Goal: Transaction & Acquisition: Purchase product/service

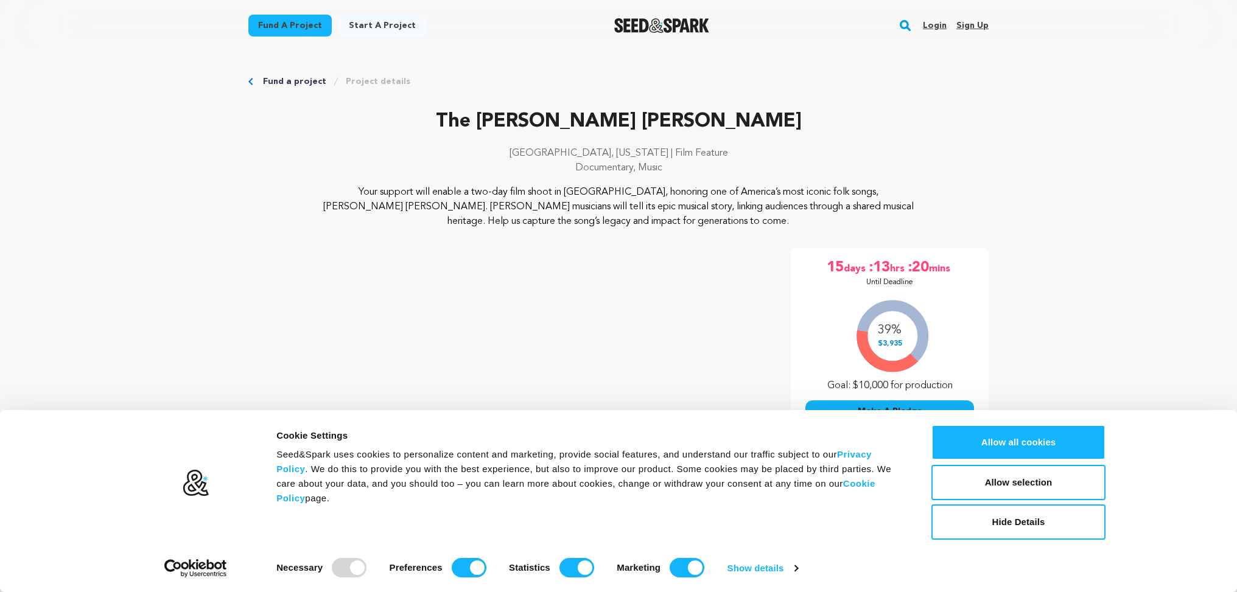
click at [516, 228] on p "Your support will enable a two-day film shoot in [GEOGRAPHIC_DATA], honoring on…" at bounding box center [619, 207] width 592 height 44
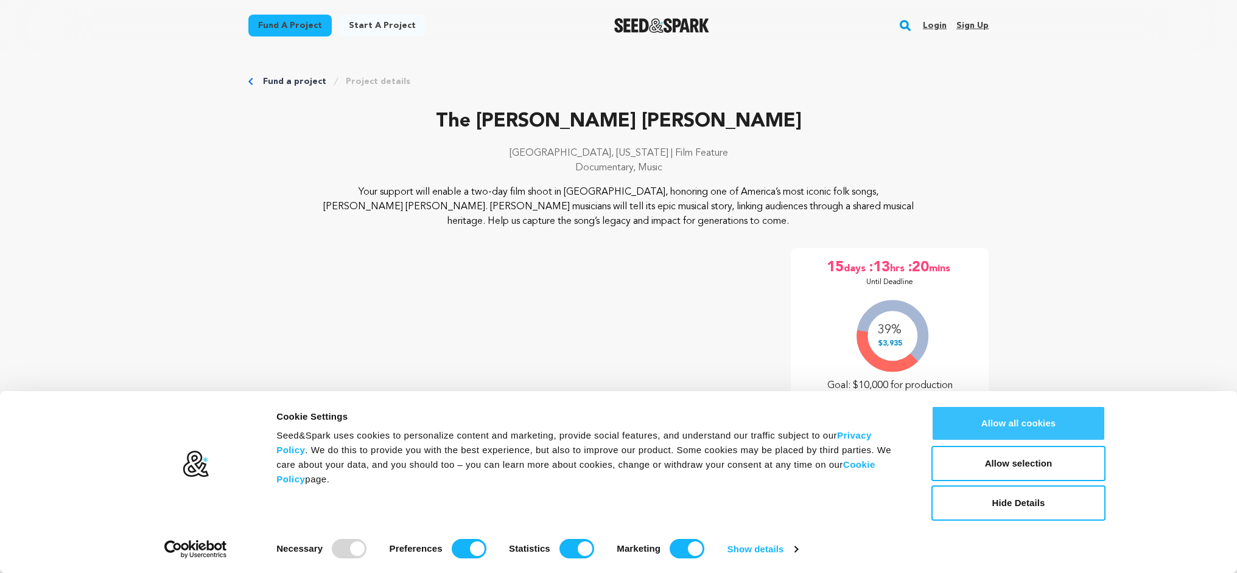
click at [977, 430] on button "Allow all cookies" at bounding box center [1018, 423] width 174 height 35
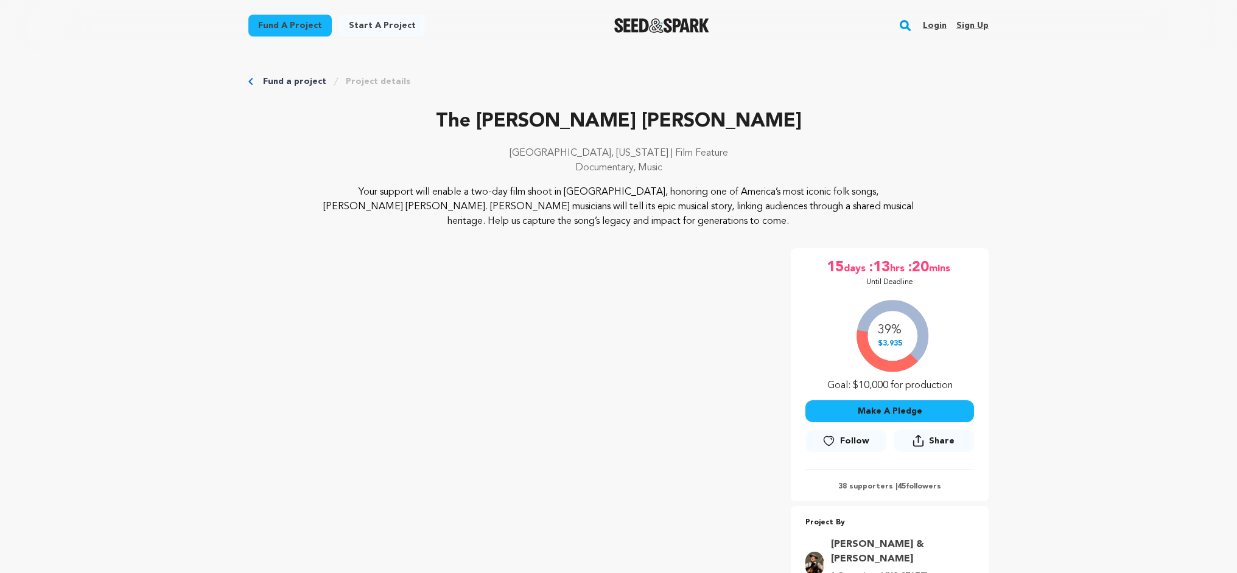
click at [472, 242] on div "The Liza Jane Sessions New Orleans, Louisiana | Film Feature Documentary, Music…" at bounding box center [618, 372] width 740 height 530
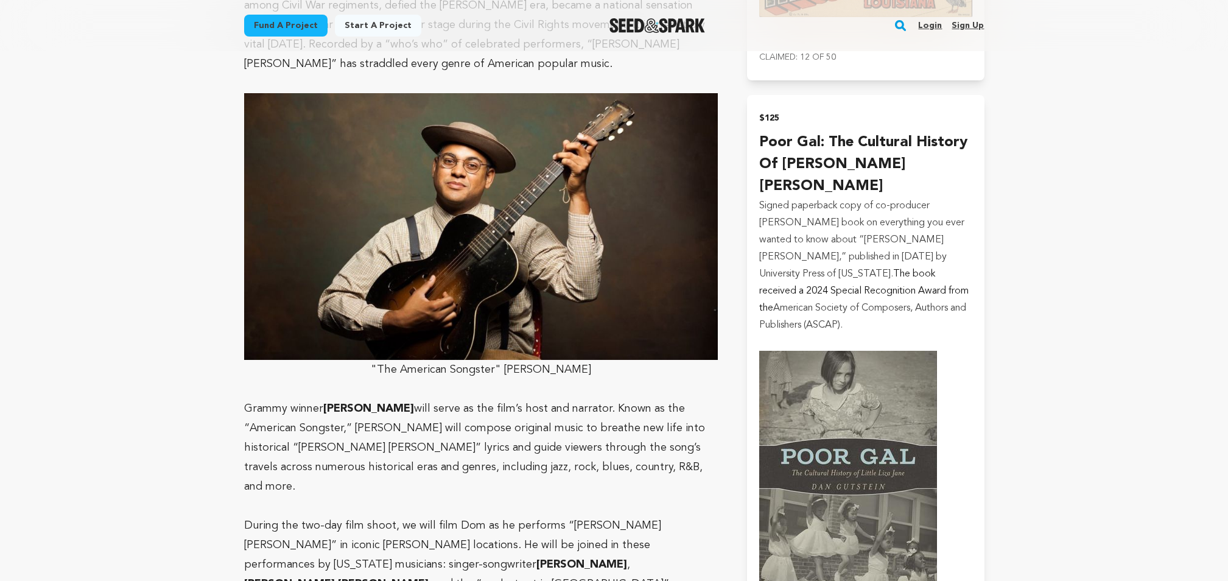
scroll to position [1034, 0]
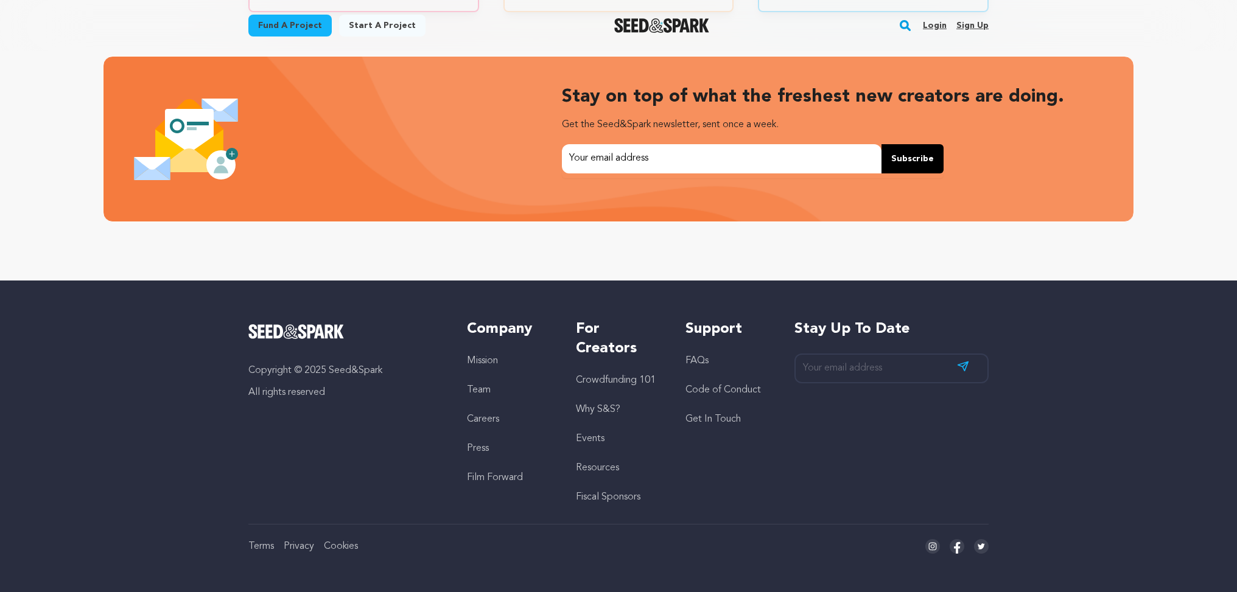
scroll to position [0, 334]
click at [485, 358] on link "Mission" at bounding box center [482, 361] width 31 height 10
click at [606, 500] on link "Fiscal Sponsors" at bounding box center [608, 498] width 65 height 10
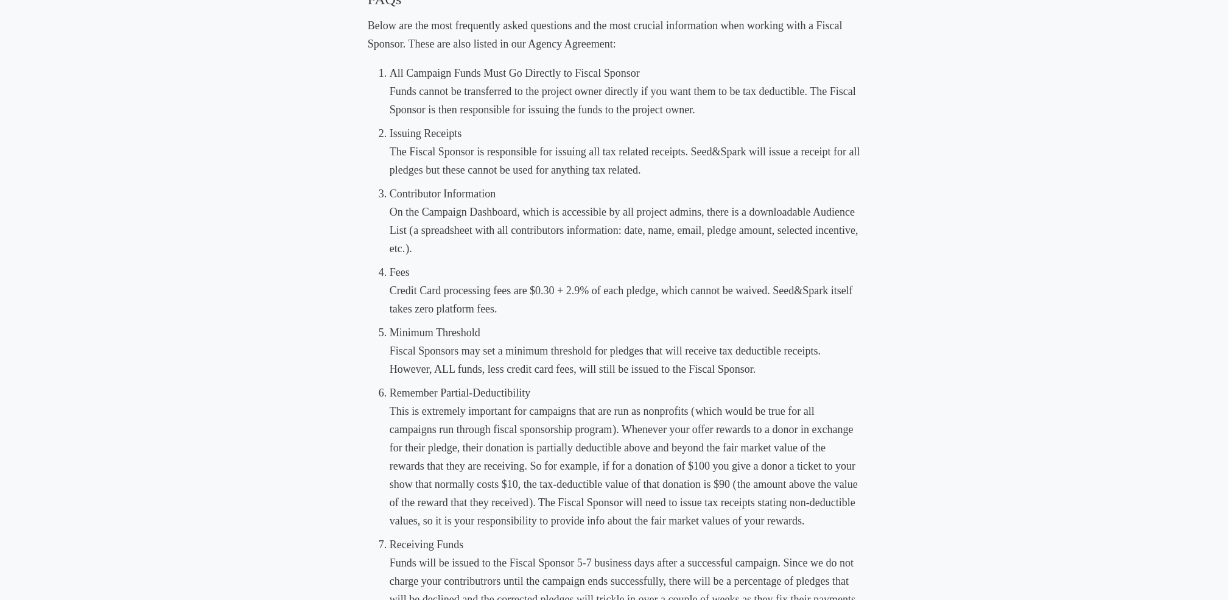
scroll to position [570, 0]
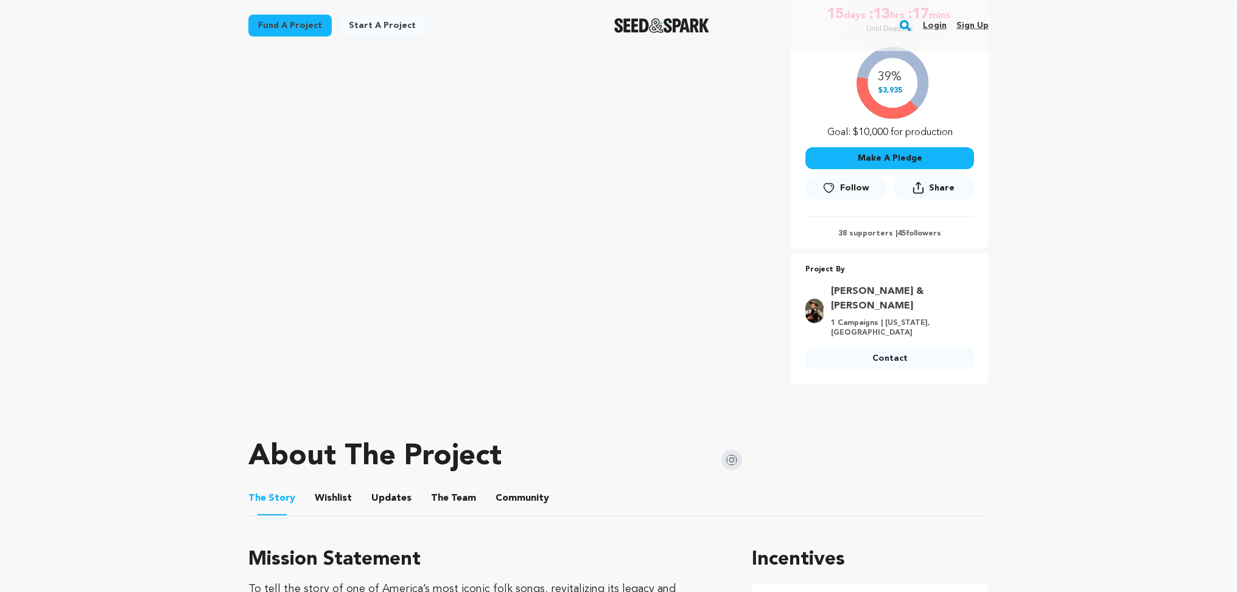
scroll to position [254, 0]
click at [882, 290] on link "[PERSON_NAME] & [PERSON_NAME]" at bounding box center [899, 298] width 136 height 29
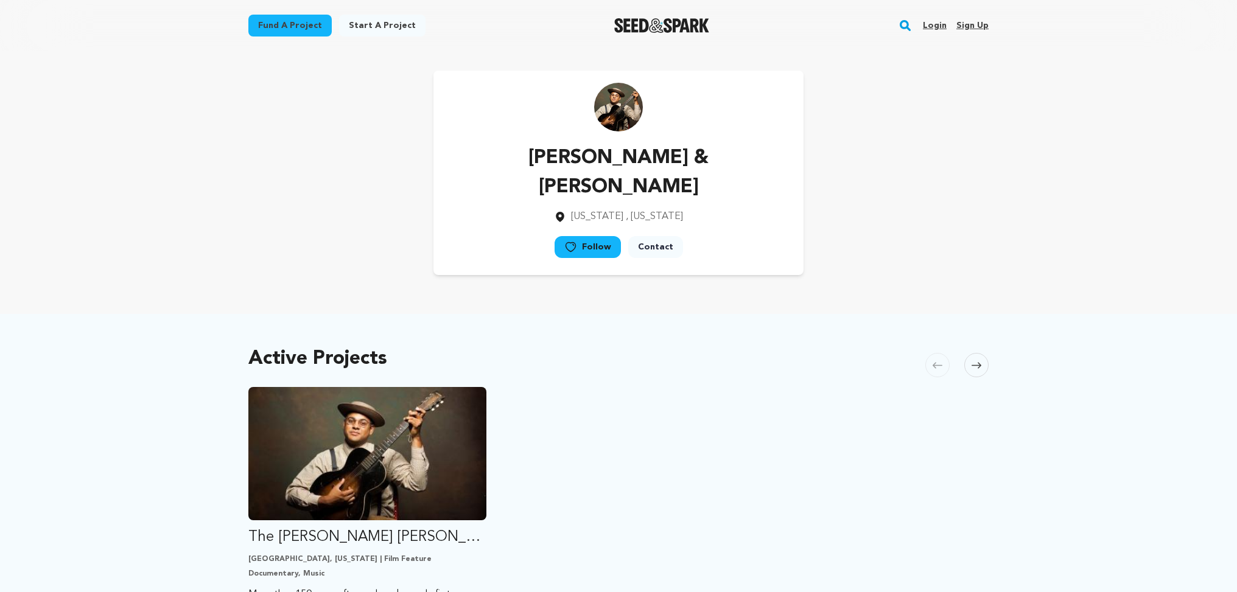
click at [605, 236] on link "Follow" at bounding box center [588, 247] width 66 height 22
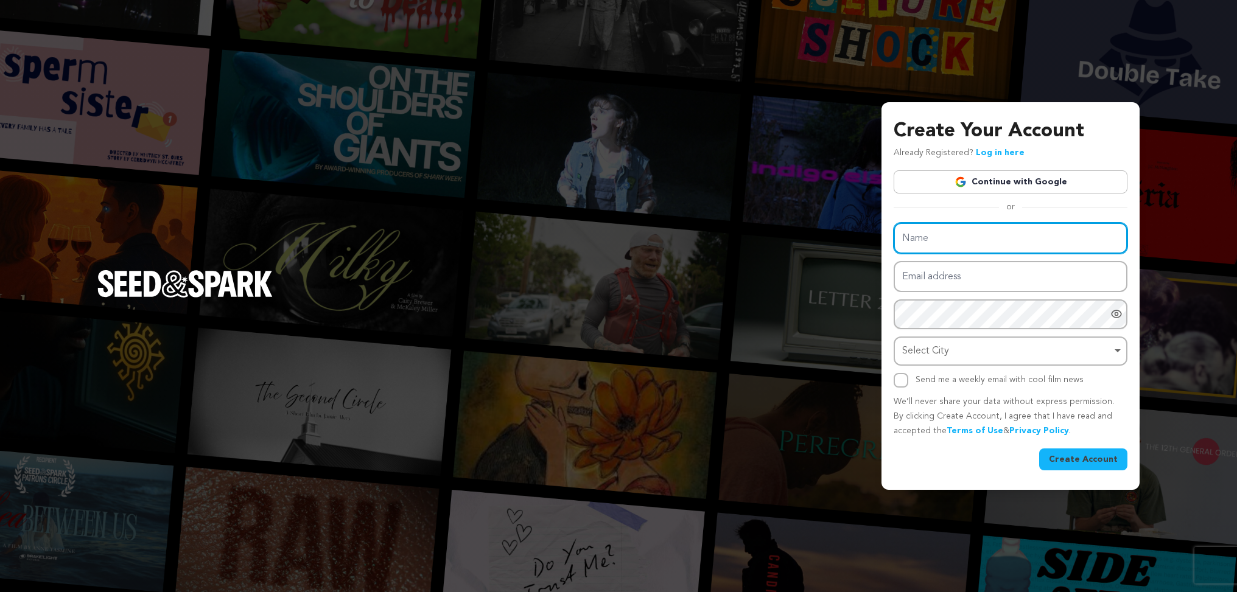
click at [969, 245] on input "Name" at bounding box center [1011, 238] width 234 height 31
type input "Eric Alan Isaacson"
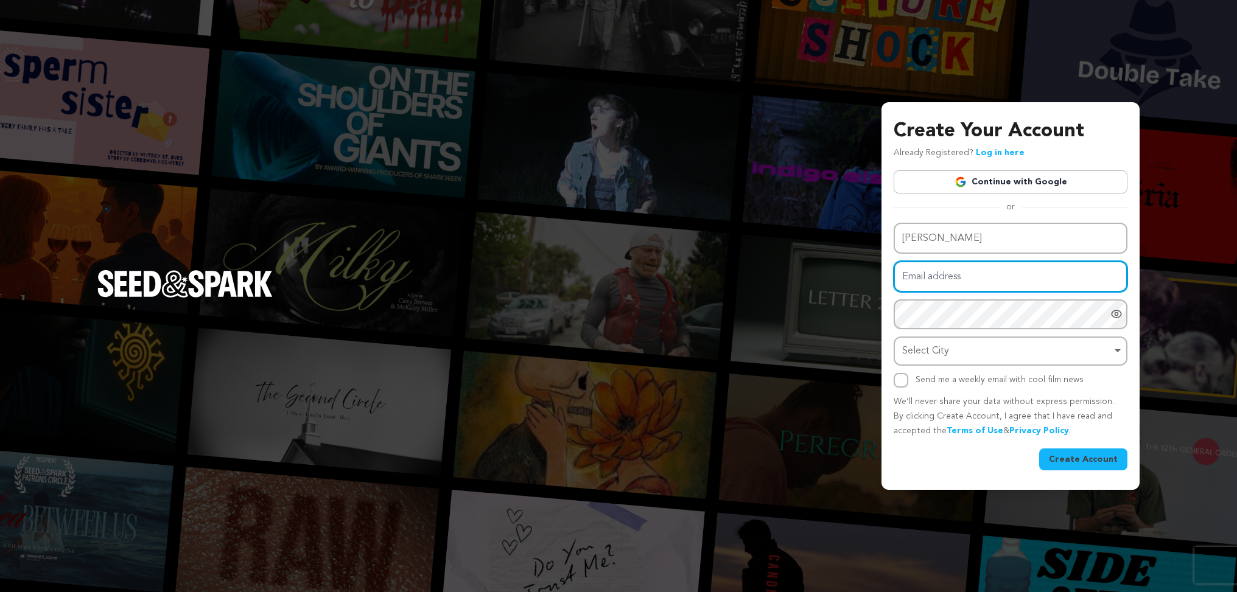
click at [928, 278] on input "Email address" at bounding box center [1011, 276] width 234 height 31
type input "ericalanisaacson@icloud.com"
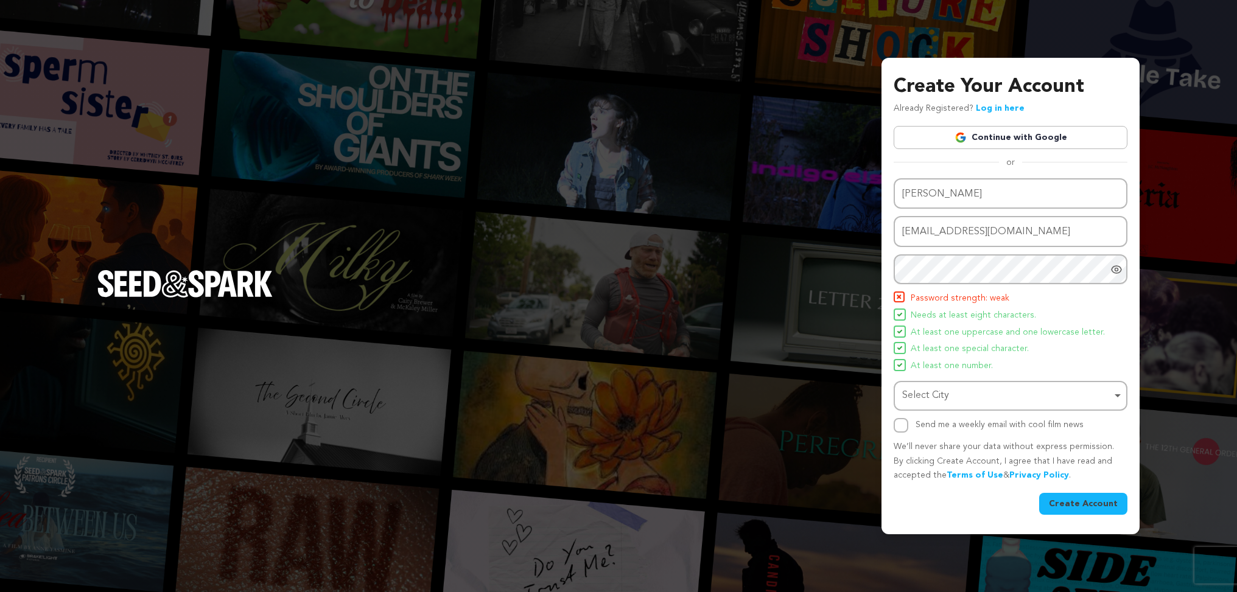
click at [969, 396] on div "Select City Remove item" at bounding box center [1006, 396] width 209 height 18
click at [1114, 272] on icon "Show password as plain text. Warning: this will display your password on the sc…" at bounding box center [1116, 270] width 12 height 12
click at [937, 395] on div "Select City Remove item" at bounding box center [1006, 396] width 209 height 18
click at [1088, 349] on li "At least one special character." at bounding box center [1011, 349] width 234 height 15
click at [1115, 396] on div "Select City Remove item" at bounding box center [1011, 396] width 222 height 23
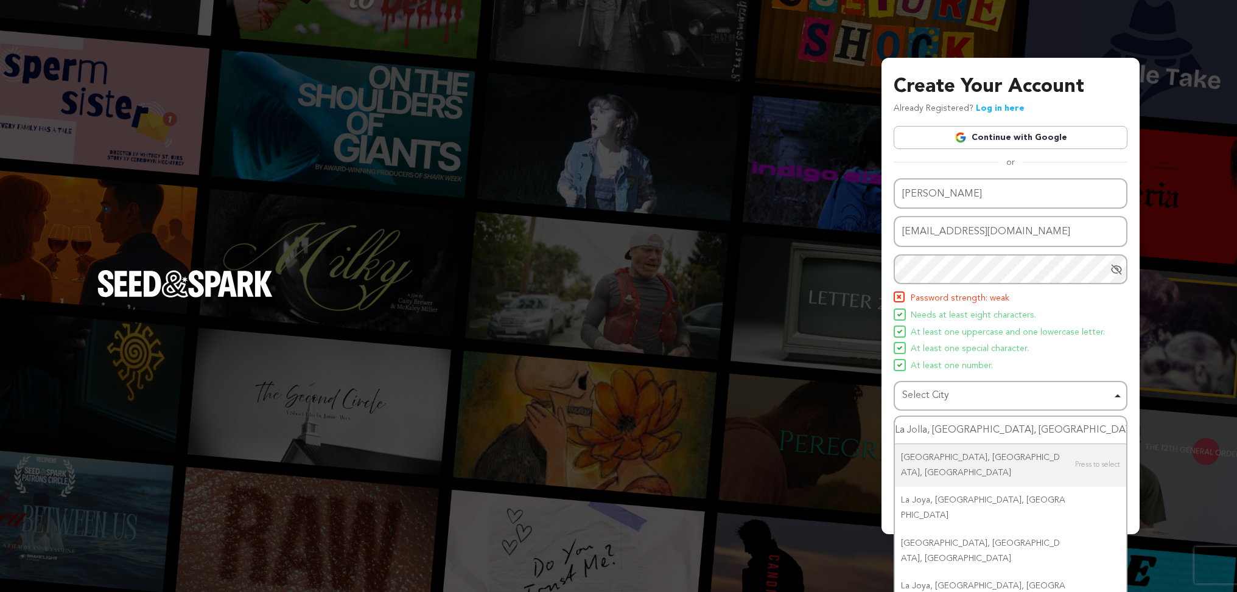
scroll to position [1, 0]
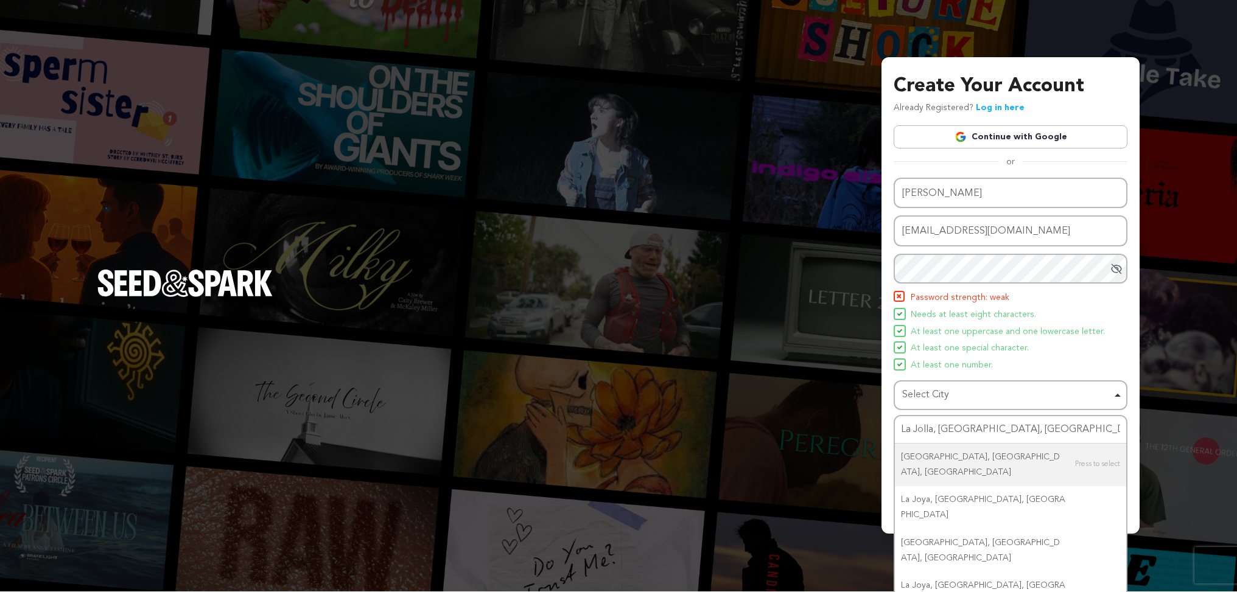
click at [1070, 349] on li "At least one special character." at bounding box center [1011, 349] width 234 height 15
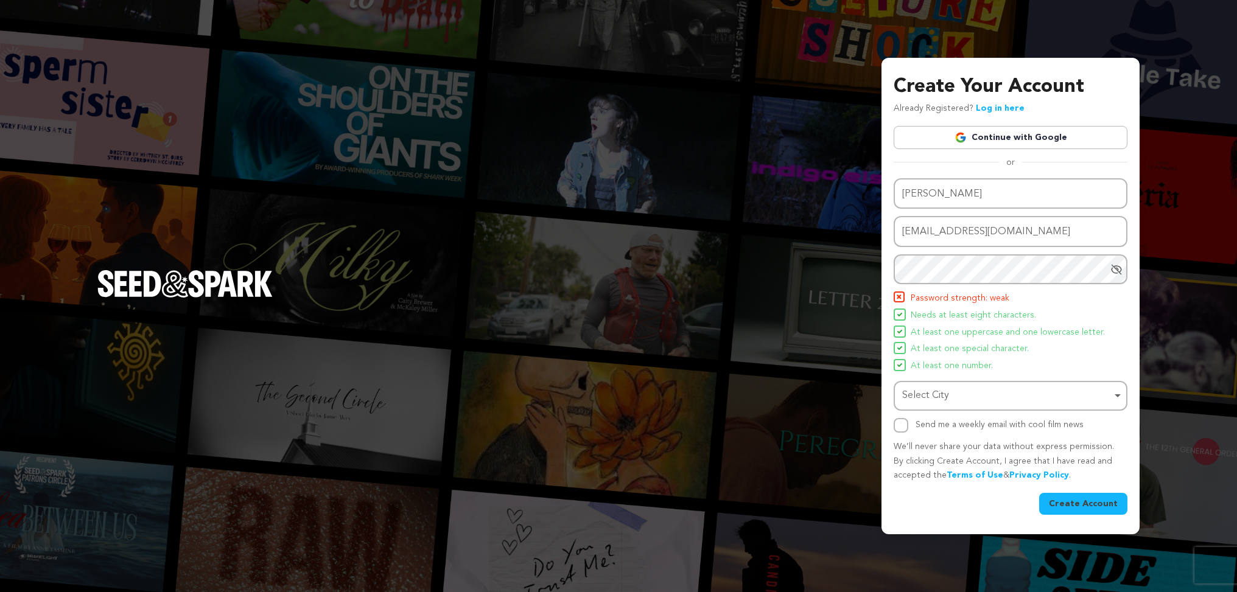
scroll to position [0, 0]
click at [1092, 363] on li "At least one number." at bounding box center [1011, 366] width 234 height 15
click at [1119, 393] on div "Select City Remove item" at bounding box center [1011, 396] width 222 height 23
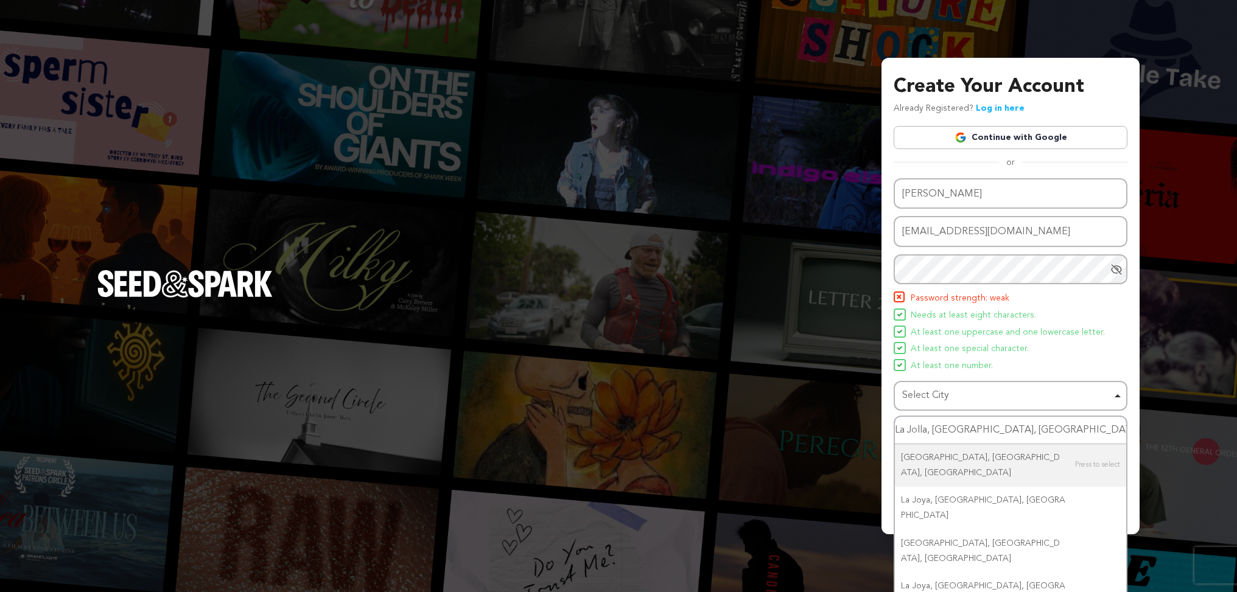
click at [987, 391] on div "Select City Remove item" at bounding box center [1006, 396] width 209 height 18
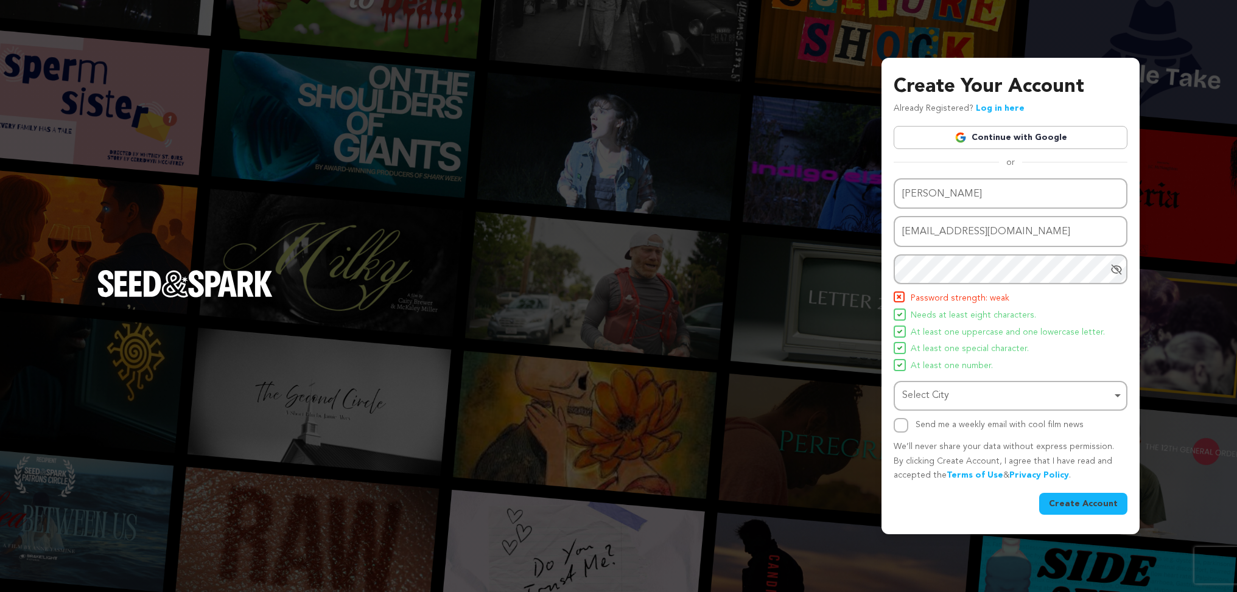
click at [943, 395] on div "Select City Remove item" at bounding box center [1006, 396] width 209 height 18
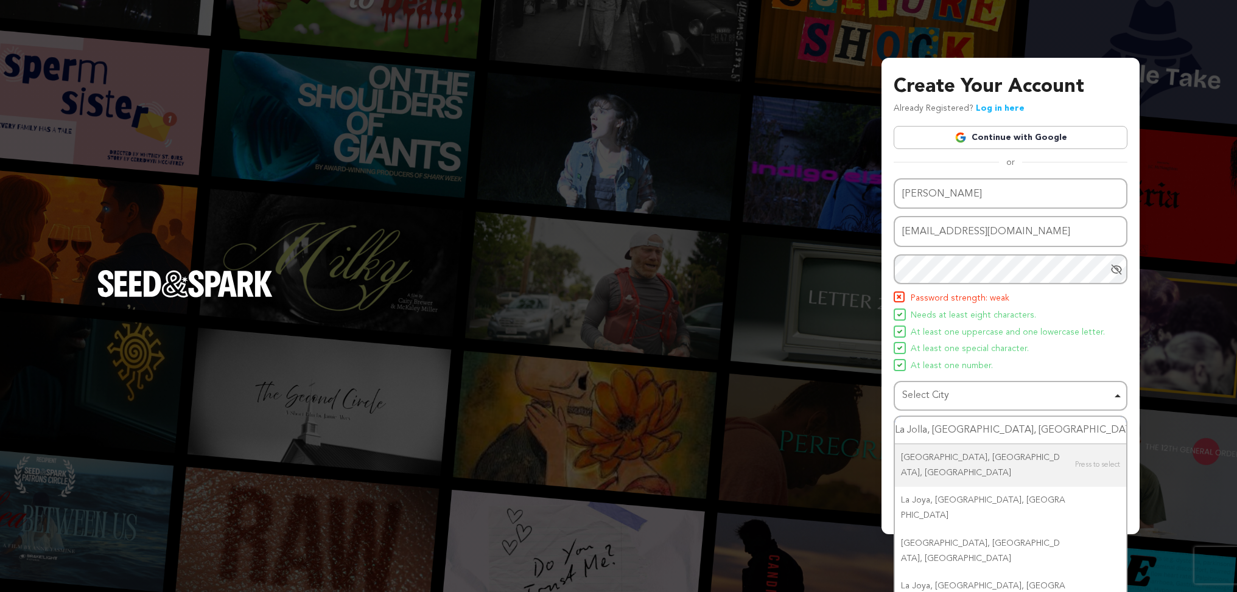
click at [943, 429] on input "La Jolla, CA, USA" at bounding box center [1010, 430] width 231 height 27
click at [1085, 360] on li "At least one number." at bounding box center [1011, 366] width 234 height 15
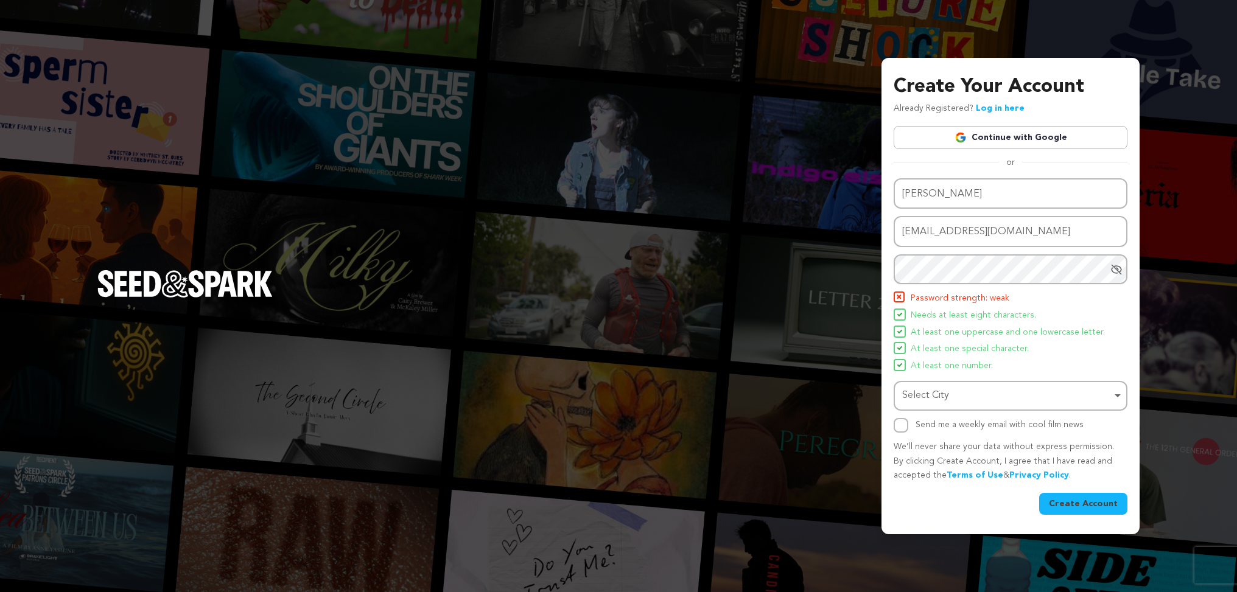
click at [943, 398] on div "Select City Remove item" at bounding box center [1006, 396] width 209 height 18
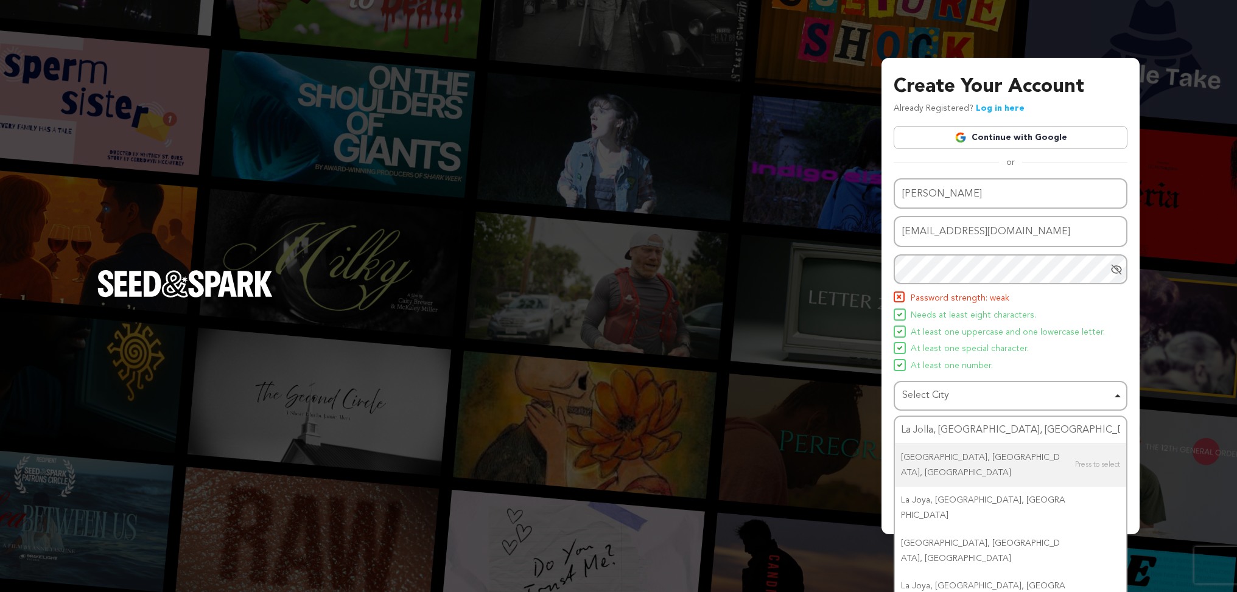
click at [1050, 365] on li "At least one number." at bounding box center [1011, 366] width 234 height 15
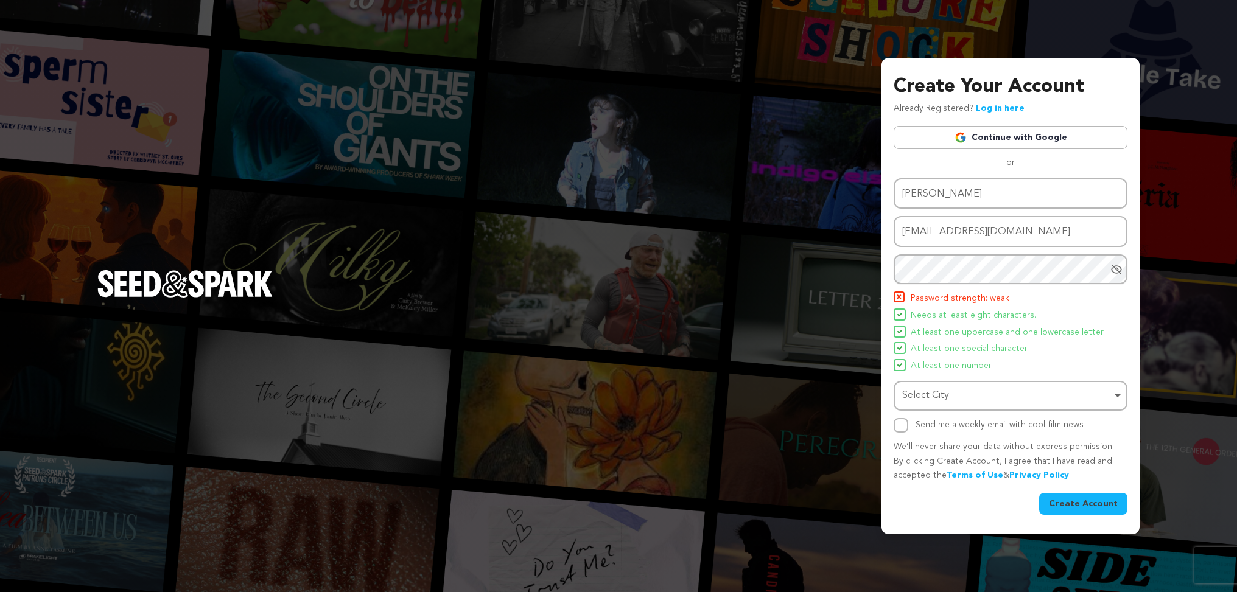
click at [1115, 391] on div "Select City Remove item" at bounding box center [1011, 396] width 222 height 23
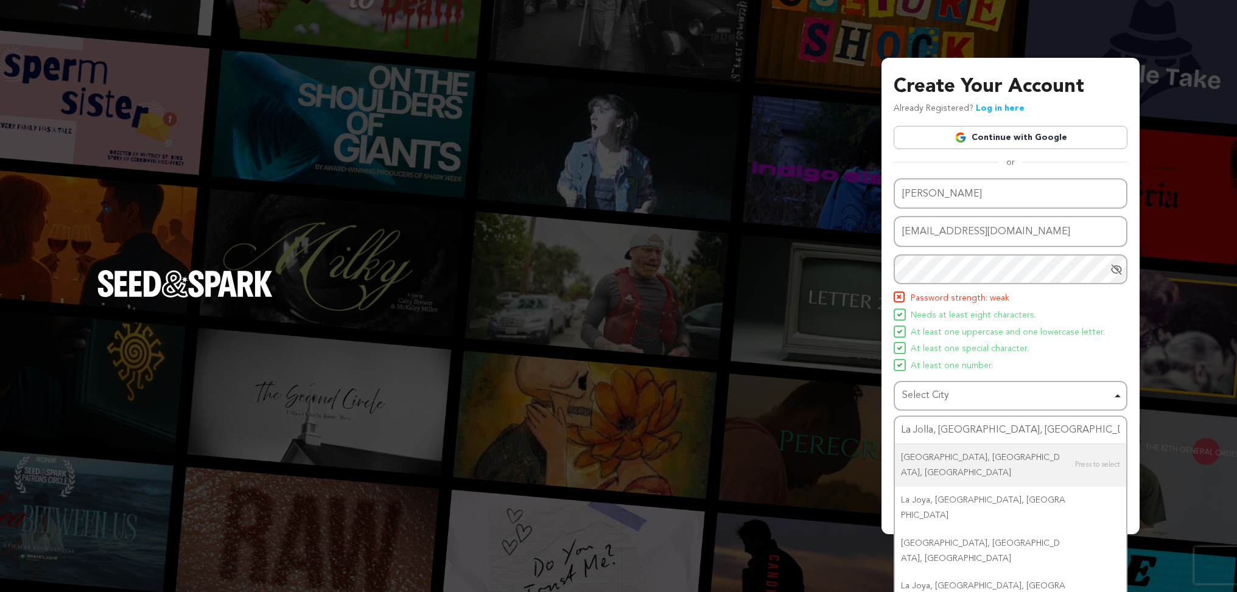
click at [1092, 366] on li "At least one number." at bounding box center [1011, 366] width 234 height 15
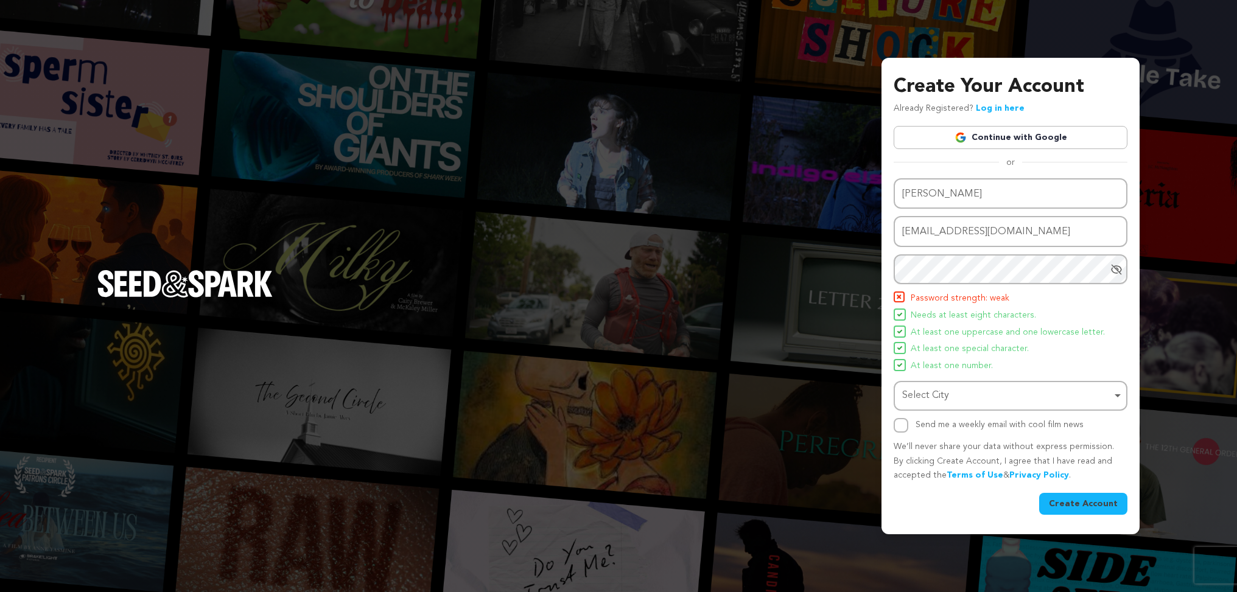
click at [1017, 401] on div "Select City Remove item" at bounding box center [1006, 396] width 209 height 18
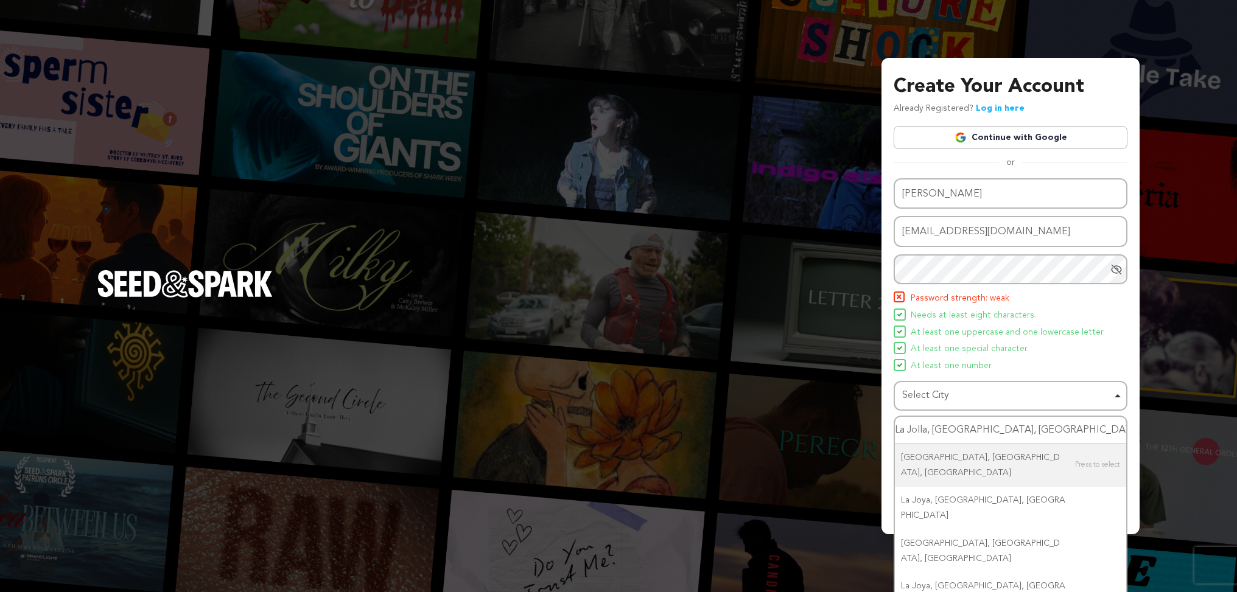
drag, startPoint x: 964, startPoint y: 395, endPoint x: 874, endPoint y: 398, distance: 89.5
click at [874, 398] on div "Create Your Account Already Registered? Log in here Continue with Google or eyJ…" at bounding box center [618, 296] width 1237 height 592
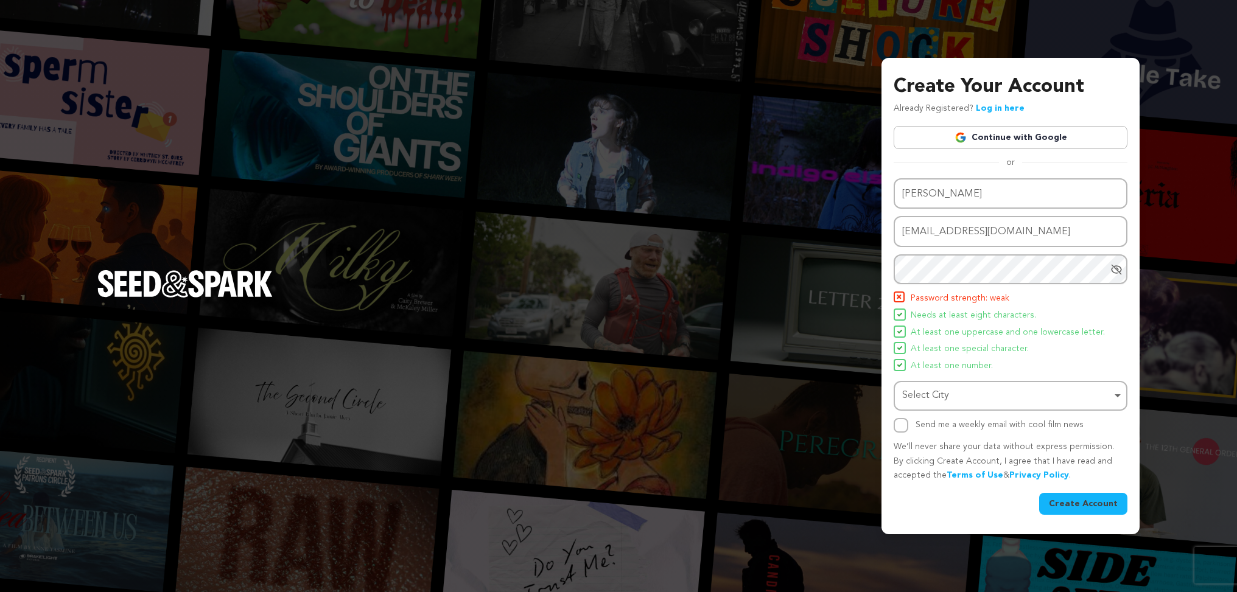
click at [1124, 398] on div "Select City Select City Remove item" at bounding box center [1011, 396] width 234 height 30
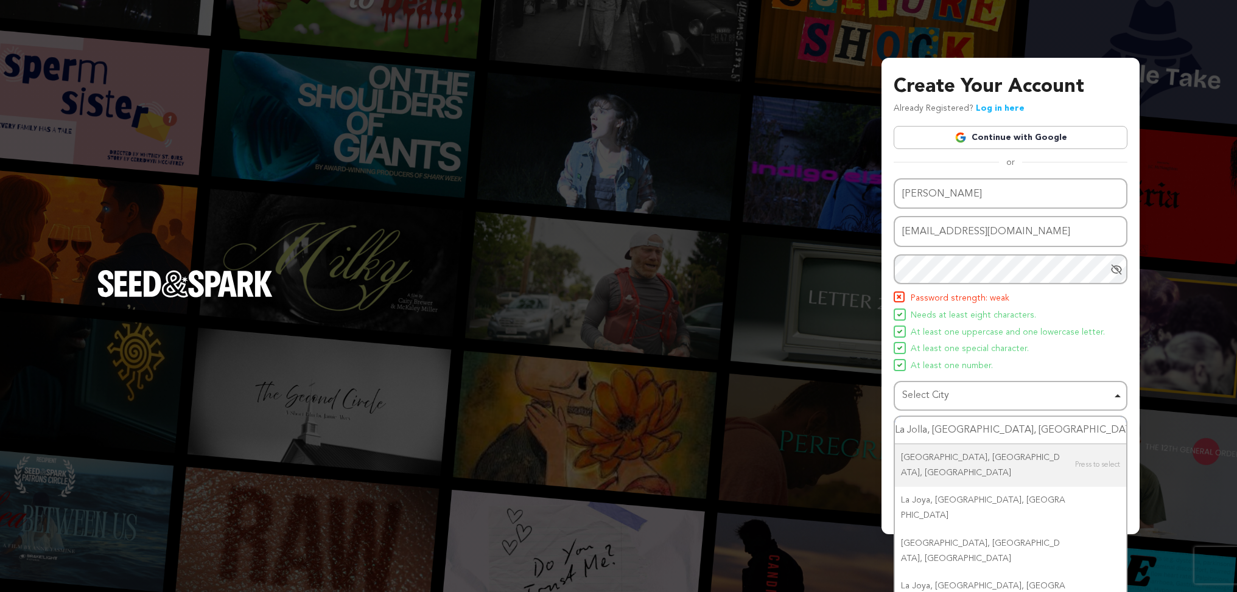
click at [1028, 433] on input "La Jolla, CA, USA" at bounding box center [1010, 430] width 231 height 27
type input "L"
type input "San Di"
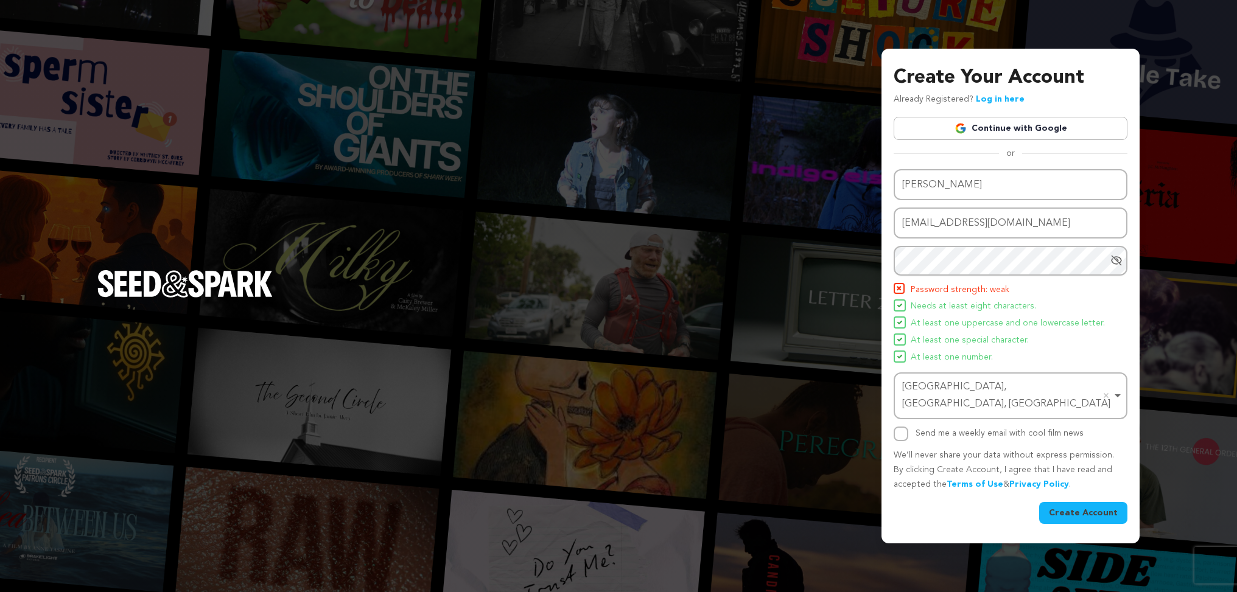
click at [1078, 503] on button "Create Account" at bounding box center [1083, 513] width 88 height 22
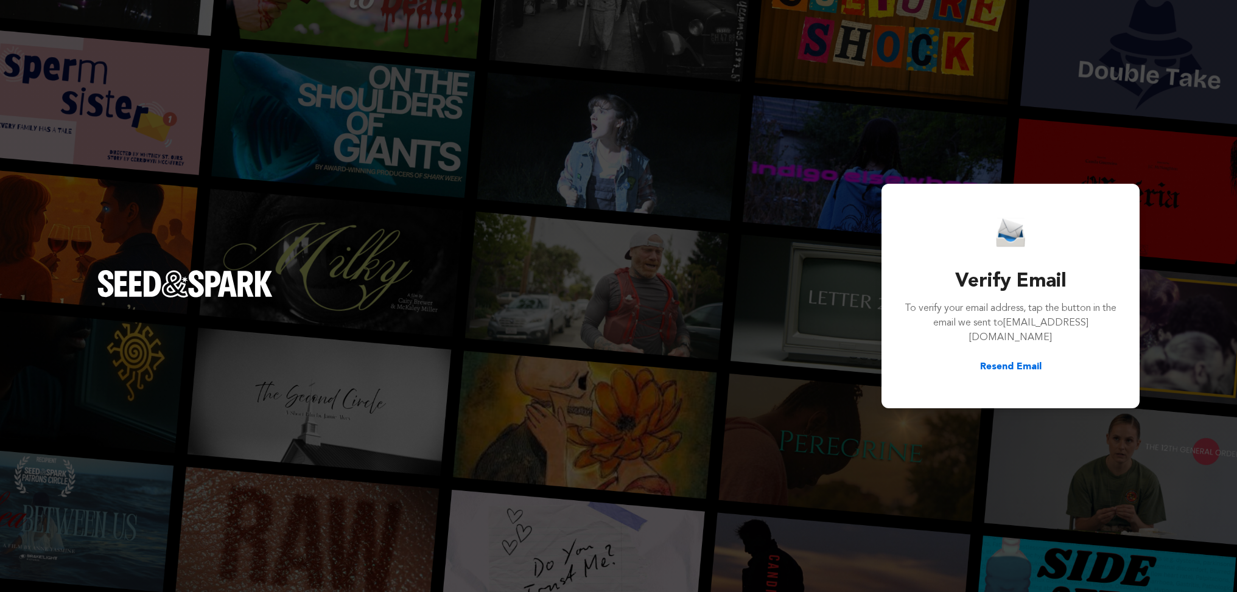
click at [1008, 366] on button "Resend Email" at bounding box center [1010, 367] width 61 height 15
drag, startPoint x: 1213, startPoint y: 21, endPoint x: 1206, endPoint y: 24, distance: 7.4
click at [1212, 21] on icon "button" at bounding box center [1214, 24] width 8 height 8
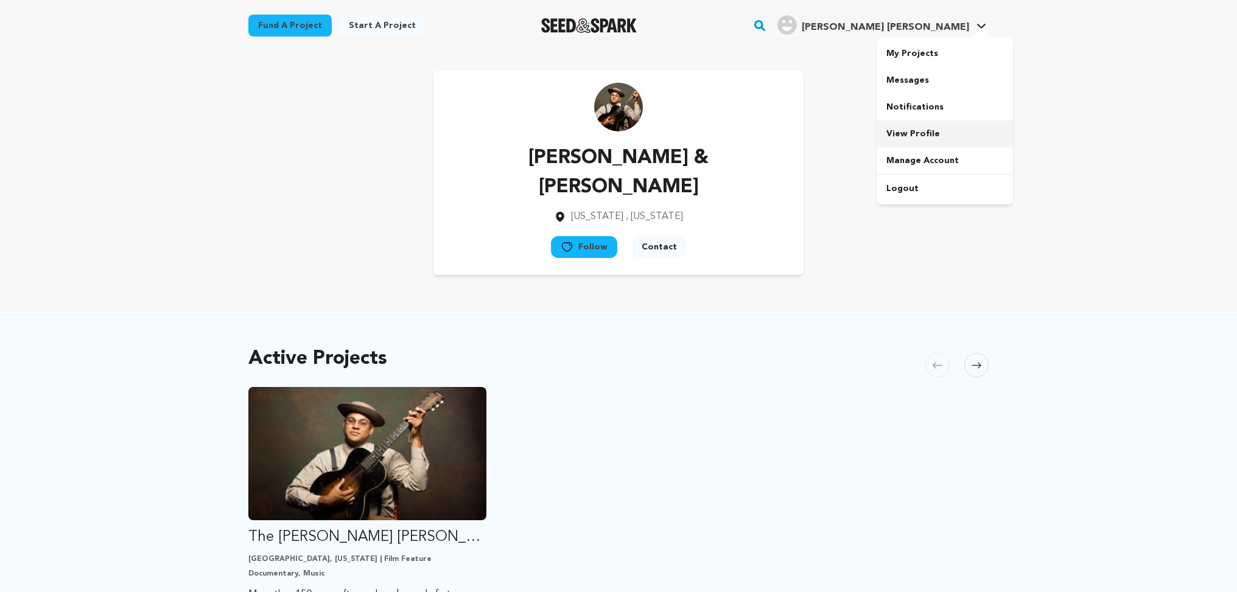
click at [921, 130] on link "View Profile" at bounding box center [945, 134] width 136 height 27
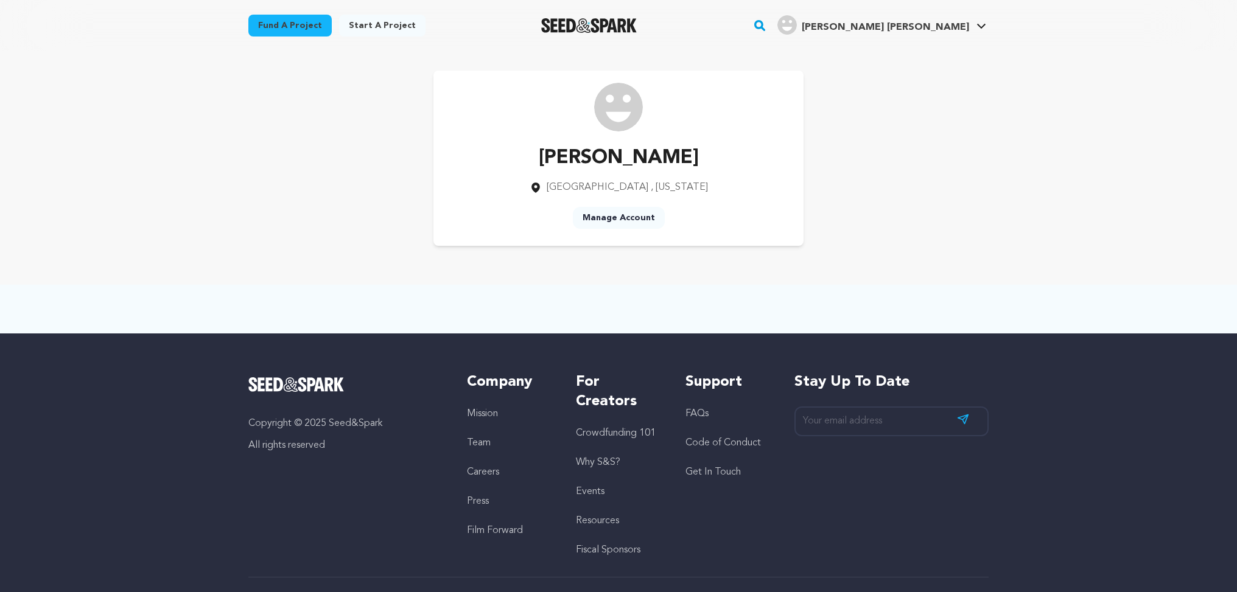
click at [615, 219] on link "Manage Account" at bounding box center [619, 218] width 92 height 22
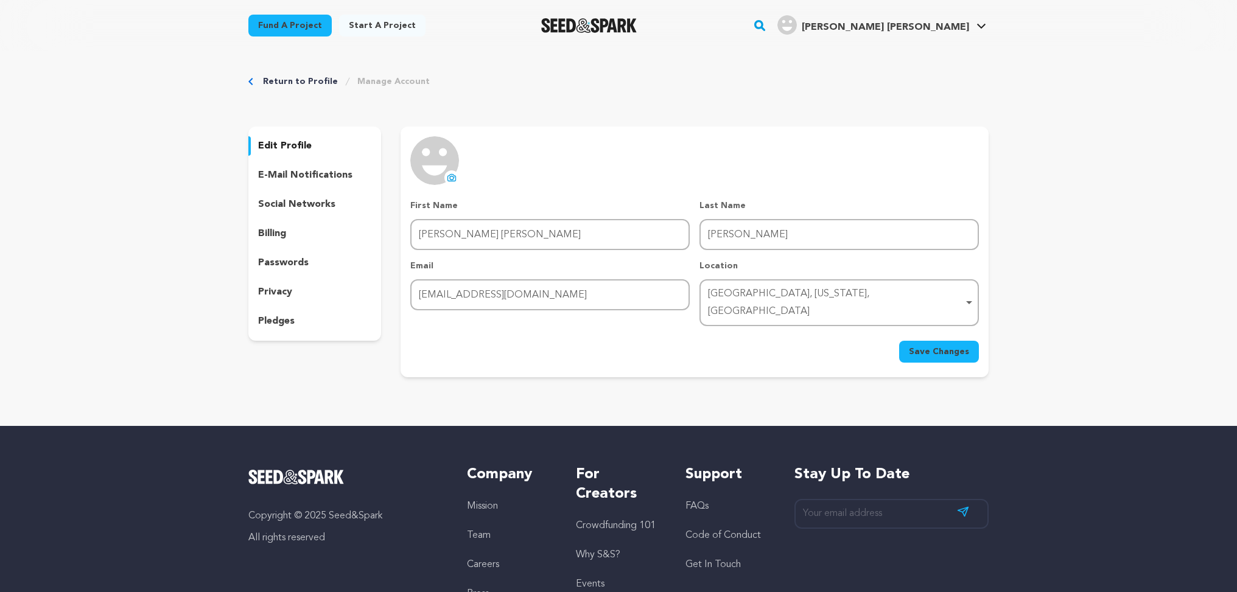
click at [968, 294] on div "[GEOGRAPHIC_DATA], [US_STATE], [GEOGRAPHIC_DATA] Remove item" at bounding box center [839, 303] width 267 height 40
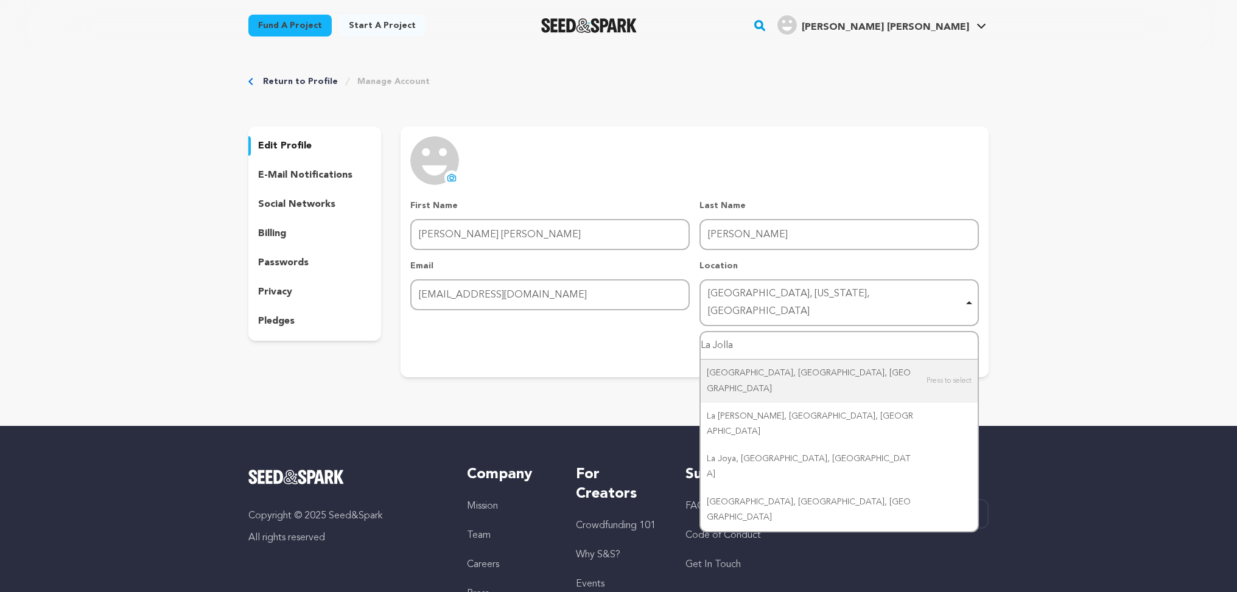
type input "La Jolla"
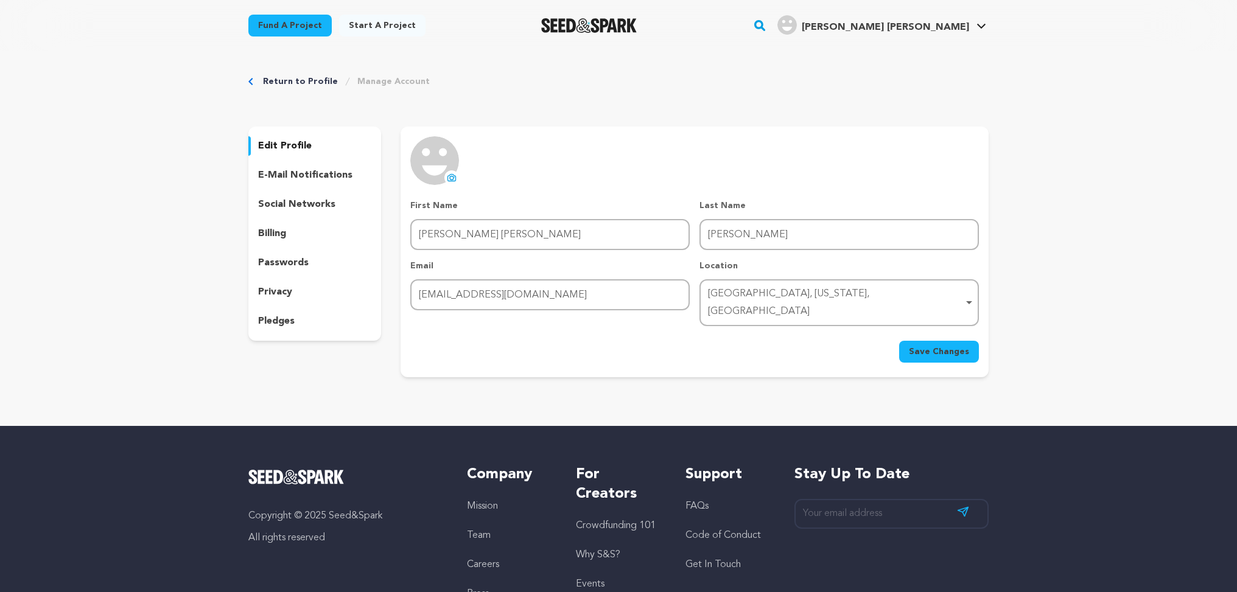
click at [1071, 239] on div "Return to Profile Manage Account edit profile e-mail notifications social netwo…" at bounding box center [618, 229] width 1237 height 356
click at [286, 202] on p "social networks" at bounding box center [296, 204] width 77 height 15
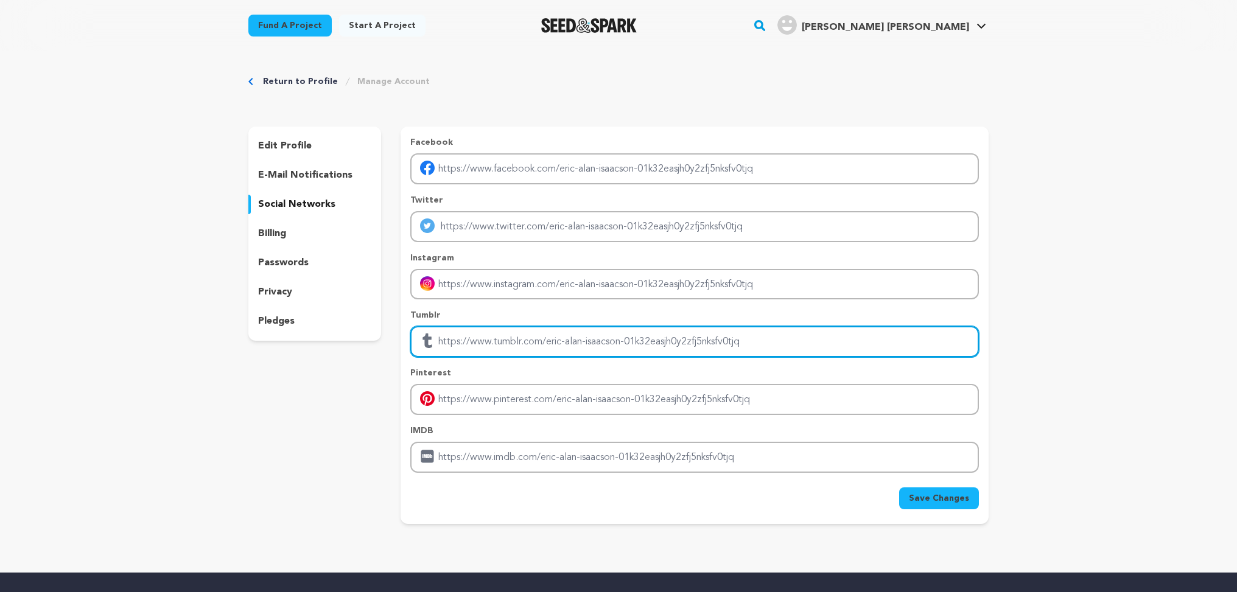
click at [562, 344] on input "Enter tubmlr profile link" at bounding box center [694, 341] width 569 height 31
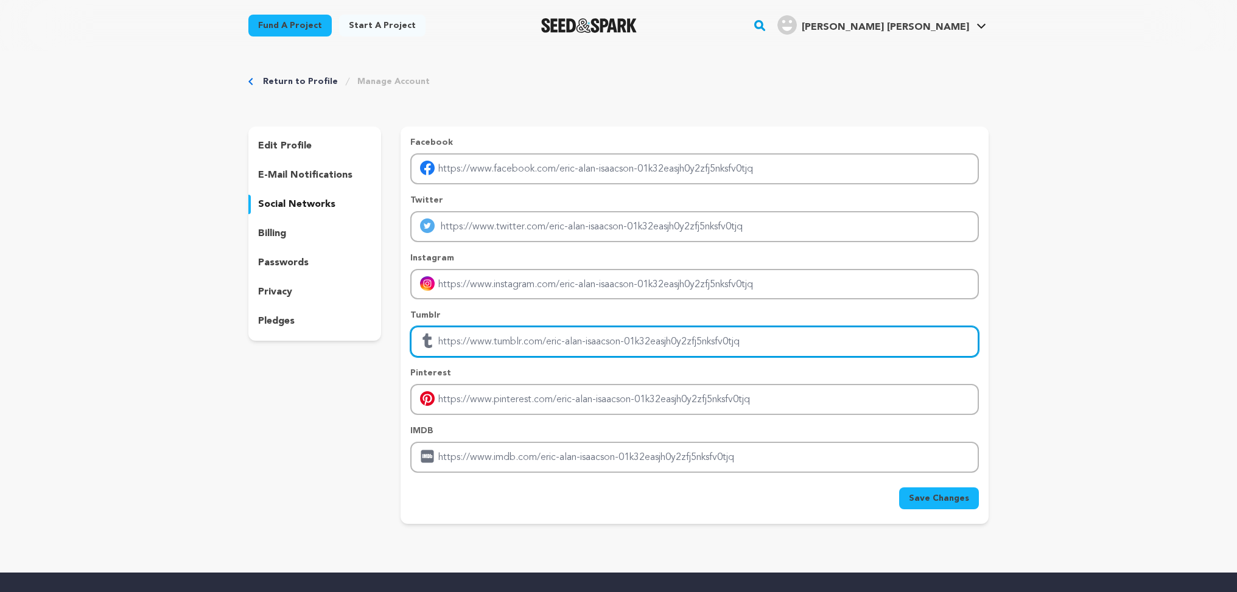
drag, startPoint x: 439, startPoint y: 341, endPoint x: 750, endPoint y: 340, distance: 311.1
click at [738, 340] on input "Enter tubmlr profile link" at bounding box center [694, 341] width 569 height 31
drag, startPoint x: 751, startPoint y: 340, endPoint x: 423, endPoint y: 339, distance: 327.5
click at [423, 339] on div at bounding box center [694, 341] width 569 height 31
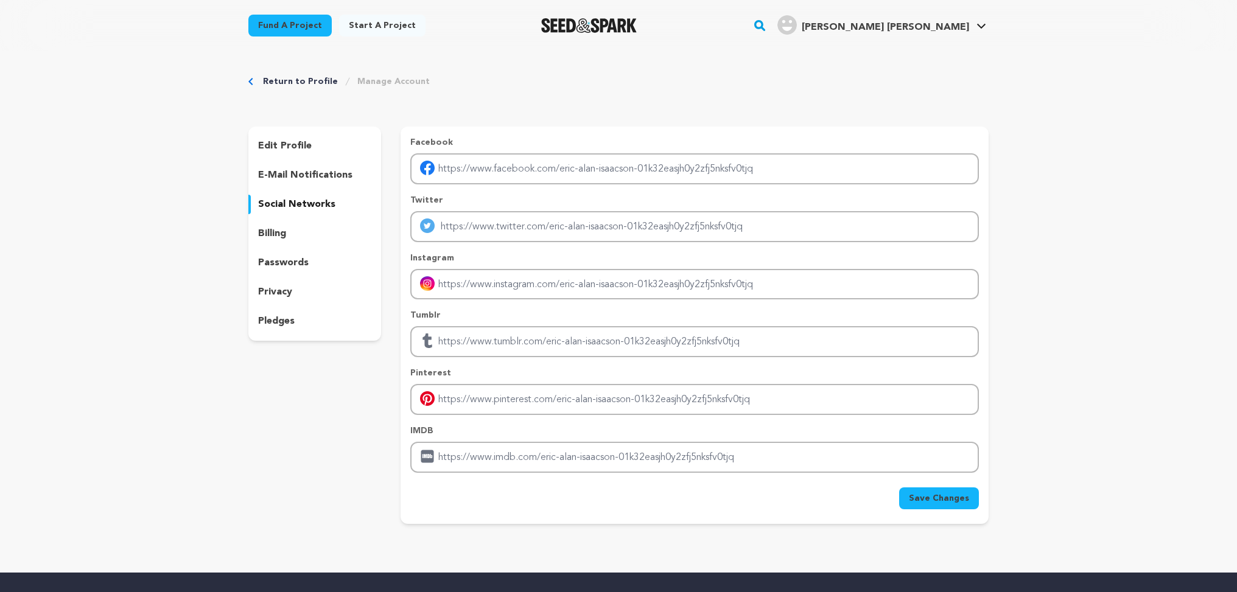
click at [283, 386] on div "edit profile e-mail notifications social networks billing passwords privacy ple…" at bounding box center [314, 326] width 133 height 398
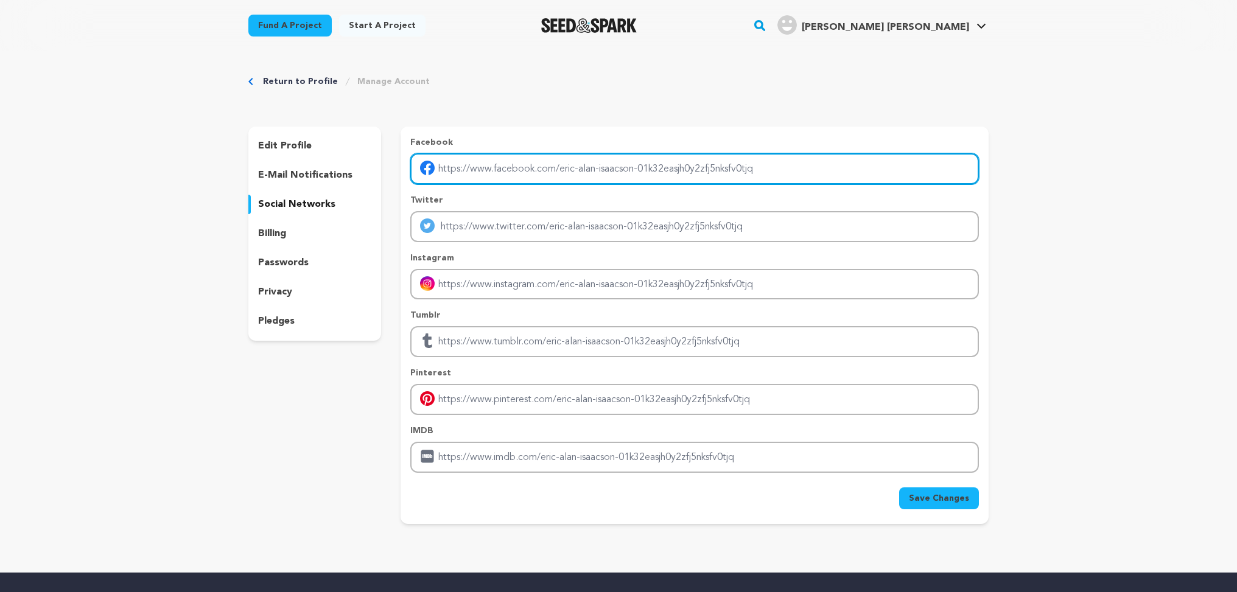
click at [495, 170] on input "Enter facebook profile link" at bounding box center [694, 168] width 569 height 31
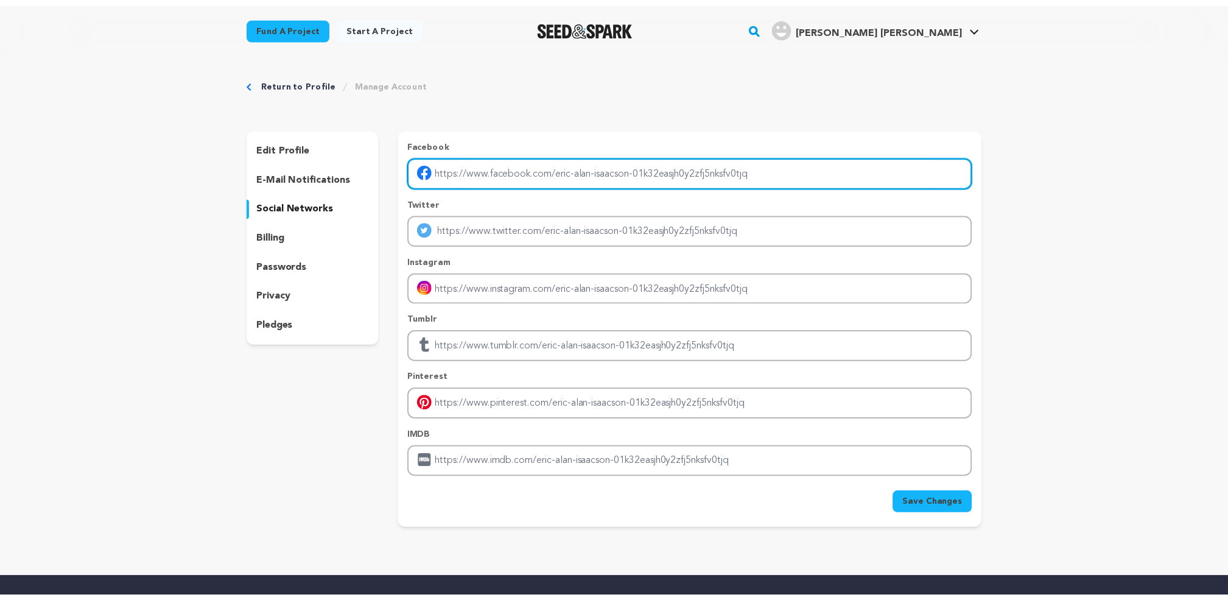
scroll to position [1, 0]
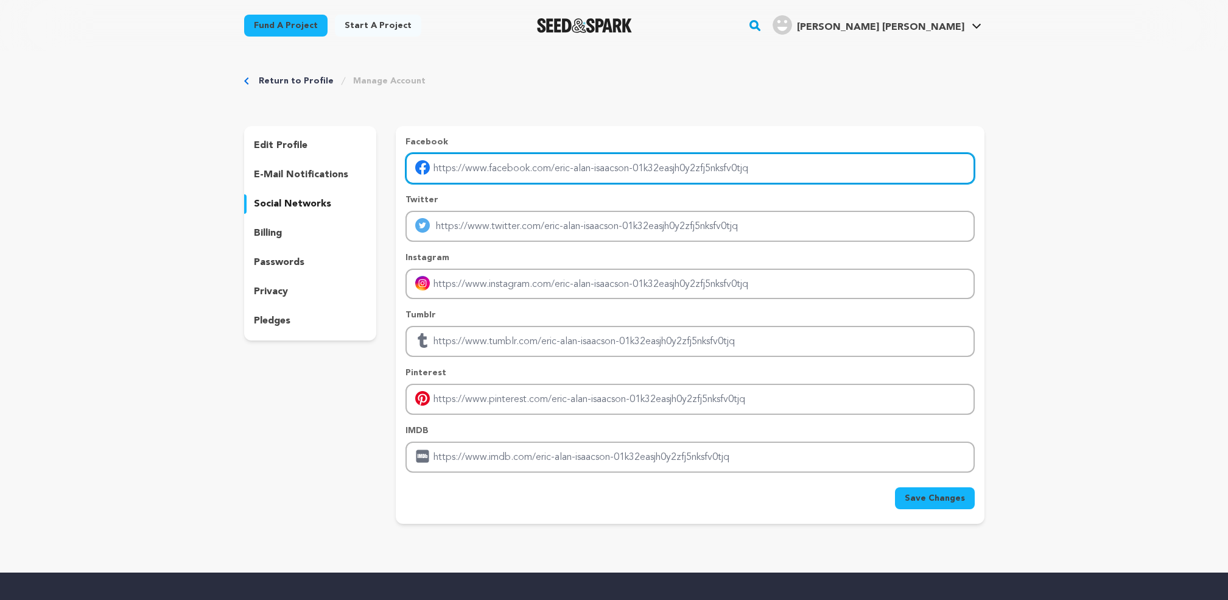
paste input "https://www.facebook.com/Eric.Alan.Isaacson/"
type input "https://www.facebook.com/Eric.Alan.Isaacson/"
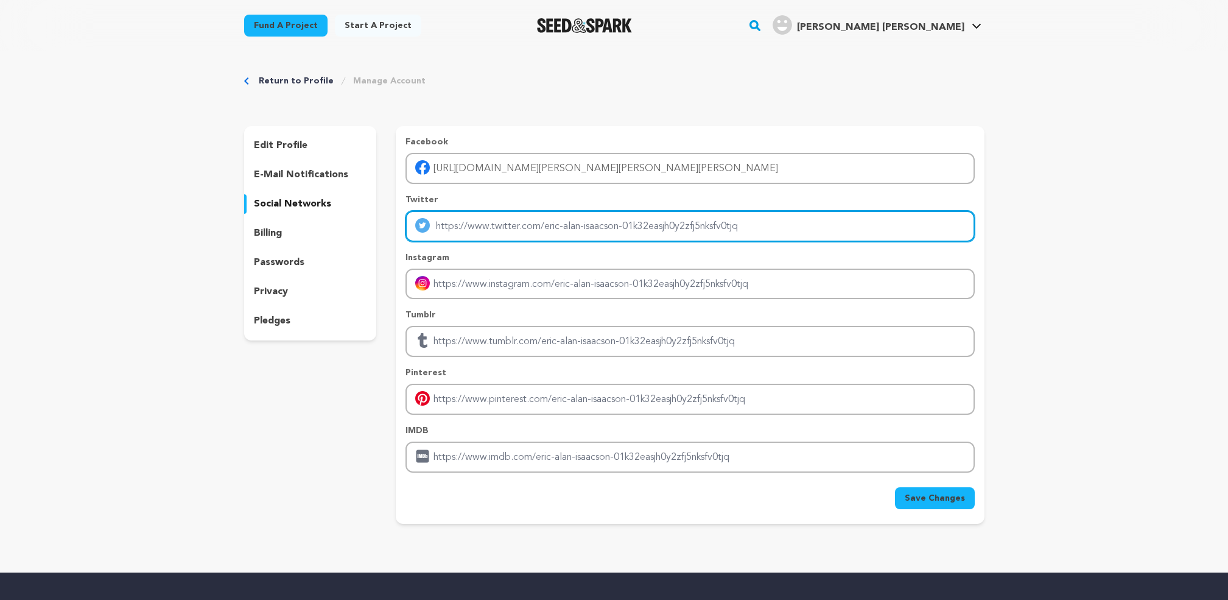
paste input "https://x.com/EAIsaacson1960"
type input "https://x.com/EAIsaacson1960"
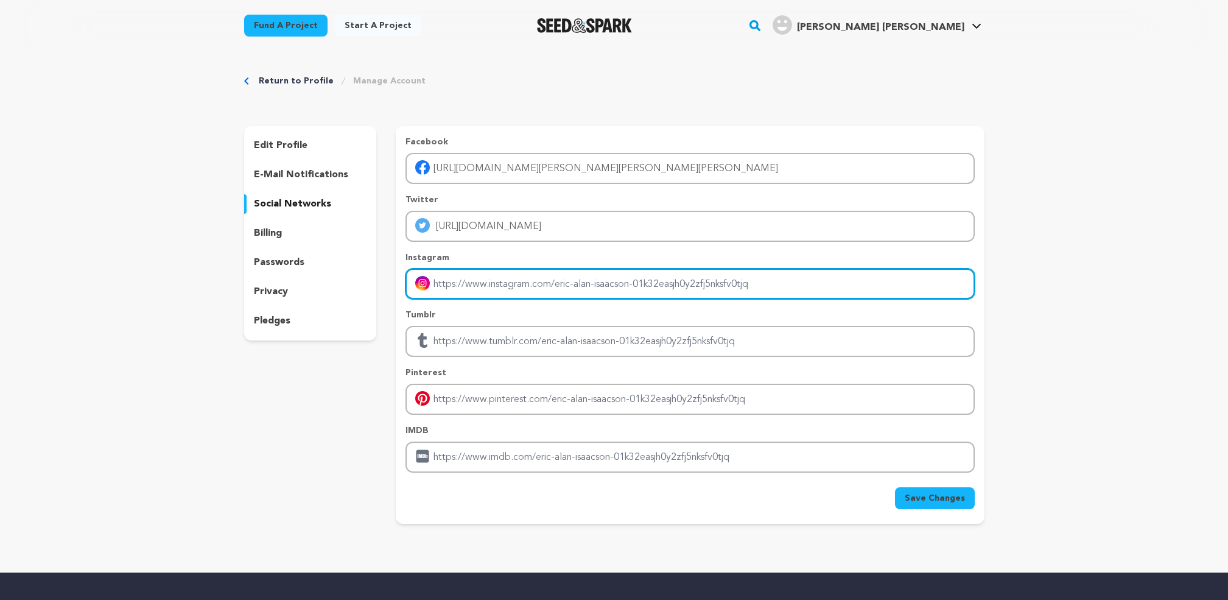
paste input "https://www.instagram.com/ericalanisaacson/"
type input "https://www.instagram.com/ericalanisaacson/"
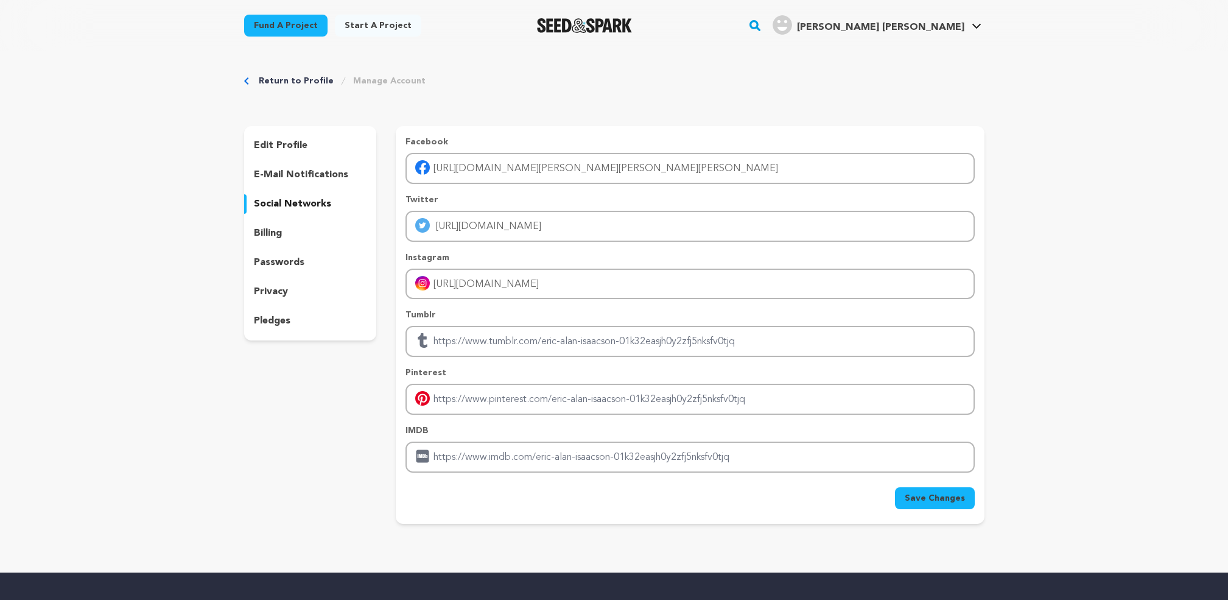
click at [1033, 240] on div "Return to Profile Manage Account edit profile e-mail notifications social netwo…" at bounding box center [614, 302] width 1228 height 502
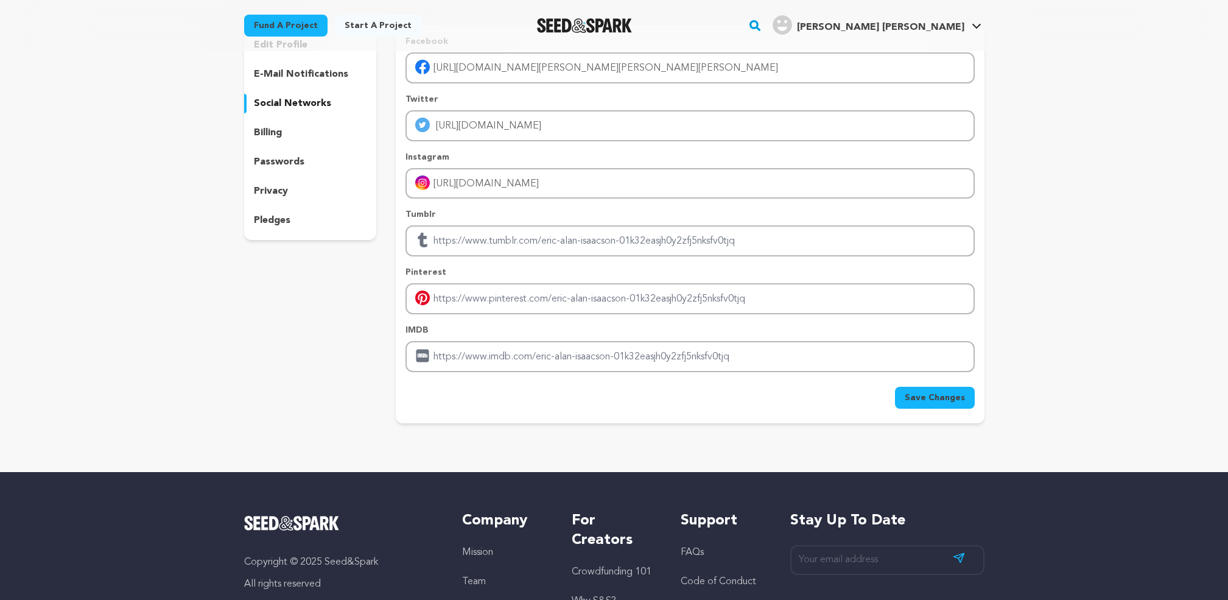
scroll to position [102, 0]
click at [939, 395] on span "Save Changes" at bounding box center [935, 397] width 60 height 12
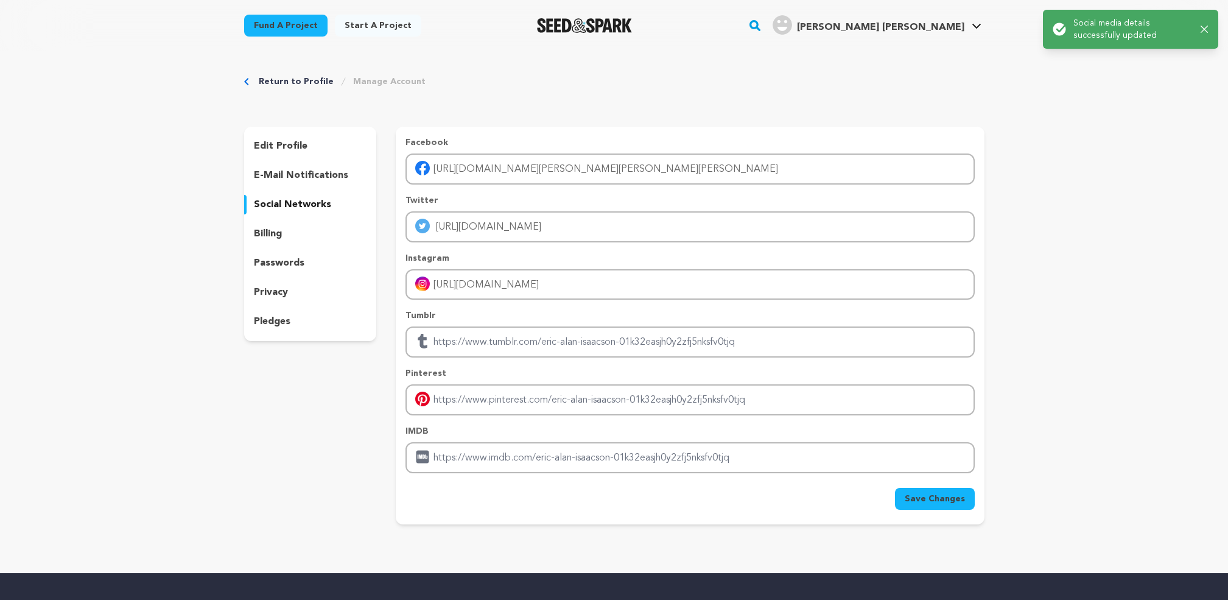
scroll to position [0, 0]
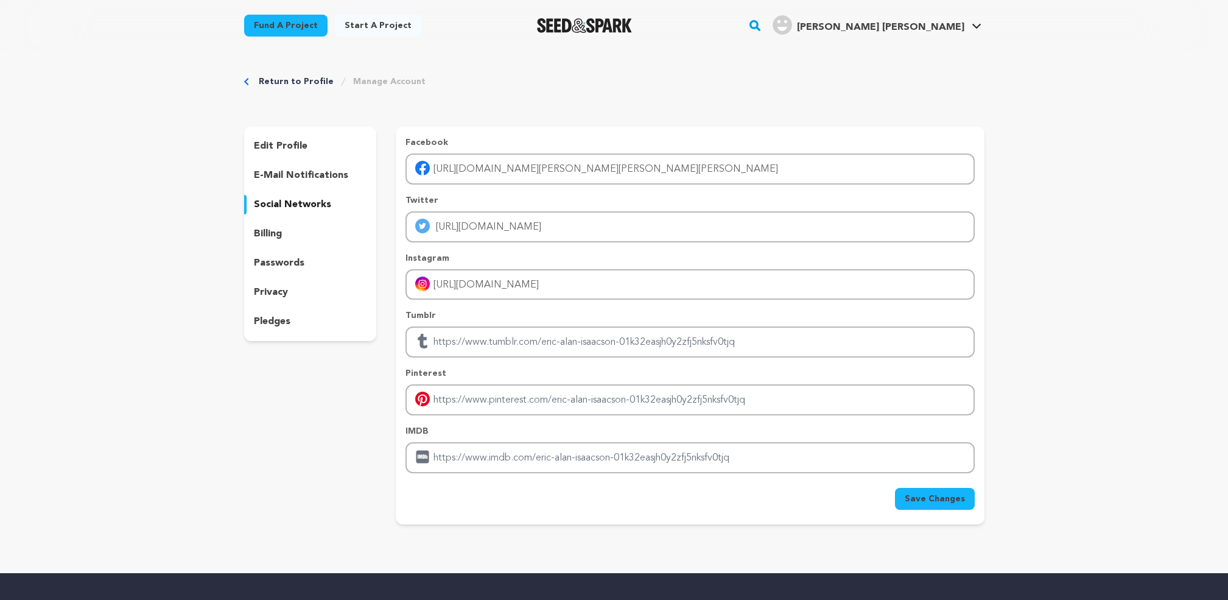
click at [270, 263] on p "passwords" at bounding box center [279, 263] width 51 height 15
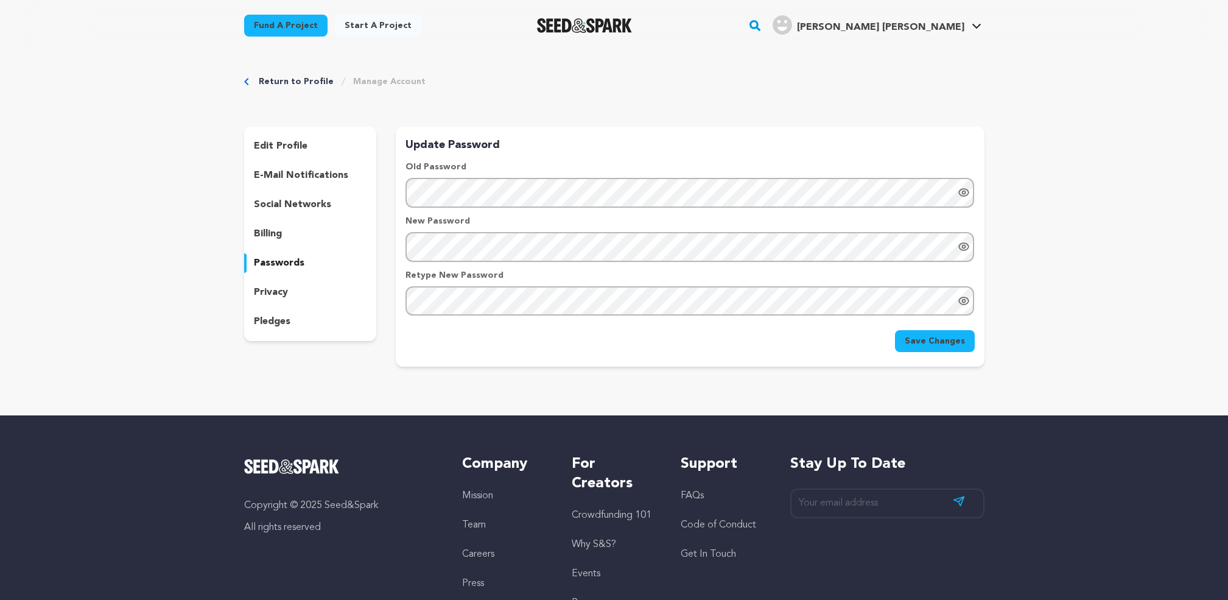
click at [184, 195] on div "Return to Profile Manage Account edit profile e-mail notifications social netwo…" at bounding box center [614, 223] width 1228 height 345
click at [268, 233] on p "billing" at bounding box center [268, 233] width 28 height 15
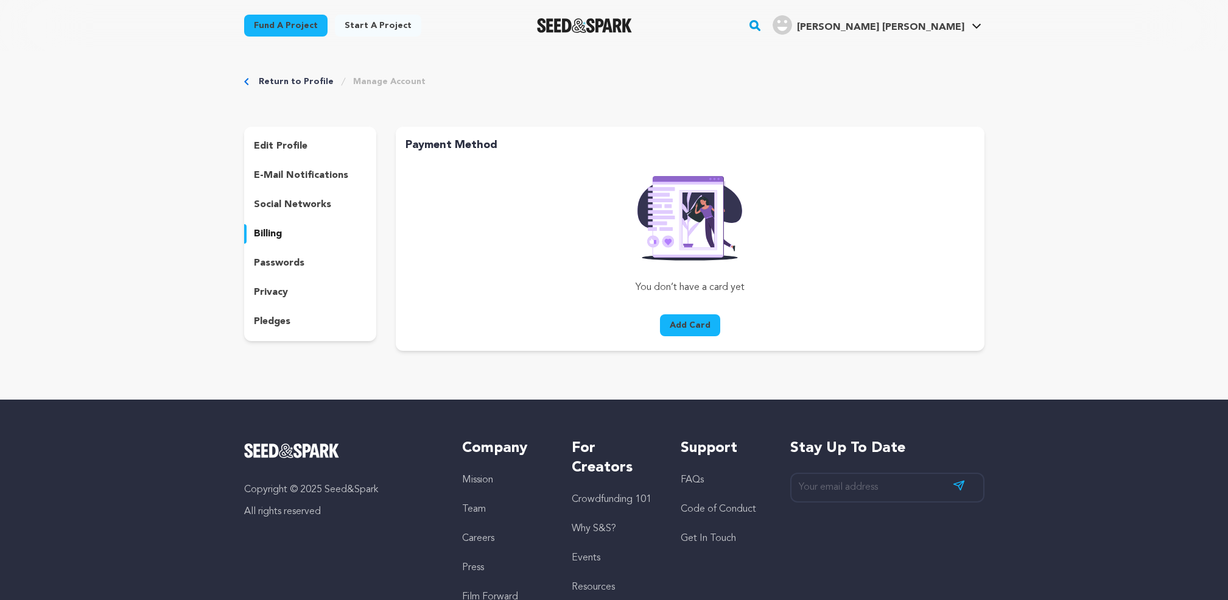
click at [296, 201] on p "social networks" at bounding box center [292, 204] width 77 height 15
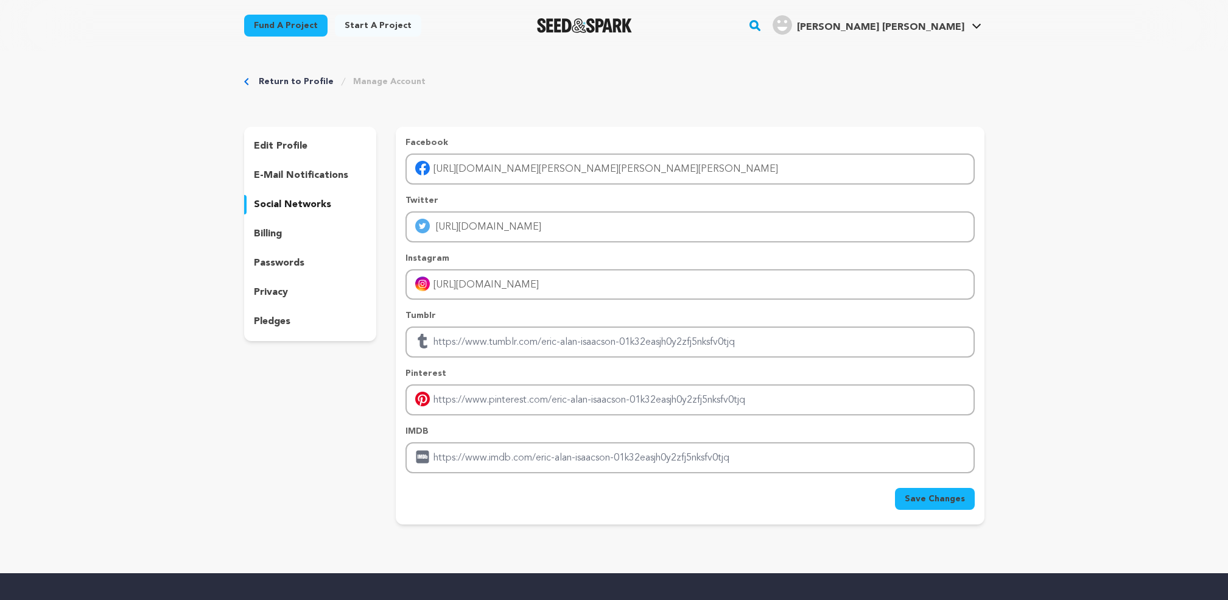
click at [270, 231] on p "billing" at bounding box center [268, 233] width 28 height 15
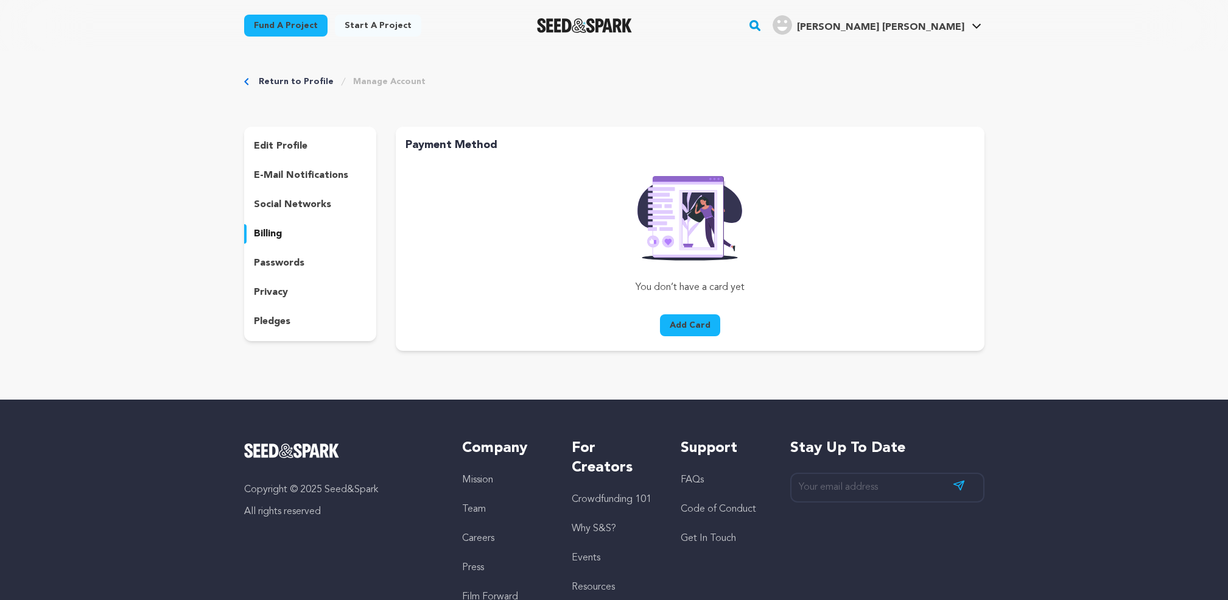
drag, startPoint x: 688, startPoint y: 331, endPoint x: 682, endPoint y: 335, distance: 6.9
click at [688, 331] on button "Add Card" at bounding box center [690, 325] width 60 height 22
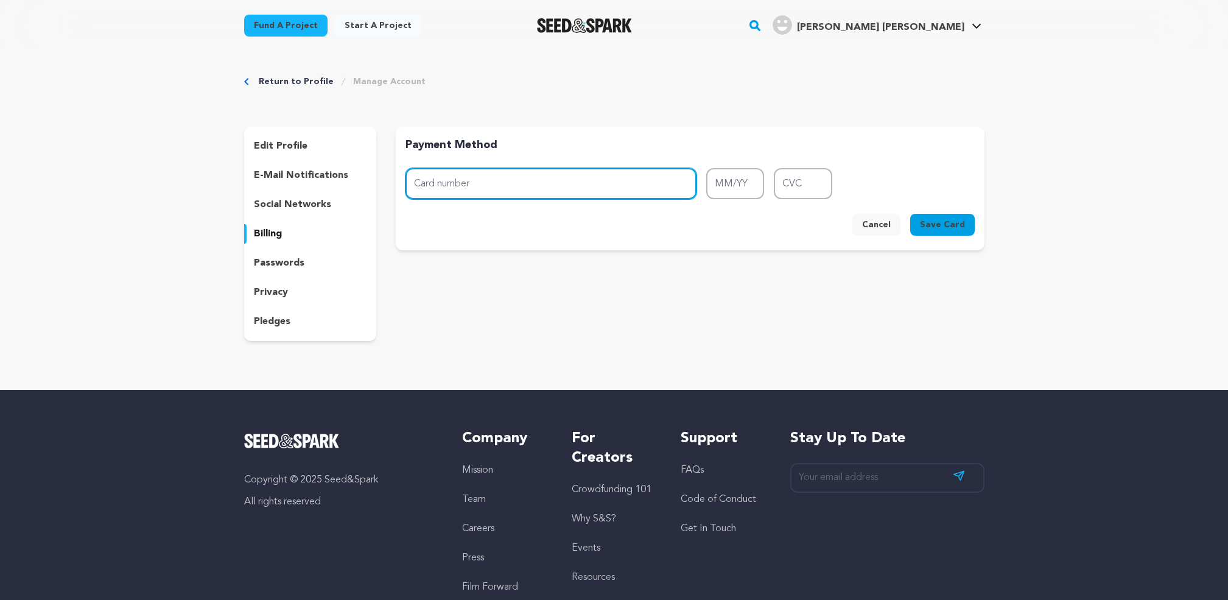
click at [514, 190] on input "Card number" at bounding box center [550, 183] width 291 height 31
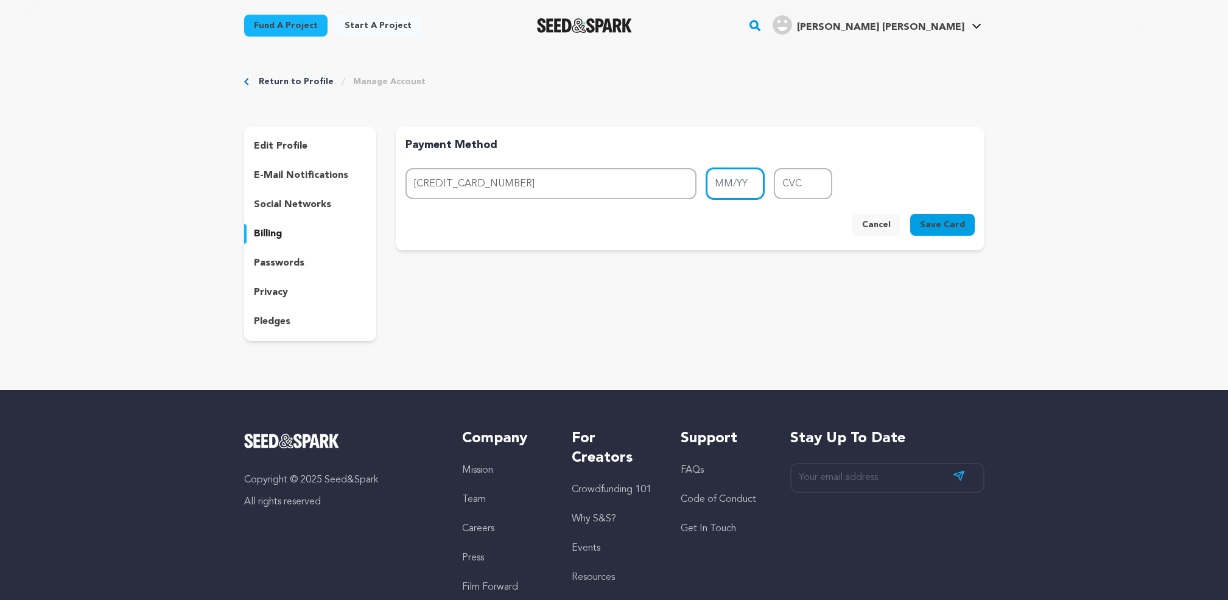
type input "4100 3901 2034 7535"
type input "10/29"
drag, startPoint x: 801, startPoint y: 184, endPoint x: 779, endPoint y: 186, distance: 21.4
click at [780, 184] on input "872" at bounding box center [803, 183] width 58 height 31
type input "509"
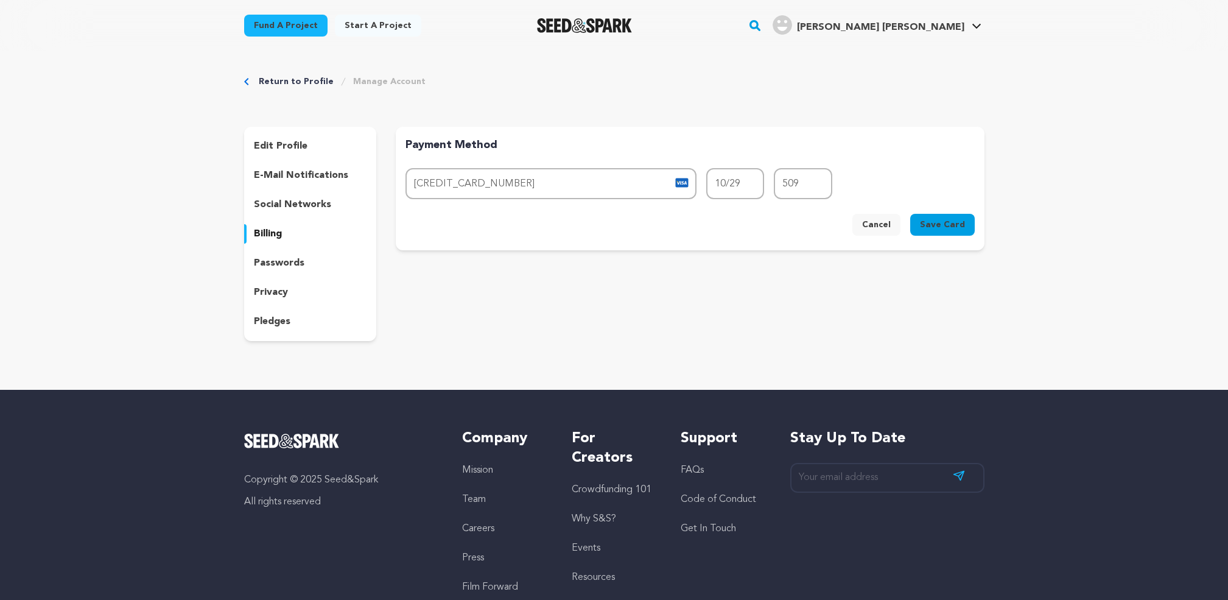
click at [944, 225] on span "Save Card" at bounding box center [942, 225] width 45 height 12
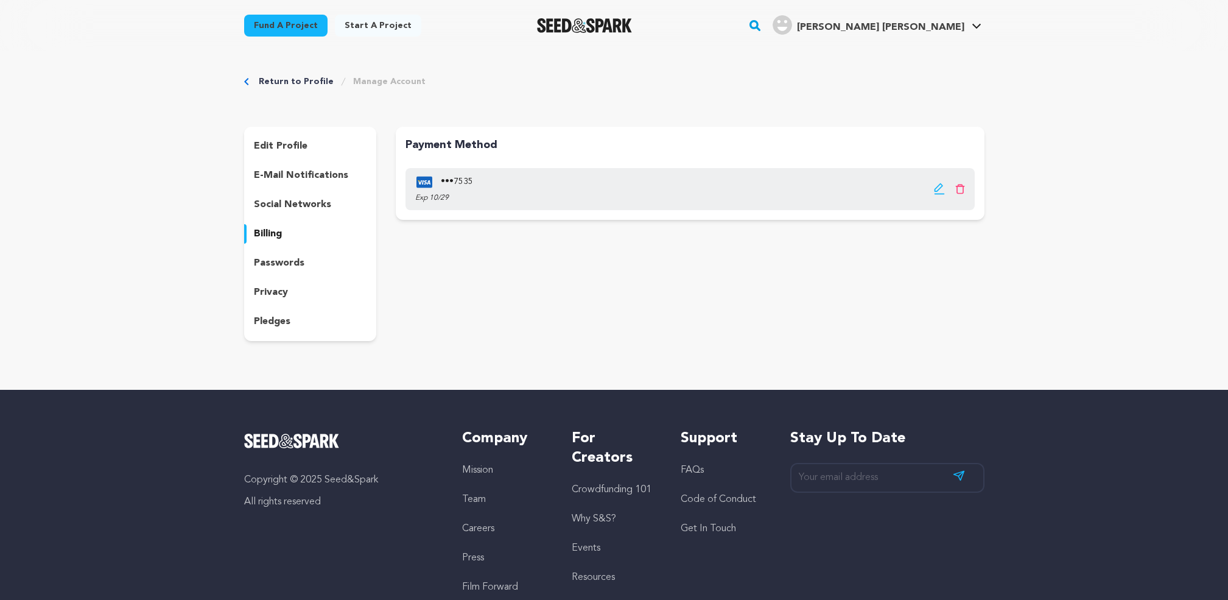
click at [288, 141] on p "edit profile" at bounding box center [281, 146] width 54 height 15
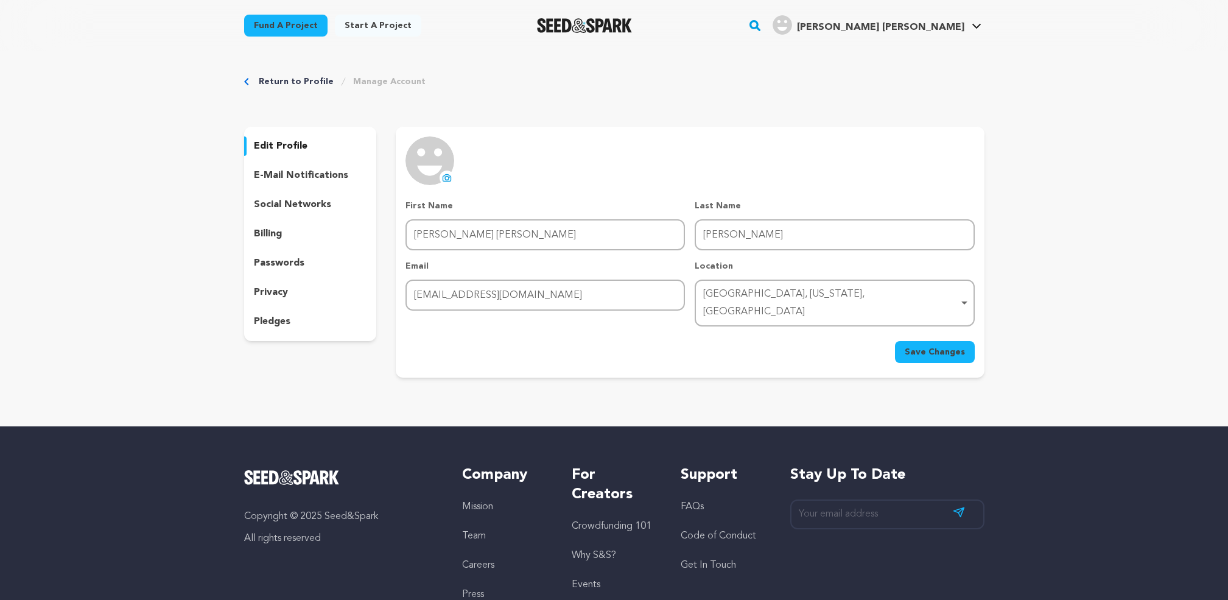
click at [673, 94] on div "Return to Profile Manage Account edit profile e-mail notifications social netwo…" at bounding box center [614, 229] width 779 height 356
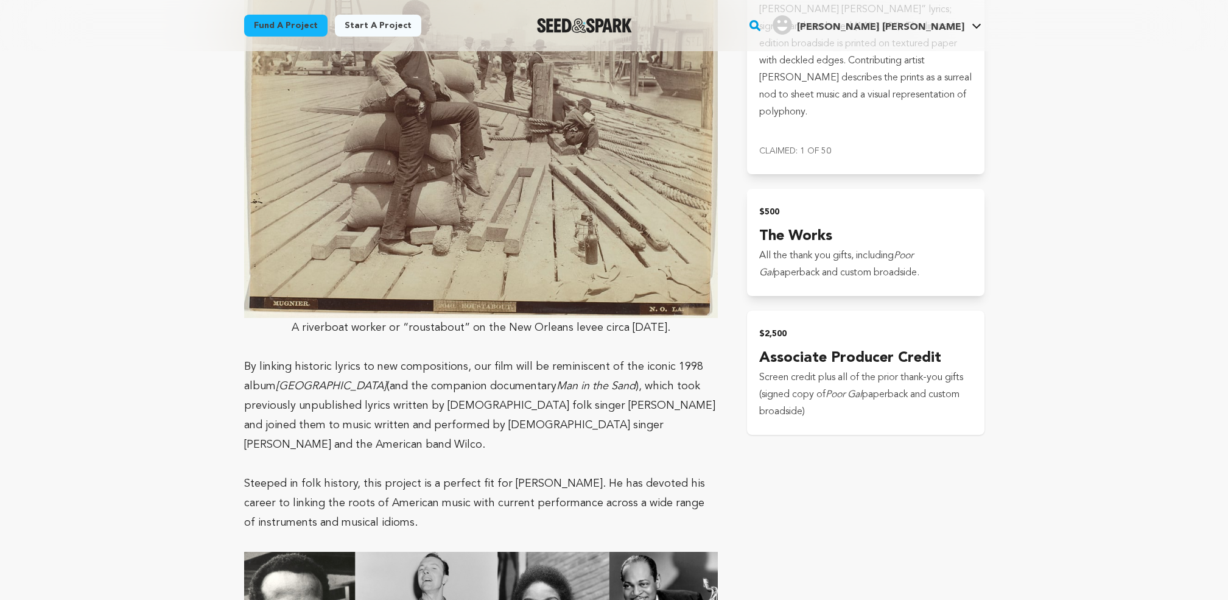
scroll to position [2155, 0]
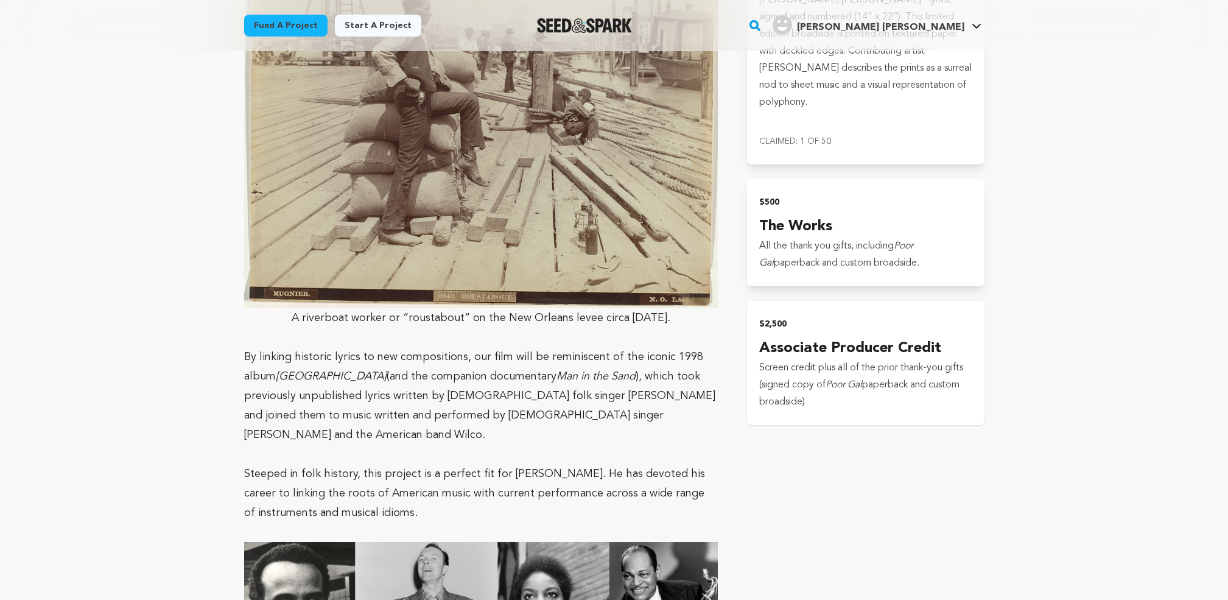
click at [843, 363] on span "Screen credit plus all of the prior thank-you gifts (signed copy of" at bounding box center [861, 376] width 204 height 27
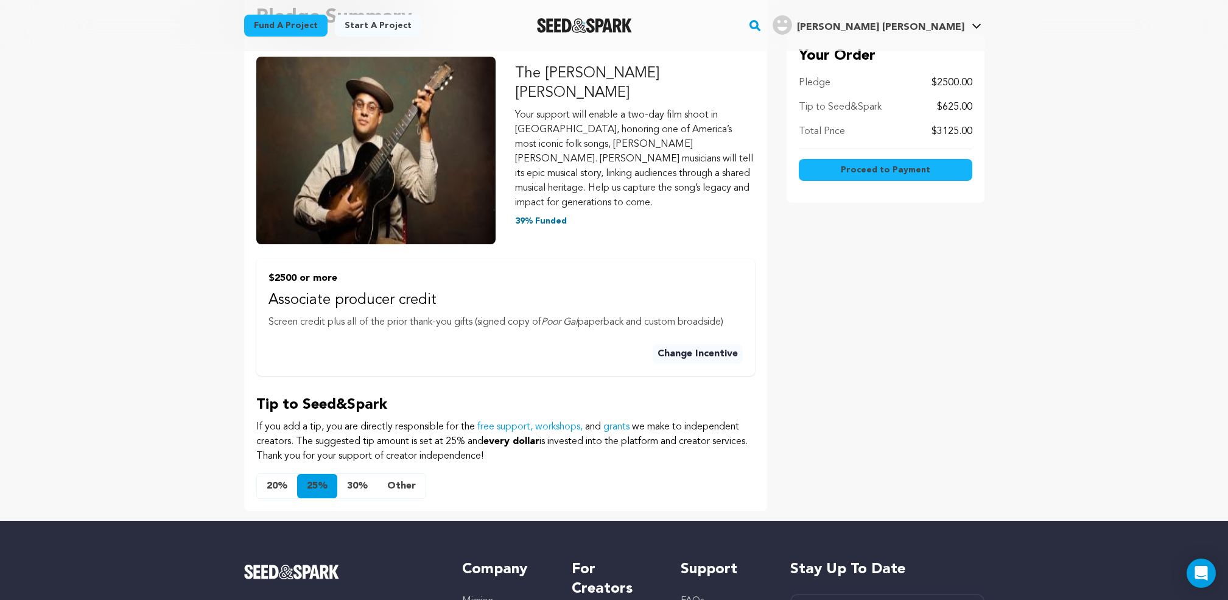
scroll to position [186, 0]
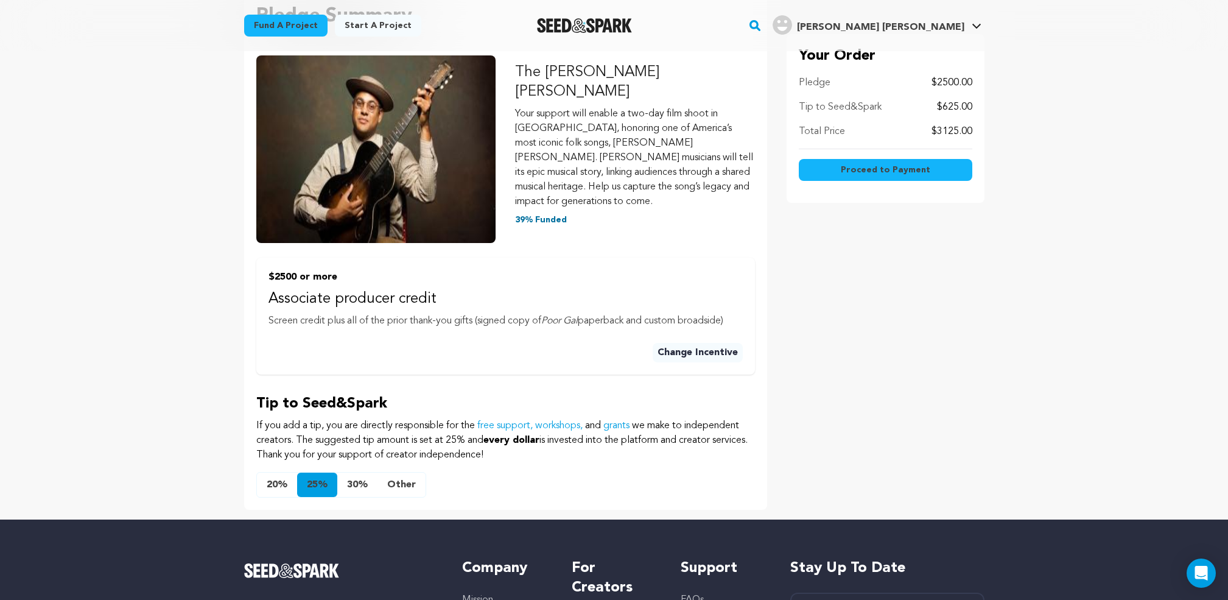
click at [404, 472] on button "Other" at bounding box center [401, 484] width 48 height 24
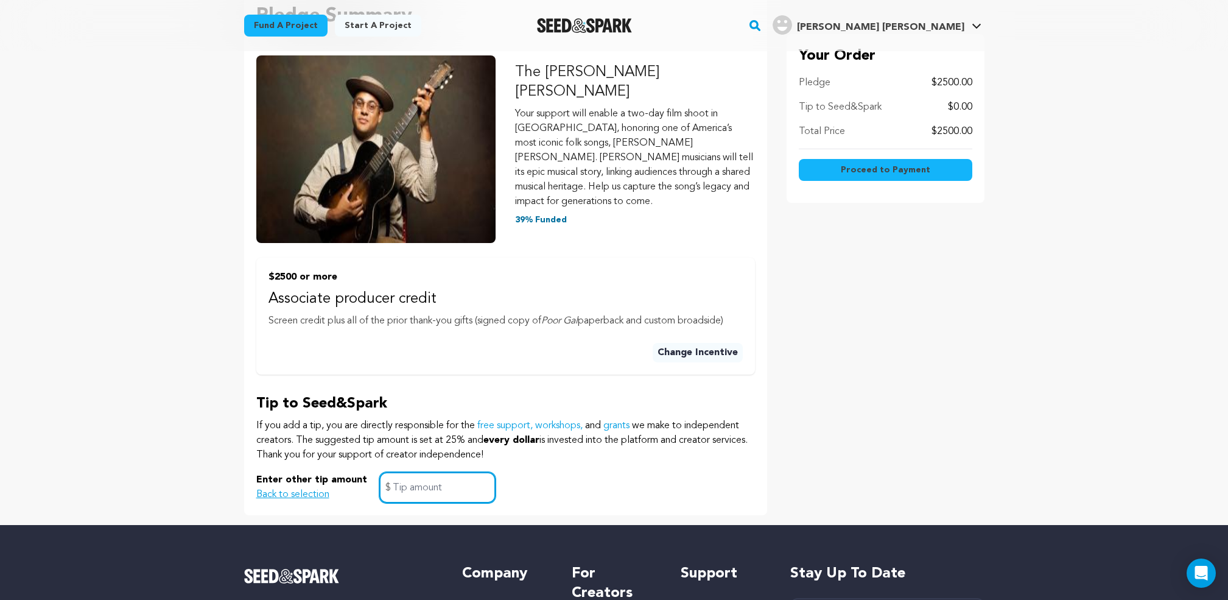
click at [414, 472] on input "text" at bounding box center [437, 487] width 116 height 31
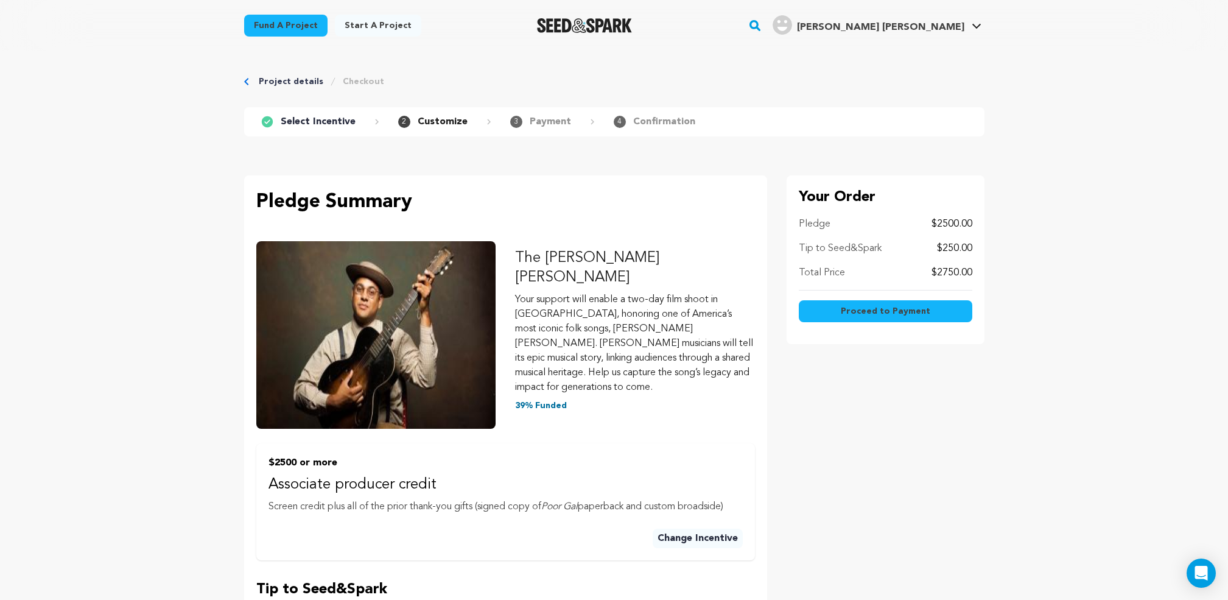
scroll to position [0, 0]
type input "250"
click at [877, 308] on span "Proceed to Payment" at bounding box center [885, 311] width 89 height 12
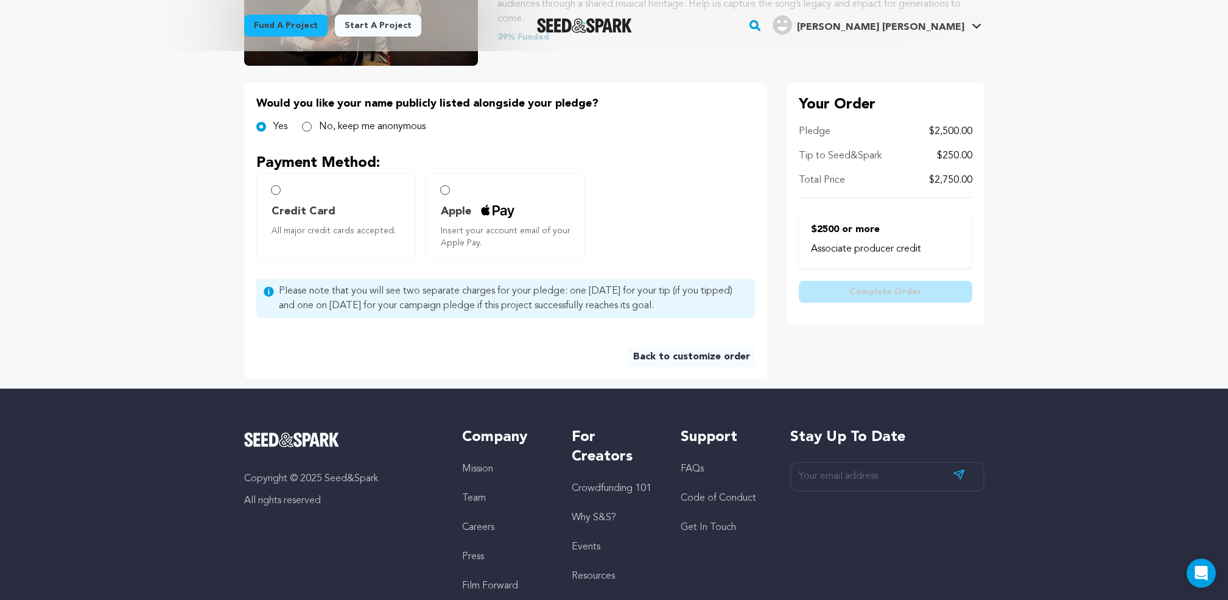
scroll to position [228, 0]
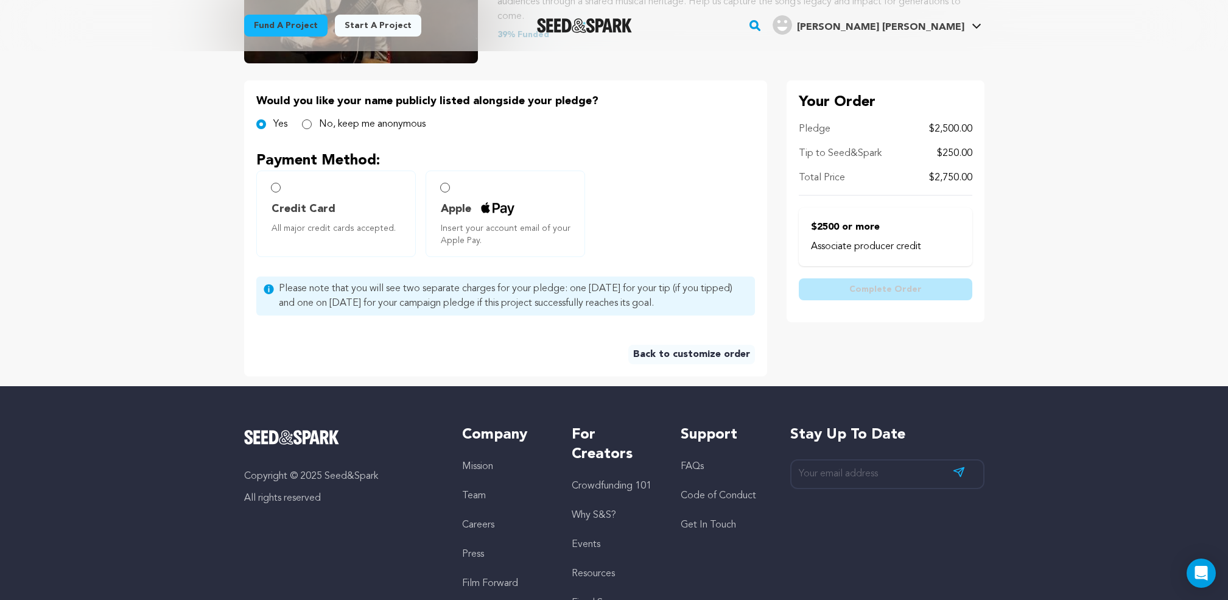
click at [277, 188] on input "Credit Card All major credit cards accepted." at bounding box center [276, 188] width 10 height 10
radio input "false"
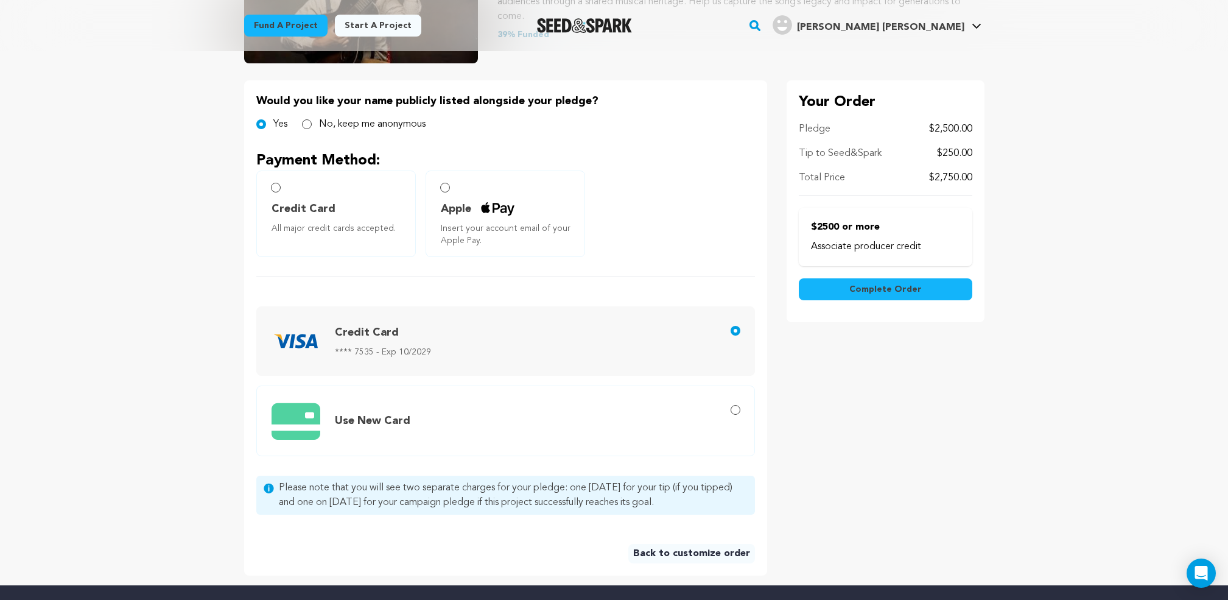
click at [443, 189] on input "Apple Insert your account email of your Apple Pay." at bounding box center [445, 188] width 10 height 10
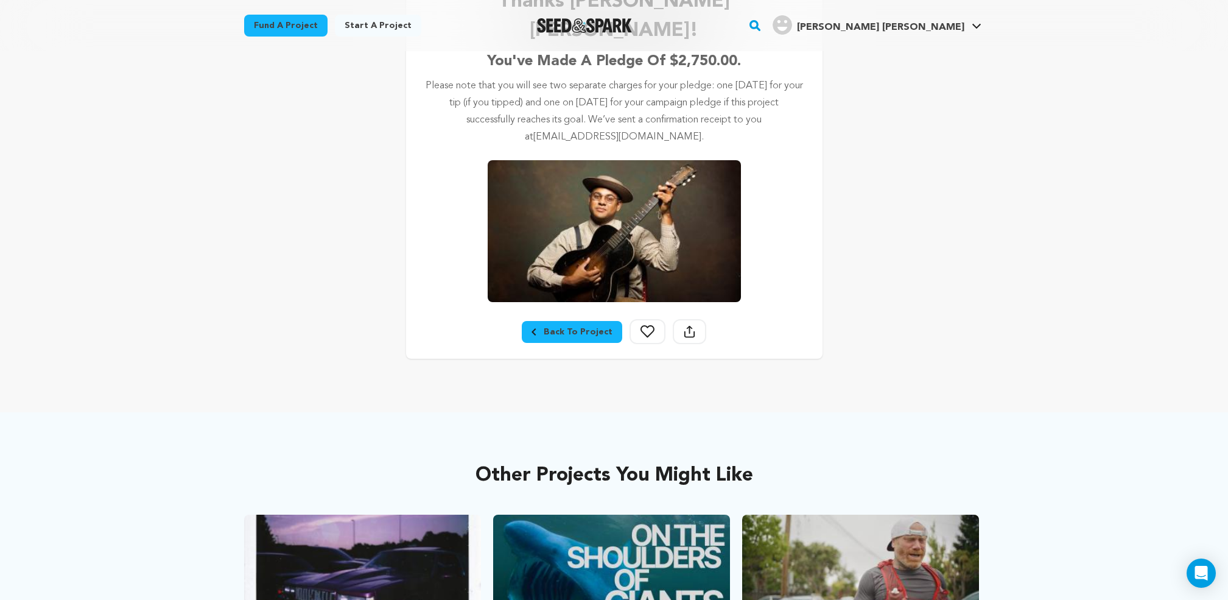
scroll to position [252, 0]
click at [644, 324] on icon at bounding box center [647, 330] width 14 height 13
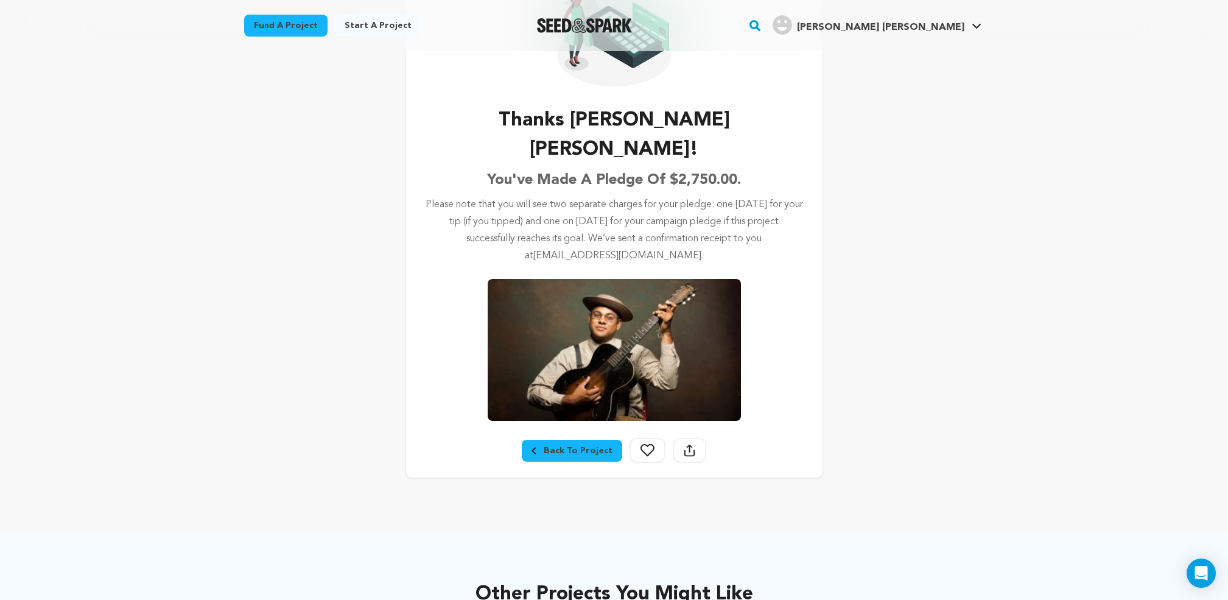
scroll to position [136, 0]
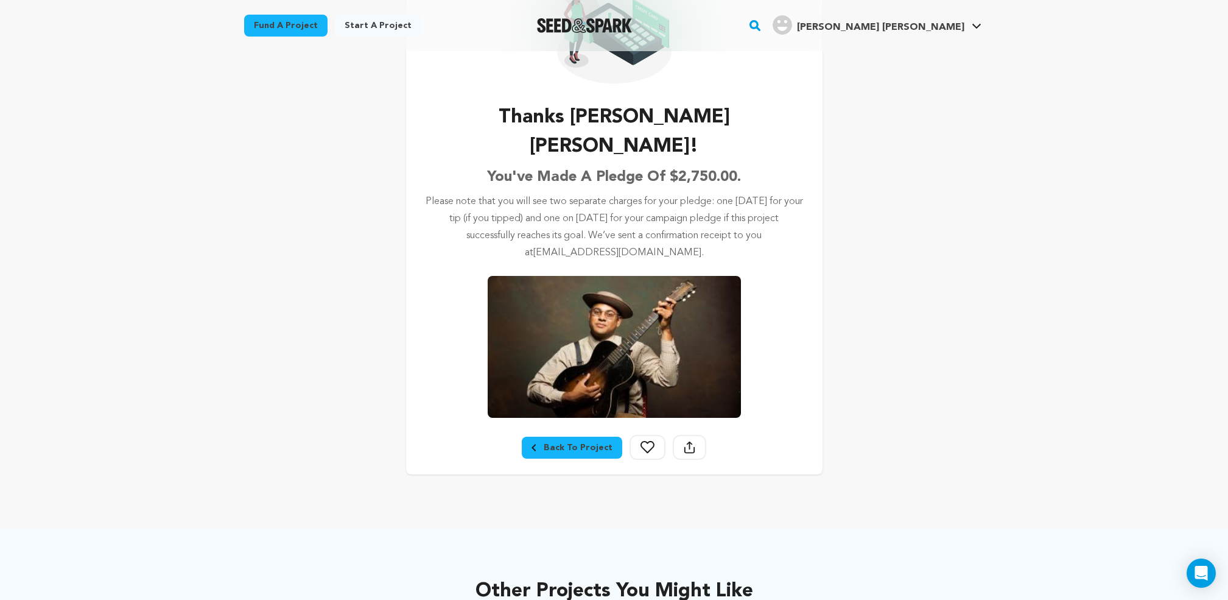
drag, startPoint x: 648, startPoint y: 416, endPoint x: 665, endPoint y: 416, distance: 17.0
click at [648, 441] on icon at bounding box center [647, 447] width 14 height 13
click at [679, 435] on button "Share Project" at bounding box center [689, 447] width 33 height 25
click at [689, 441] on icon at bounding box center [689, 445] width 1 height 8
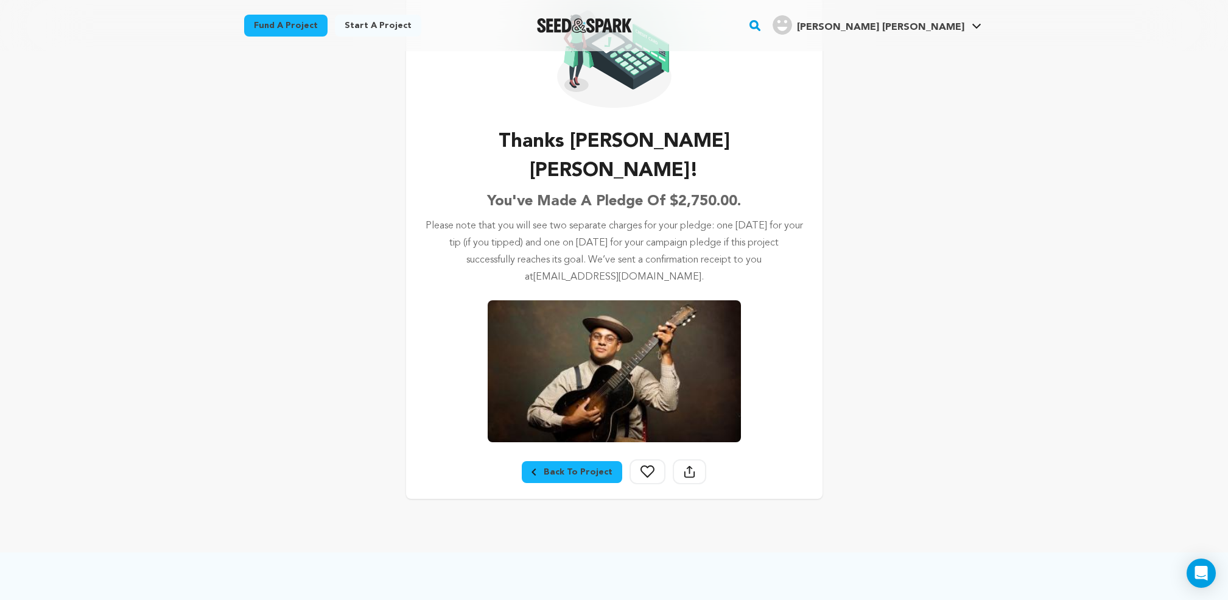
scroll to position [163, 0]
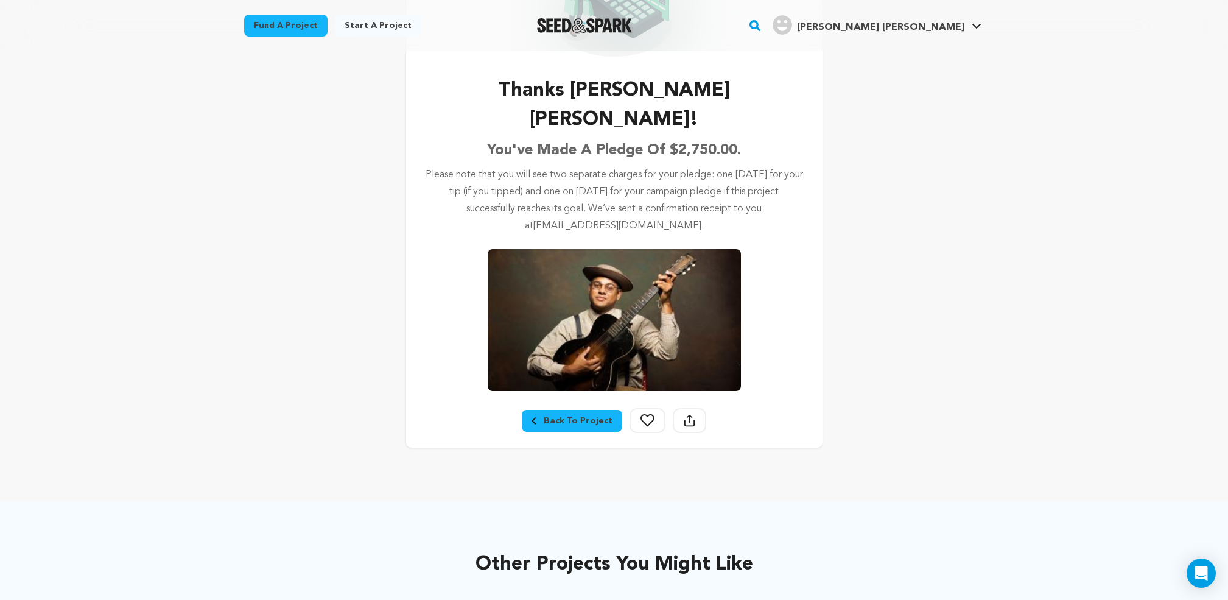
drag, startPoint x: 686, startPoint y: 387, endPoint x: 776, endPoint y: 376, distance: 90.2
click at [687, 414] on icon at bounding box center [690, 420] width 12 height 13
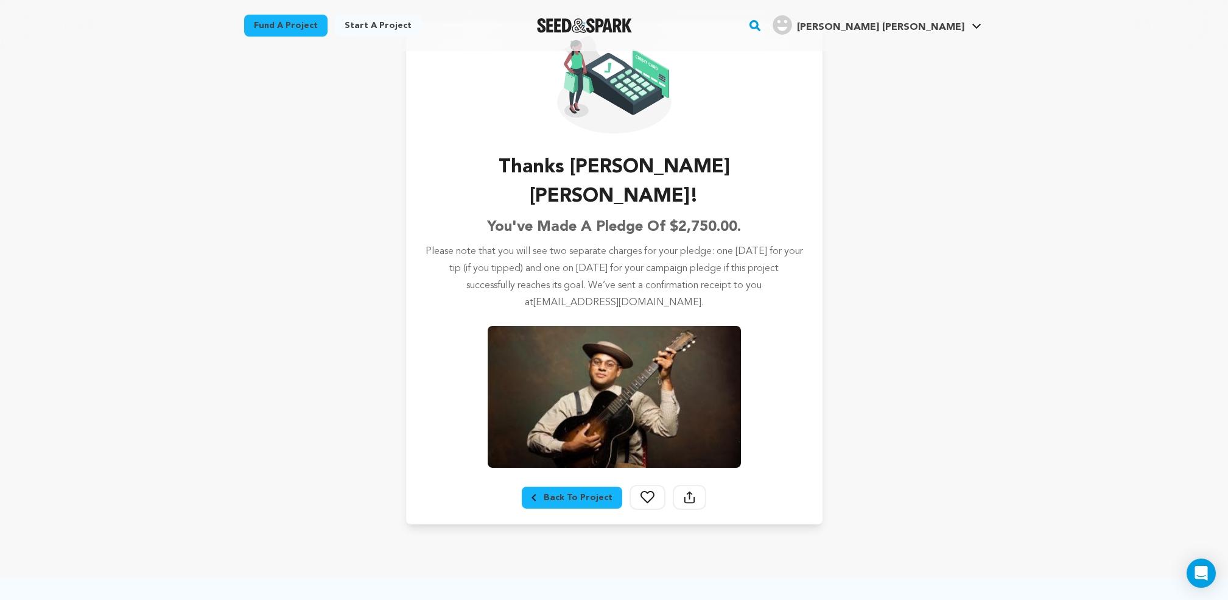
scroll to position [96, 0]
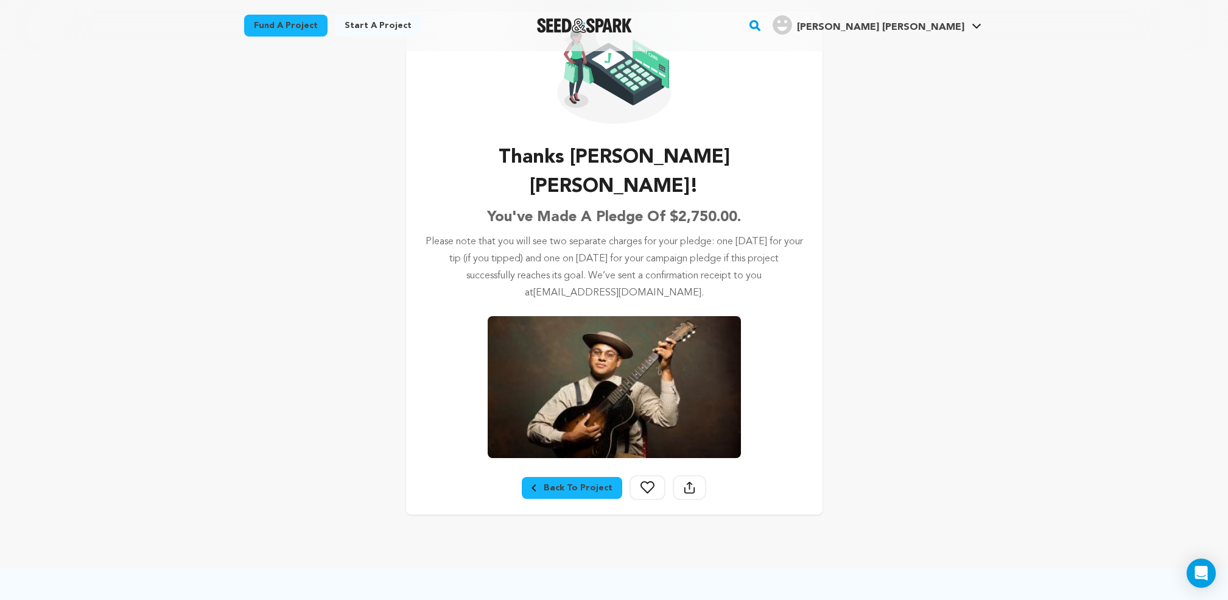
click at [579, 482] on div "Back To Project" at bounding box center [571, 488] width 81 height 12
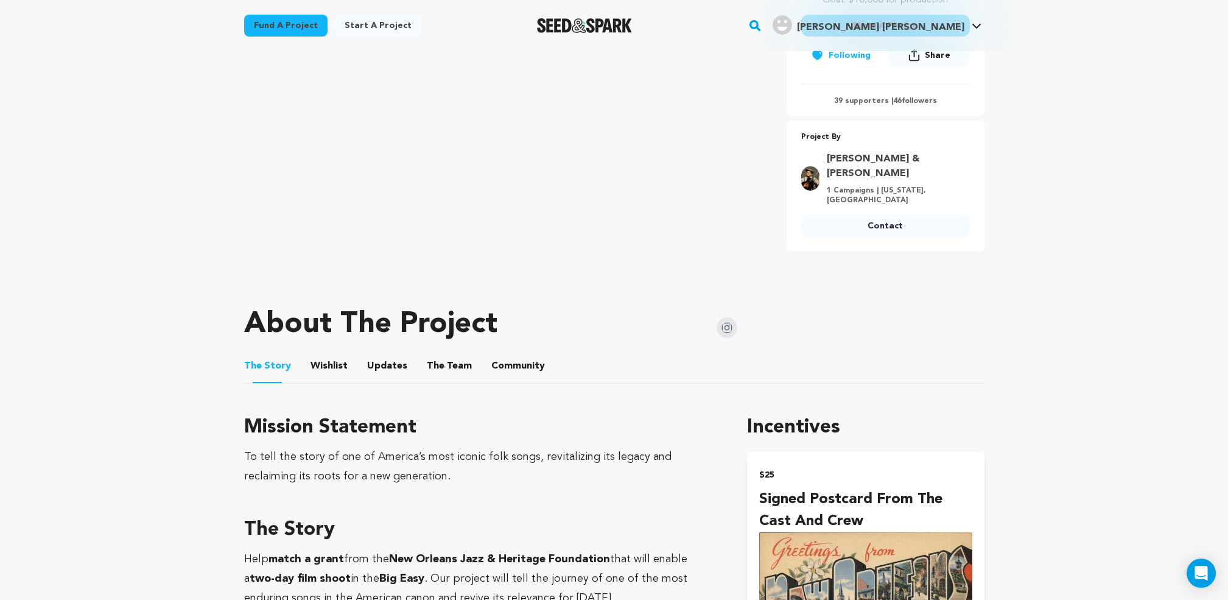
scroll to position [418, 0]
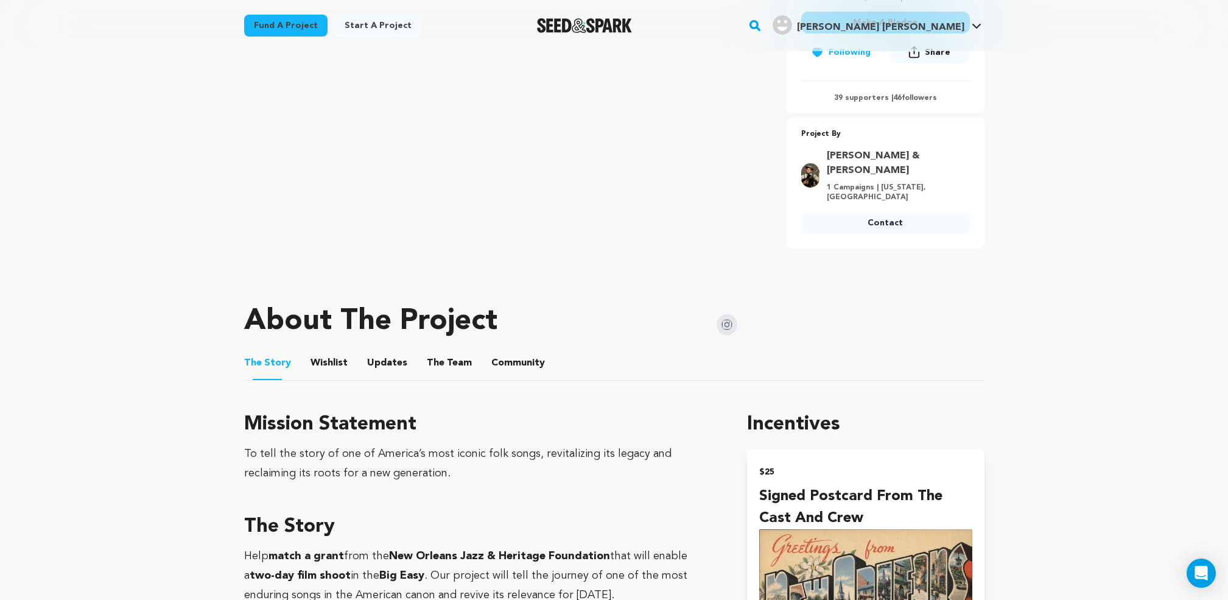
click at [897, 212] on link "Contact" at bounding box center [885, 223] width 169 height 22
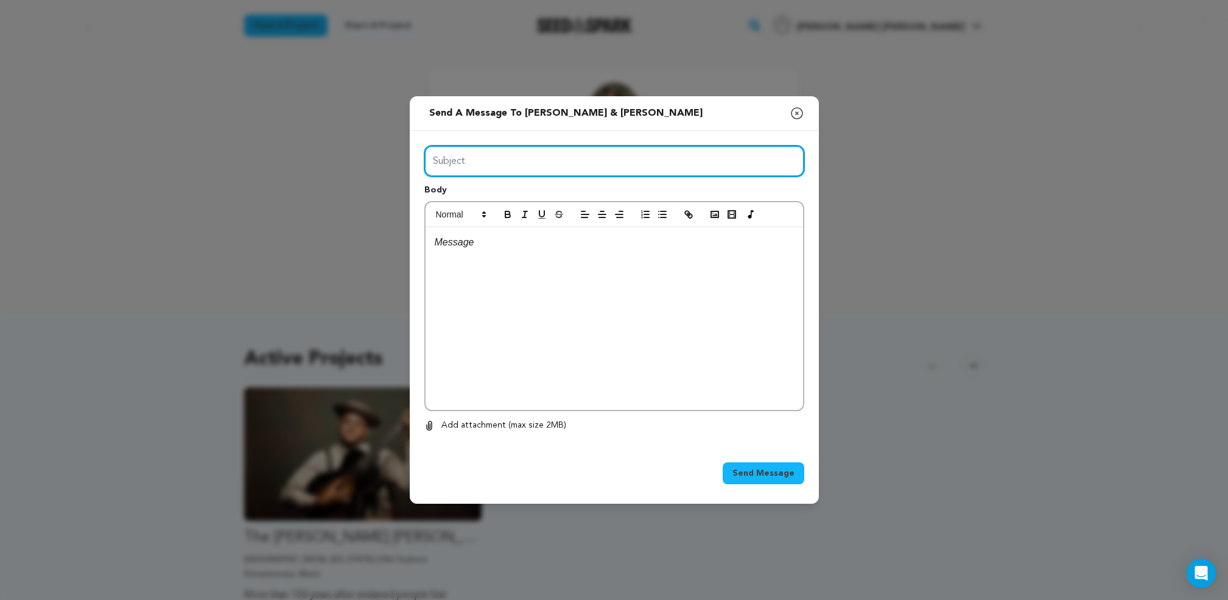
click at [552, 159] on input "Subject" at bounding box center [614, 161] width 380 height 31
type input "Dom Flemons Liza Jane project"
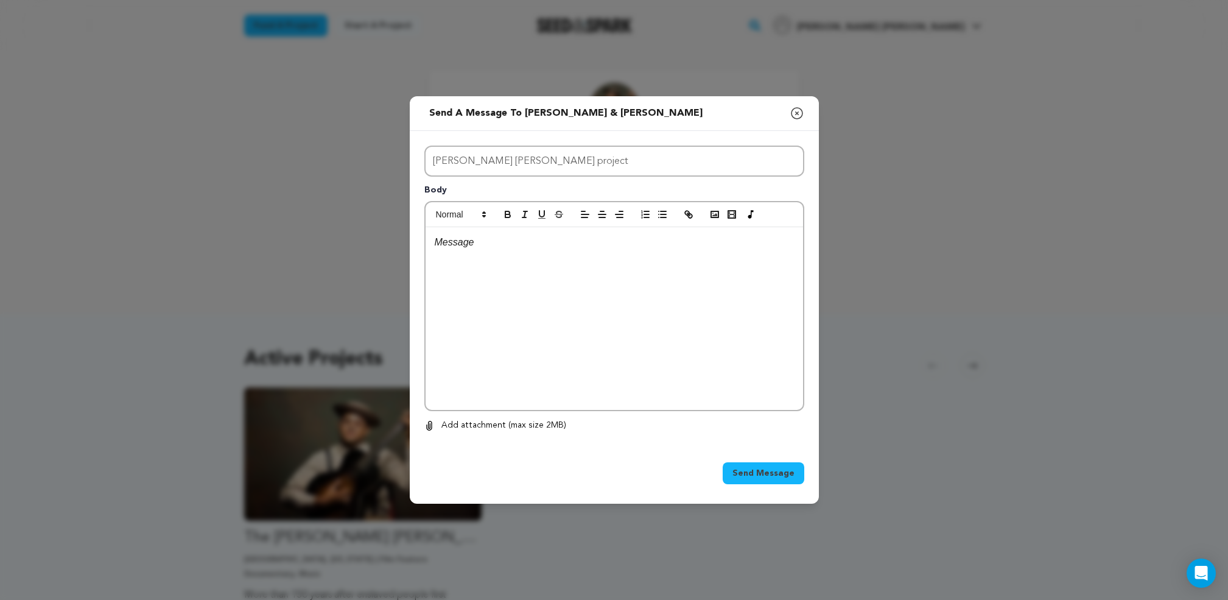
click at [488, 247] on p at bounding box center [614, 242] width 359 height 16
drag, startPoint x: 506, startPoint y: 259, endPoint x: 511, endPoint y: 272, distance: 13.4
click at [508, 262] on p "I just pledged $2500 for the project." at bounding box center [614, 258] width 359 height 16
click at [625, 264] on p "I just pledged $2,500 for the project." at bounding box center [614, 258] width 359 height 16
click at [436, 259] on p "I just pledged $2,500 for the project. I think Seed & Spark" at bounding box center [614, 258] width 359 height 16
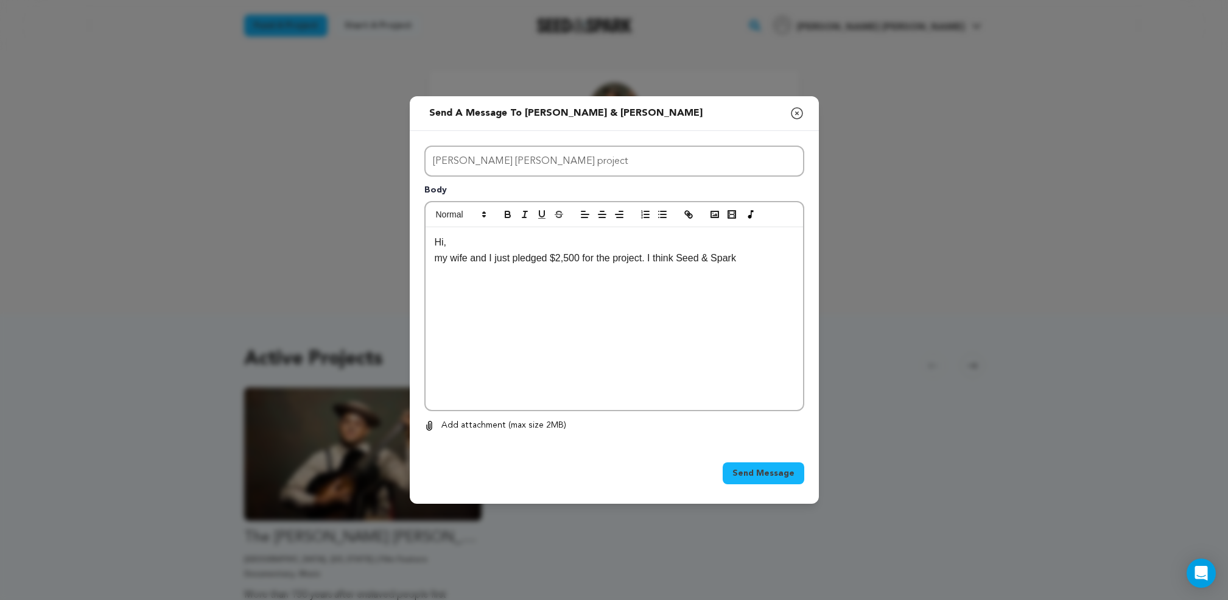
click at [435, 260] on p "my wife and I just pledged $2,500 for the project. I think Seed & Spark" at bounding box center [614, 258] width 359 height 16
drag, startPoint x: 602, startPoint y: 258, endPoint x: 617, endPoint y: 258, distance: 14.6
click at [617, 258] on p "My wife and I just pledged $2,500 for the project. I think Seed & Spark" at bounding box center [614, 258] width 359 height 16
click at [574, 274] on p "My wife and I just pledged $2,500 to support your Dom Flemons "Liza Jane" proje…" at bounding box center [614, 265] width 359 height 31
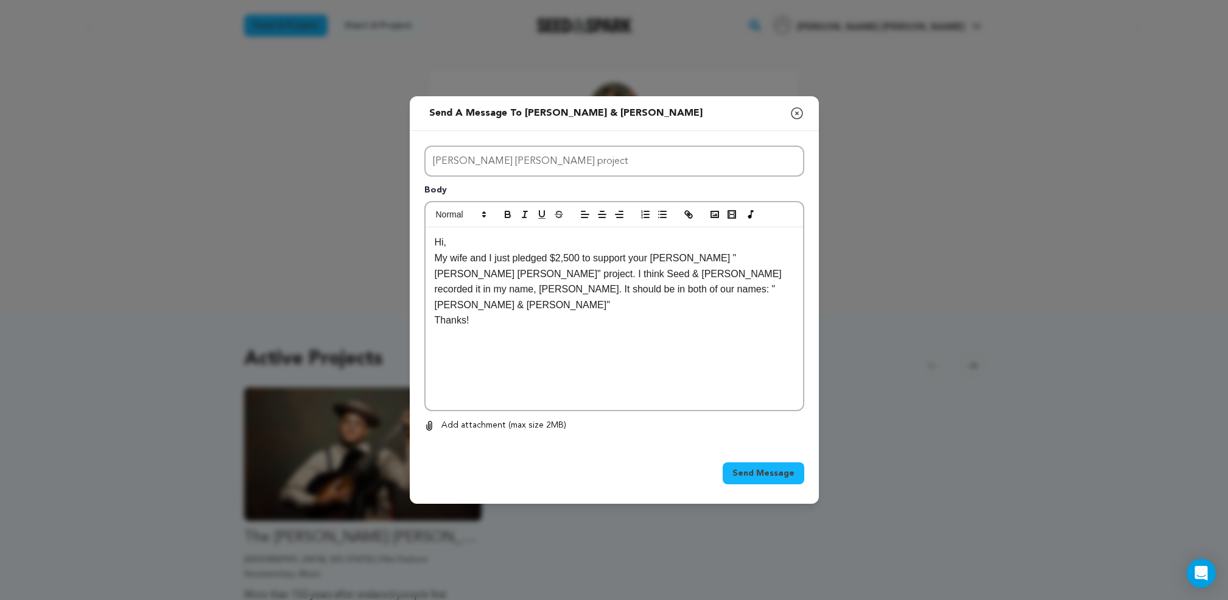
click at [480, 312] on p "Thanks!" at bounding box center [614, 320] width 359 height 16
click at [435, 275] on p "My wife and I just pledged $2,500 to support your Dom Flemons "Liza Jane" proje…" at bounding box center [614, 281] width 359 height 62
drag, startPoint x: 672, startPoint y: 273, endPoint x: 673, endPoint y: 300, distance: 26.8
click at [665, 273] on p "My wife and I just pledged $2,500 to support your Dom Flemons "Liza Jane" docum…" at bounding box center [614, 281] width 359 height 62
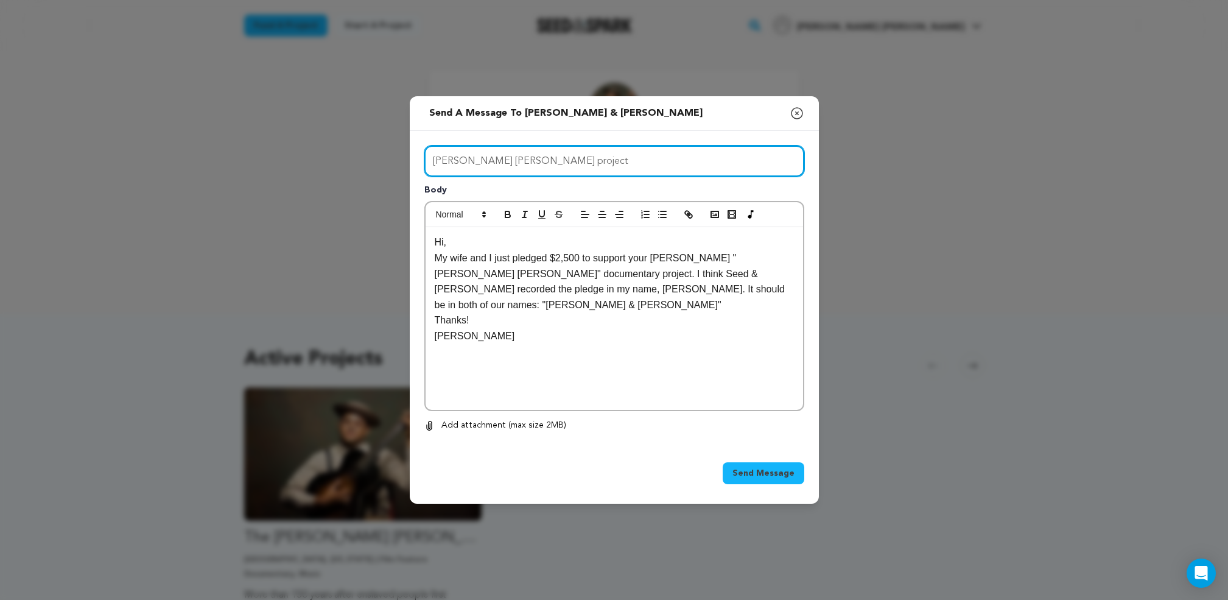
click at [495, 160] on input "Dom Flemons Liza Jane project" at bounding box center [614, 161] width 380 height 31
click at [540, 161] on input "Dom Flemons "Liza Jane project" at bounding box center [614, 161] width 380 height 31
type input "Dom Flemons "Liza Jane" project"
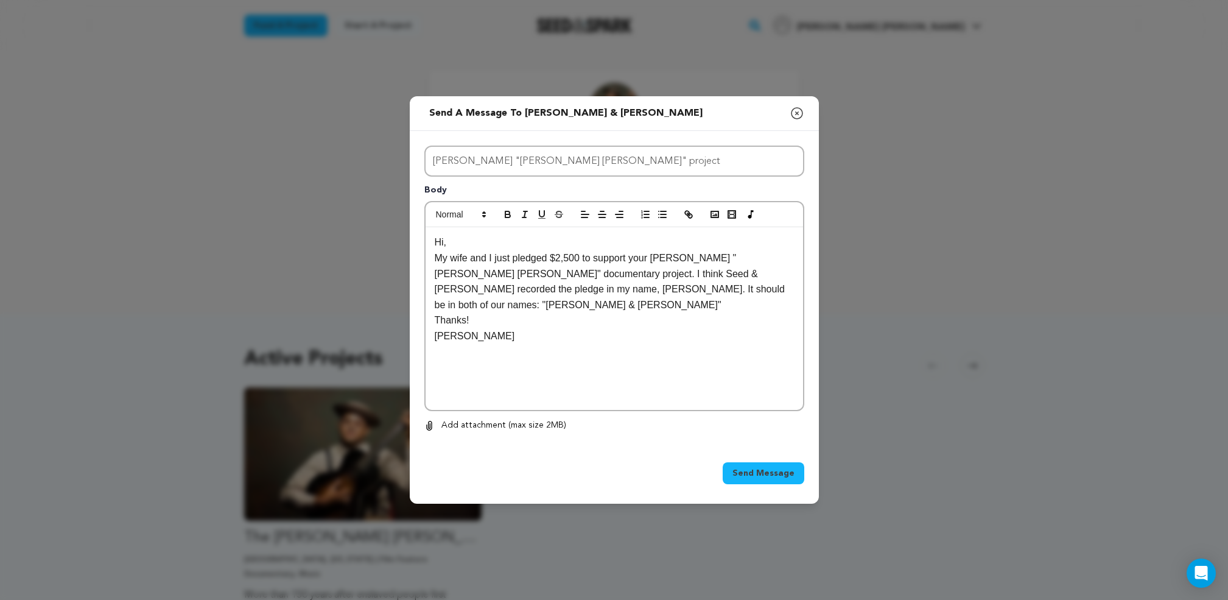
click at [768, 472] on span "Send Message" at bounding box center [763, 473] width 62 height 12
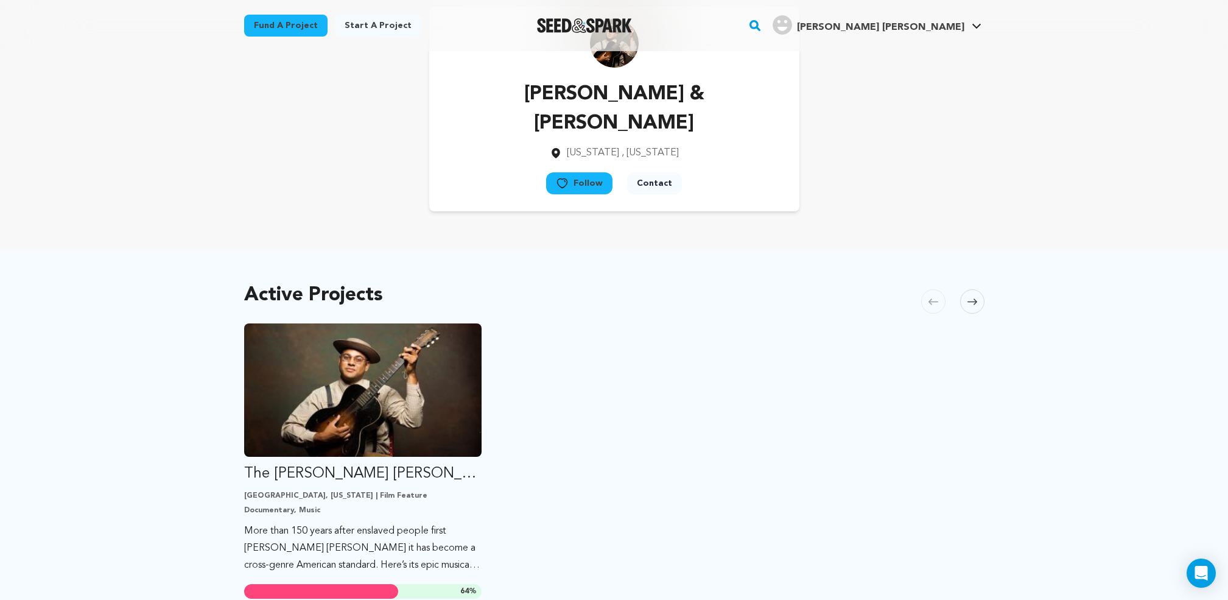
scroll to position [65, 0]
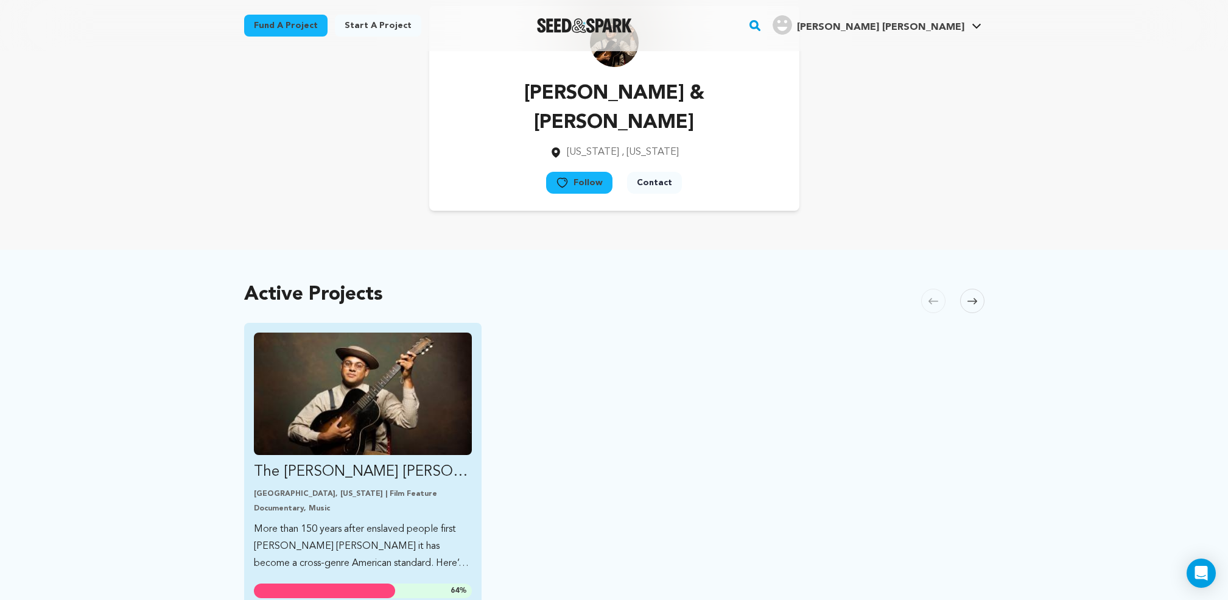
click at [367, 369] on img "Fund The Liza Jane Sessions" at bounding box center [363, 393] width 219 height 122
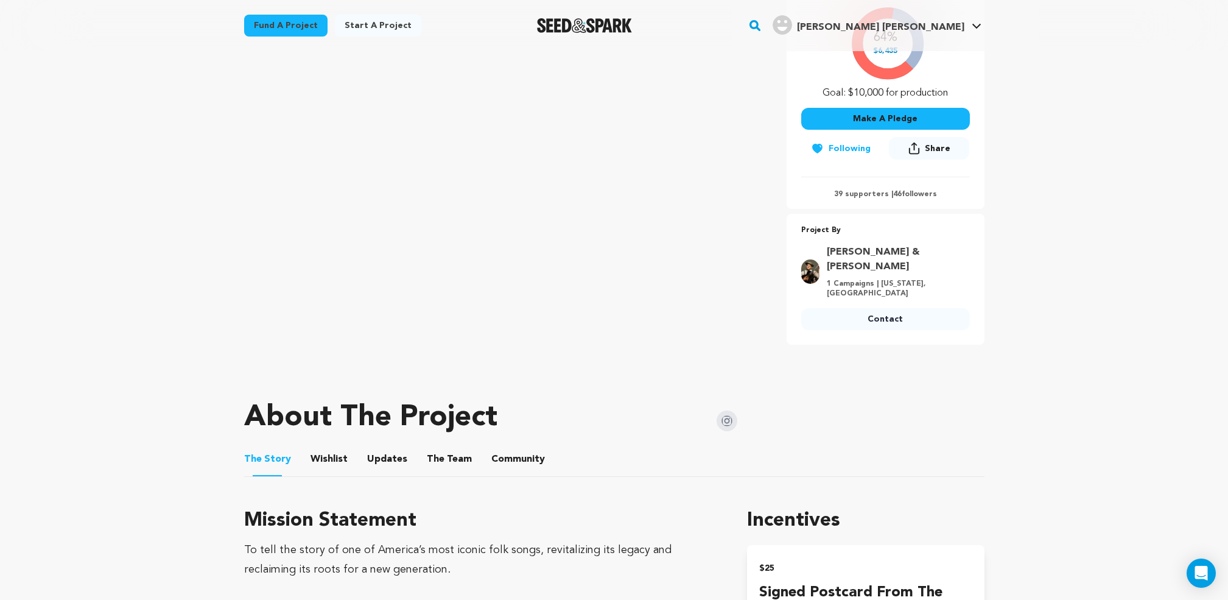
scroll to position [387, 0]
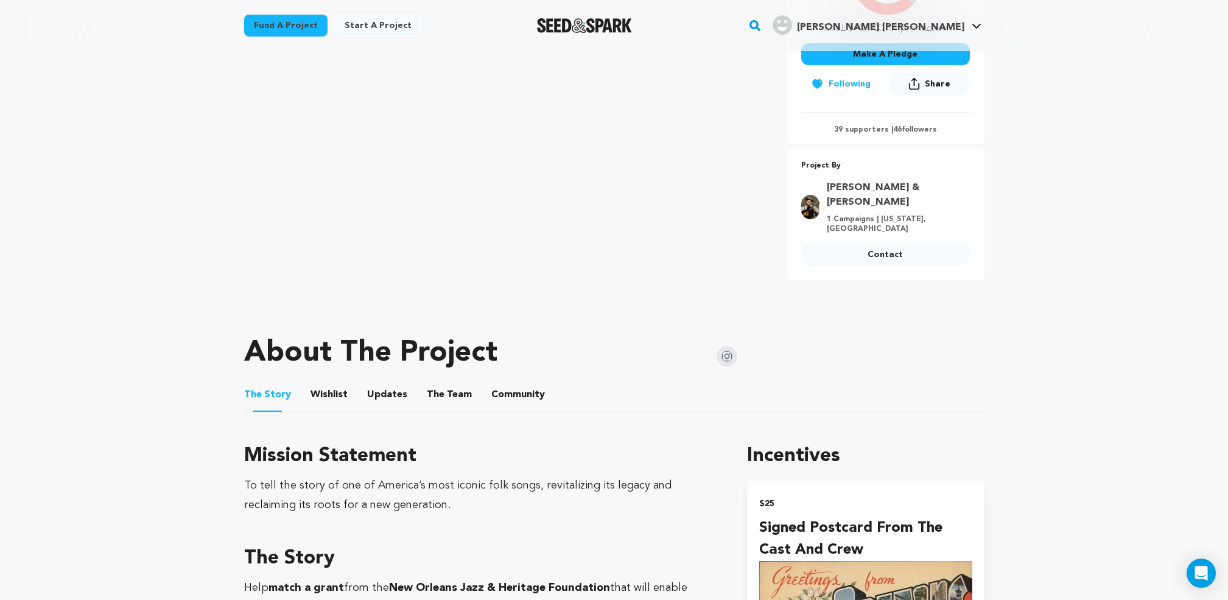
click at [323, 382] on button "Wishlist" at bounding box center [328, 396] width 29 height 29
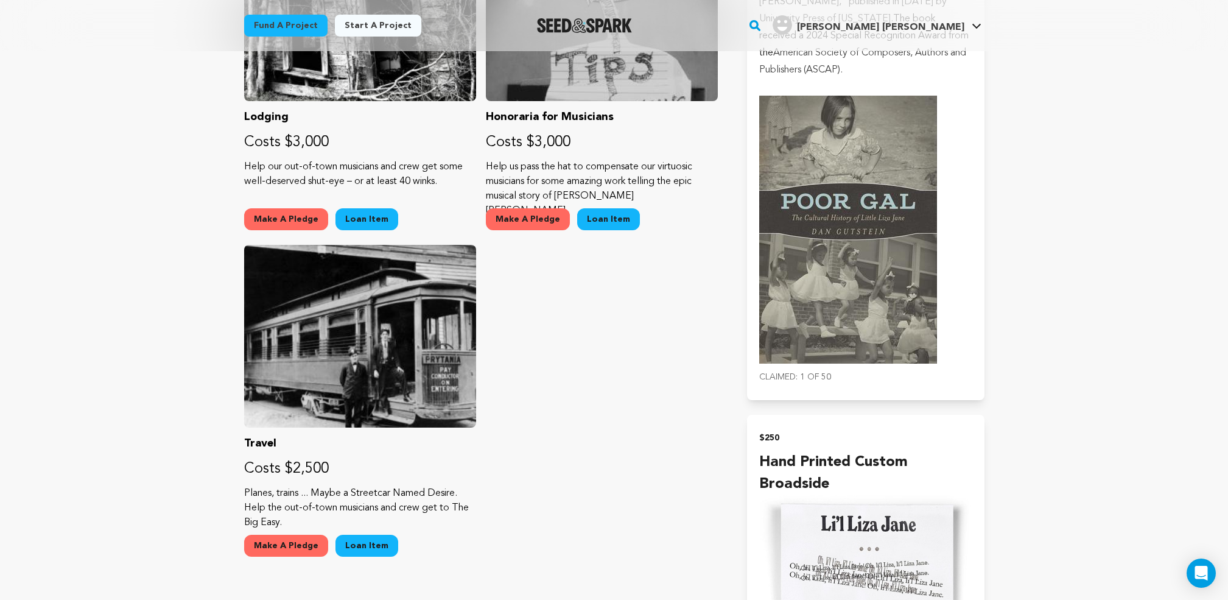
scroll to position [1325, 0]
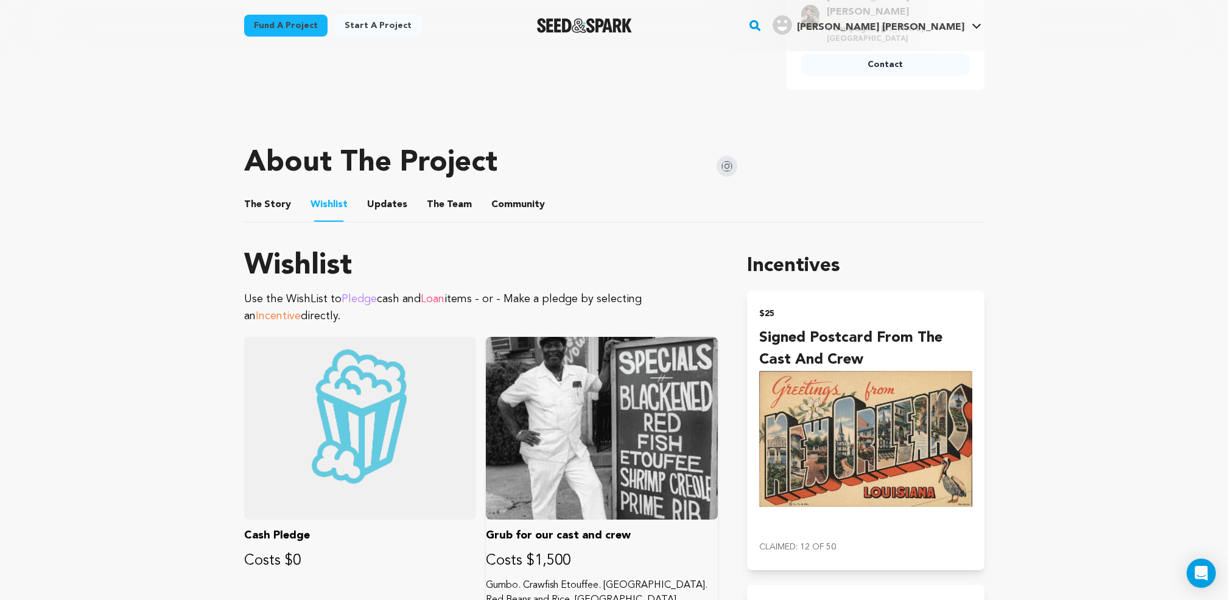
scroll to position [575, 0]
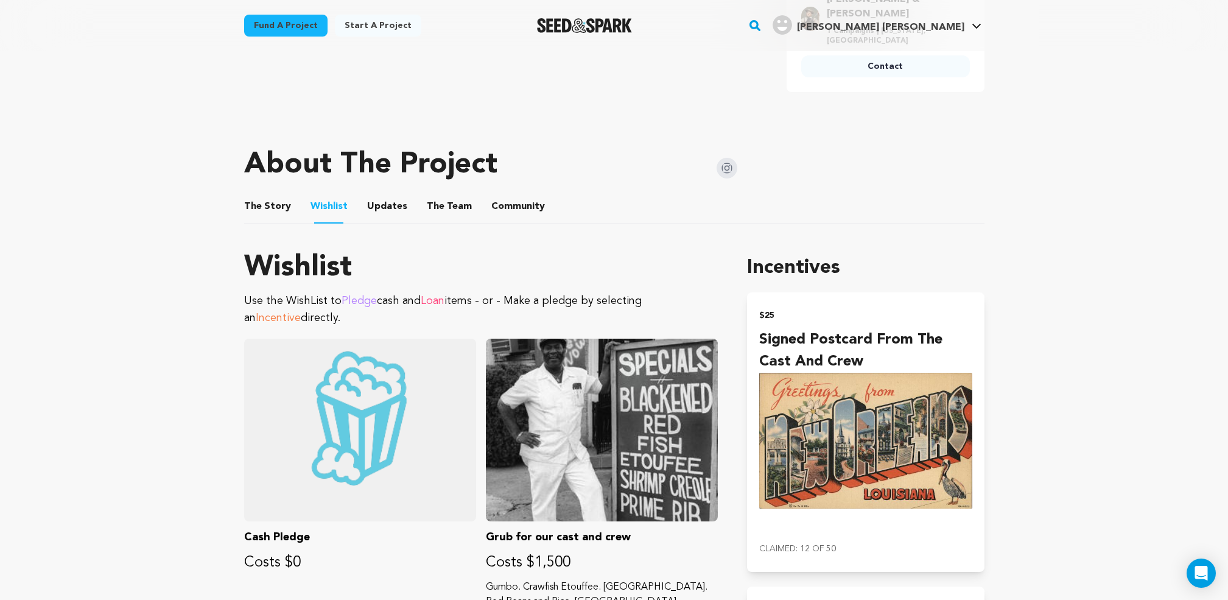
drag, startPoint x: 382, startPoint y: 186, endPoint x: 393, endPoint y: 188, distance: 11.1
click at [382, 194] on button "Updates" at bounding box center [387, 208] width 29 height 29
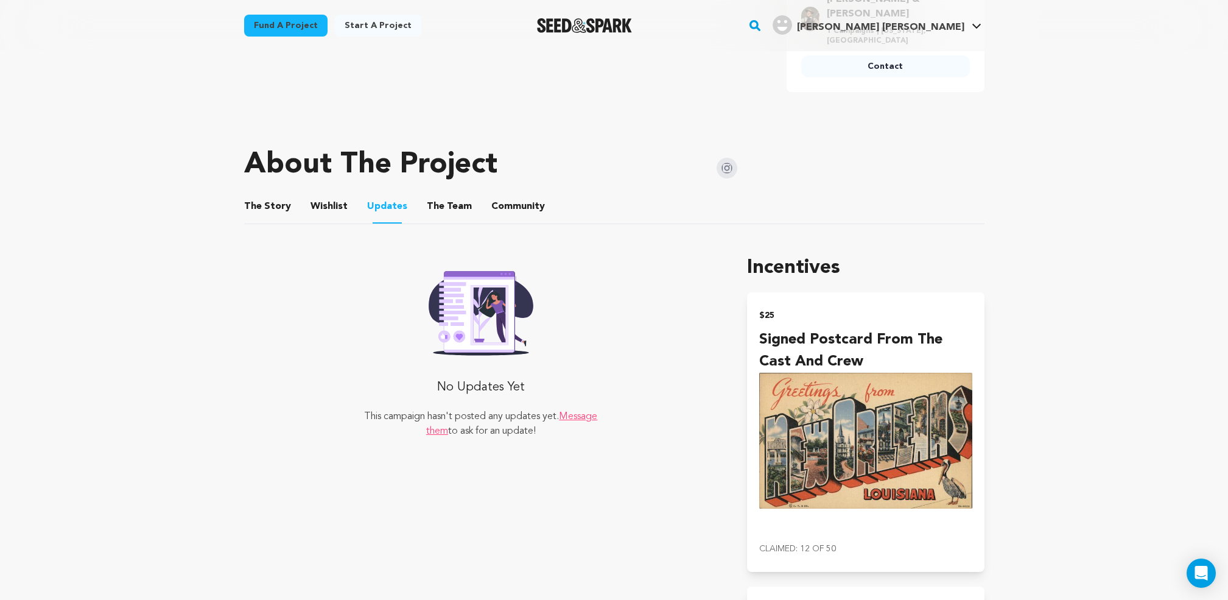
drag, startPoint x: 452, startPoint y: 188, endPoint x: 497, endPoint y: 188, distance: 45.1
click at [453, 194] on button "The Team" at bounding box center [449, 208] width 29 height 29
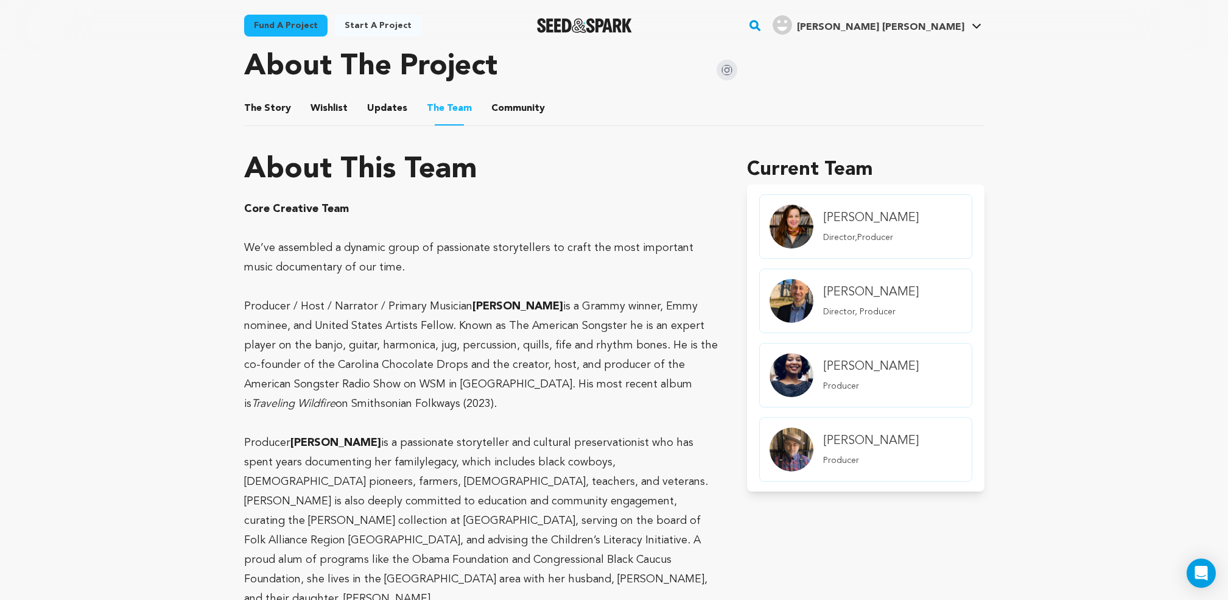
scroll to position [672, 0]
click at [799, 209] on img "member.name Profile" at bounding box center [792, 227] width 44 height 44
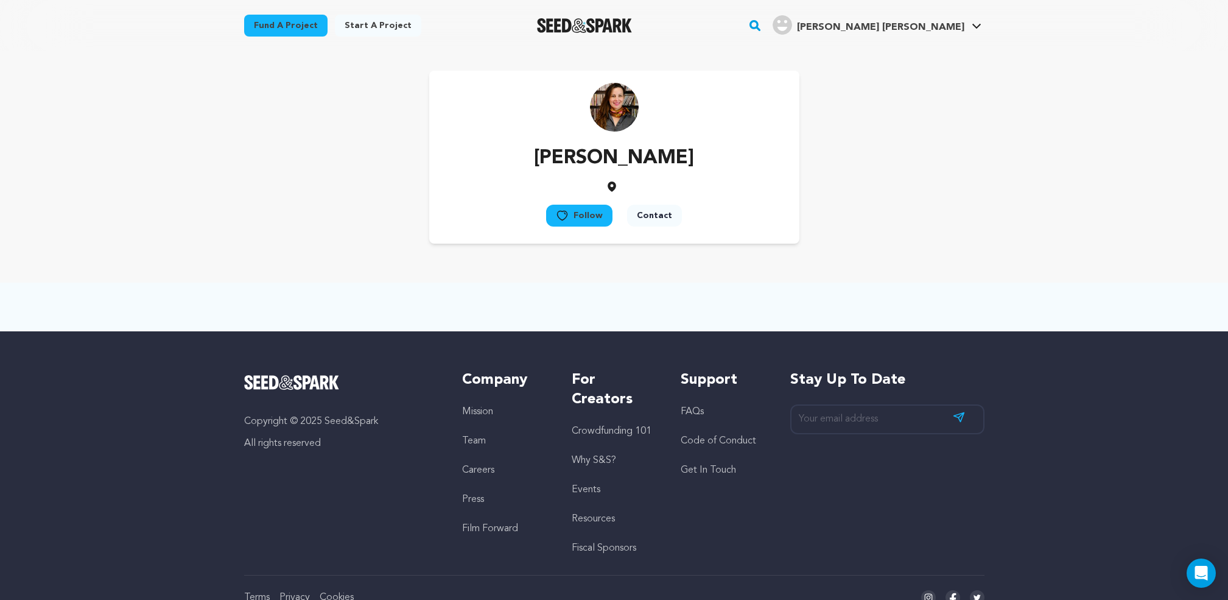
drag, startPoint x: 589, startPoint y: 216, endPoint x: 596, endPoint y: 216, distance: 7.3
click at [588, 216] on button "Follow" at bounding box center [579, 216] width 66 height 22
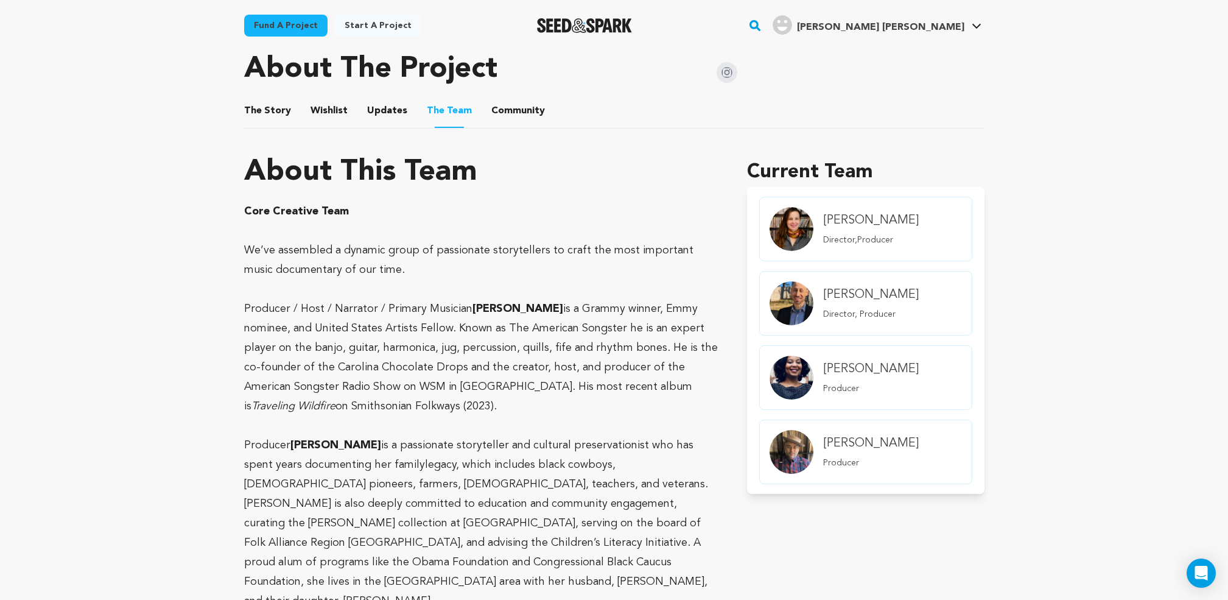
scroll to position [672, 0]
click at [869, 286] on h4 "[PERSON_NAME]" at bounding box center [871, 293] width 96 height 17
click at [862, 285] on h4 "[PERSON_NAME]" at bounding box center [871, 293] width 96 height 17
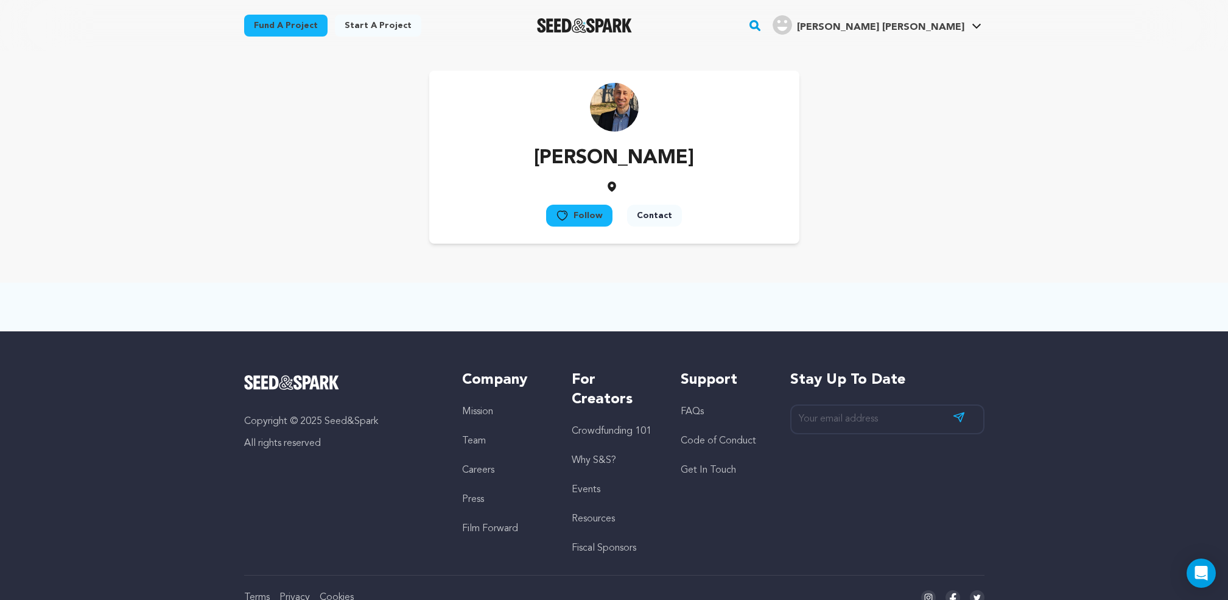
drag, startPoint x: 595, startPoint y: 216, endPoint x: 608, endPoint y: 216, distance: 12.8
click at [595, 216] on button "Follow" at bounding box center [579, 216] width 66 height 22
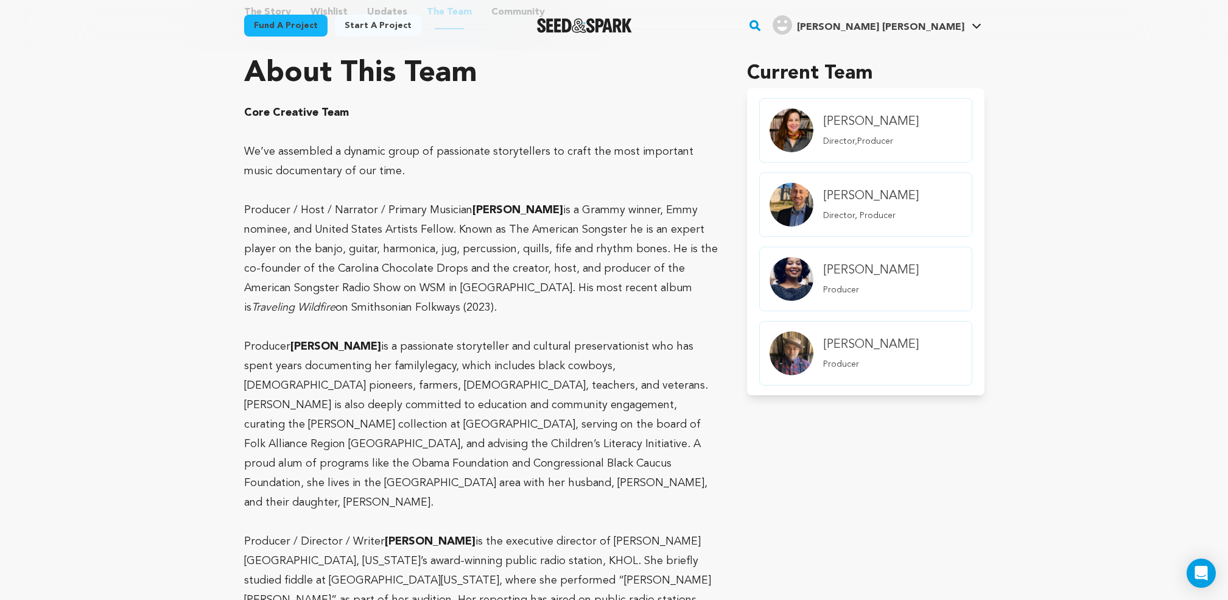
scroll to position [770, 0]
click at [866, 335] on h4 "[PERSON_NAME]" at bounding box center [871, 343] width 96 height 17
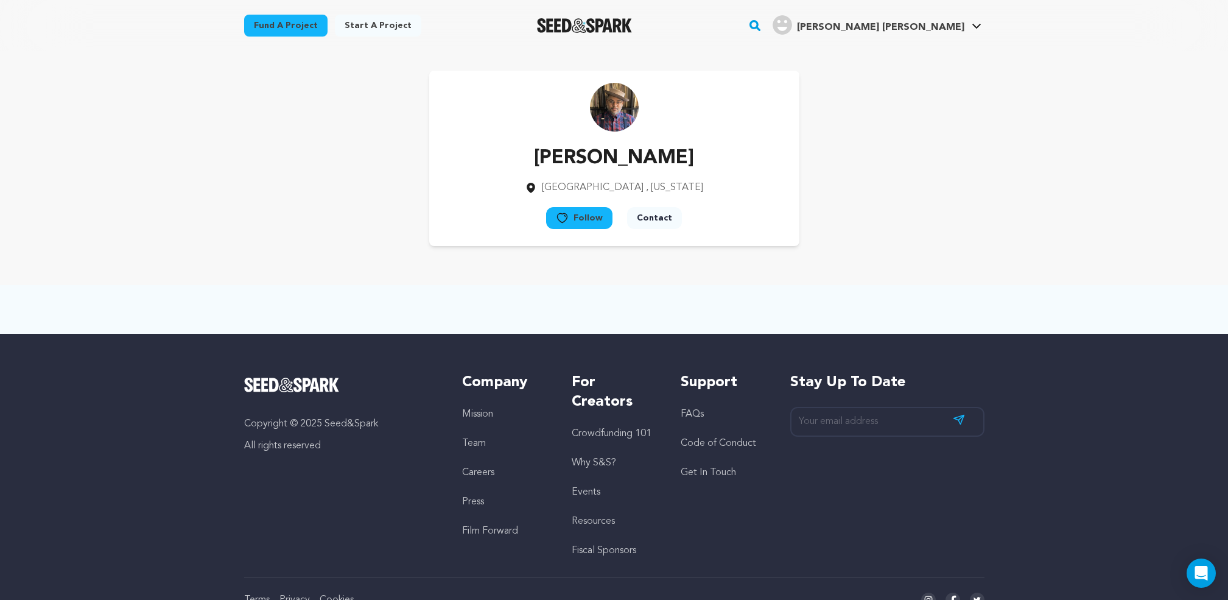
scroll to position [1, 0]
click at [565, 215] on icon at bounding box center [562, 217] width 13 height 12
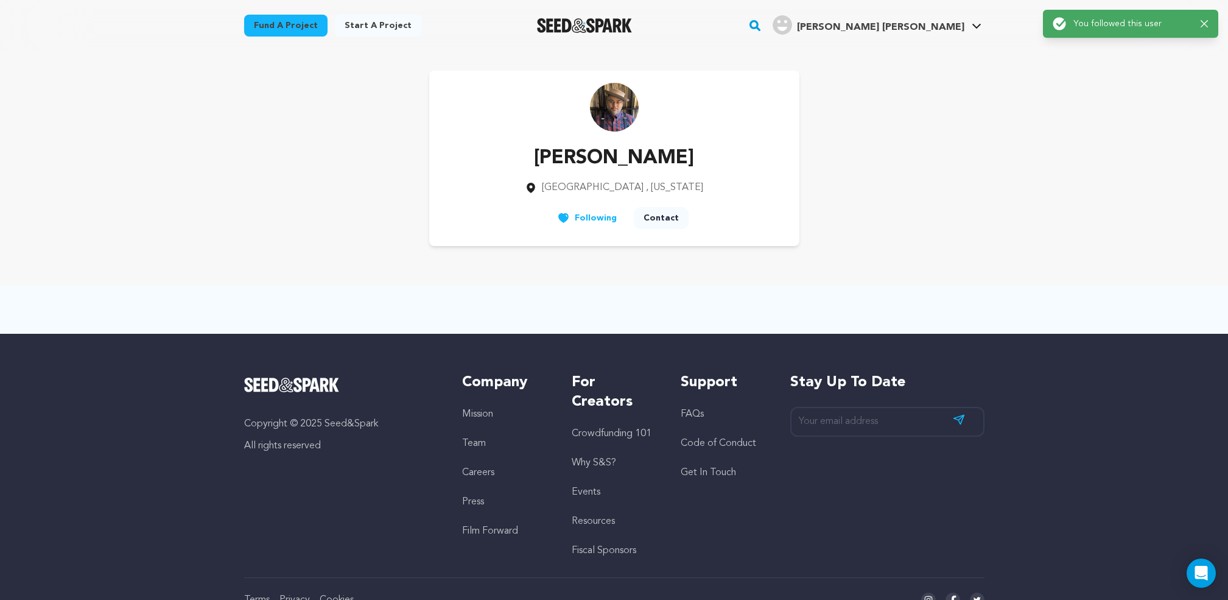
scroll to position [0, 0]
click at [333, 130] on div "Dom Flemons Chicago , Illinois Follow" at bounding box center [614, 158] width 740 height 175
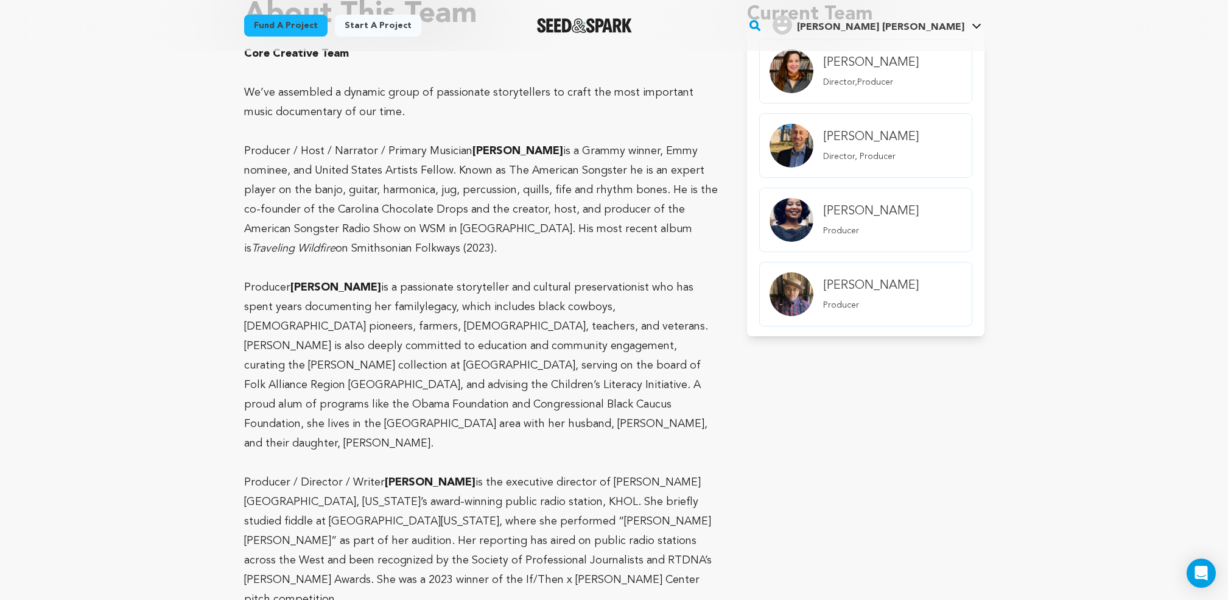
scroll to position [843, 0]
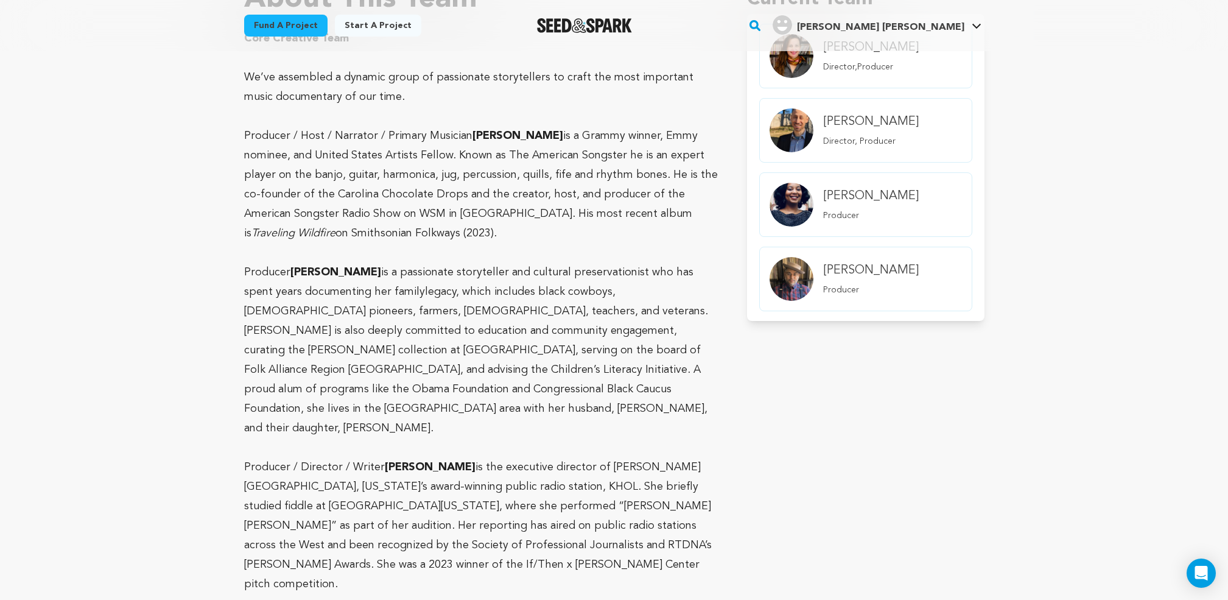
click at [846, 188] on h4 "[PERSON_NAME]" at bounding box center [871, 196] width 96 height 17
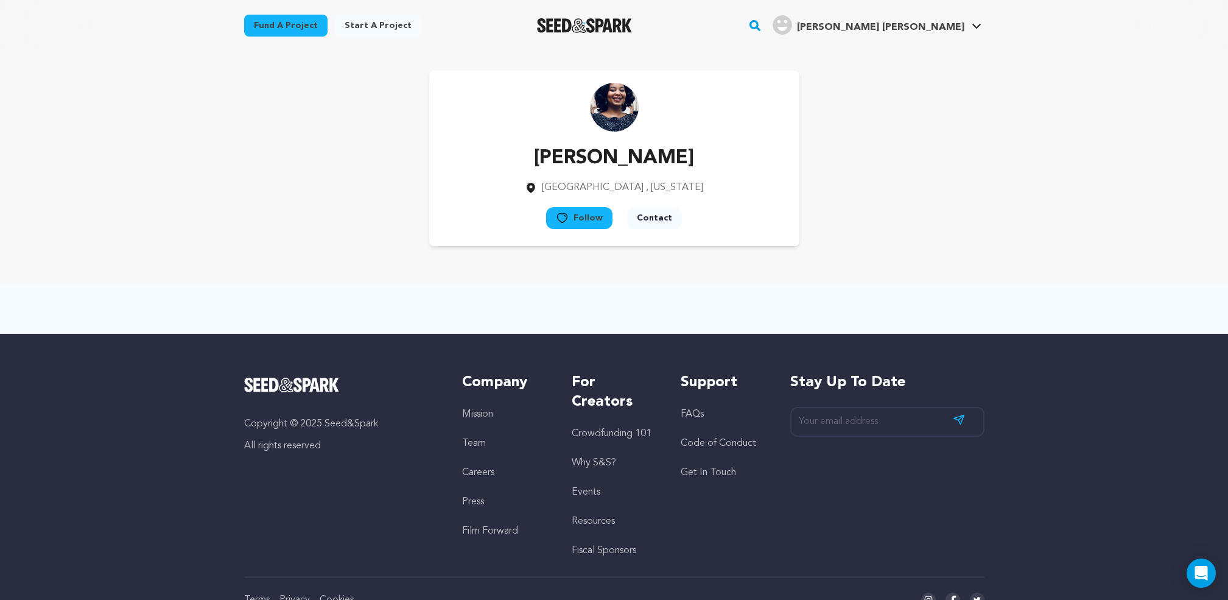
scroll to position [1, 0]
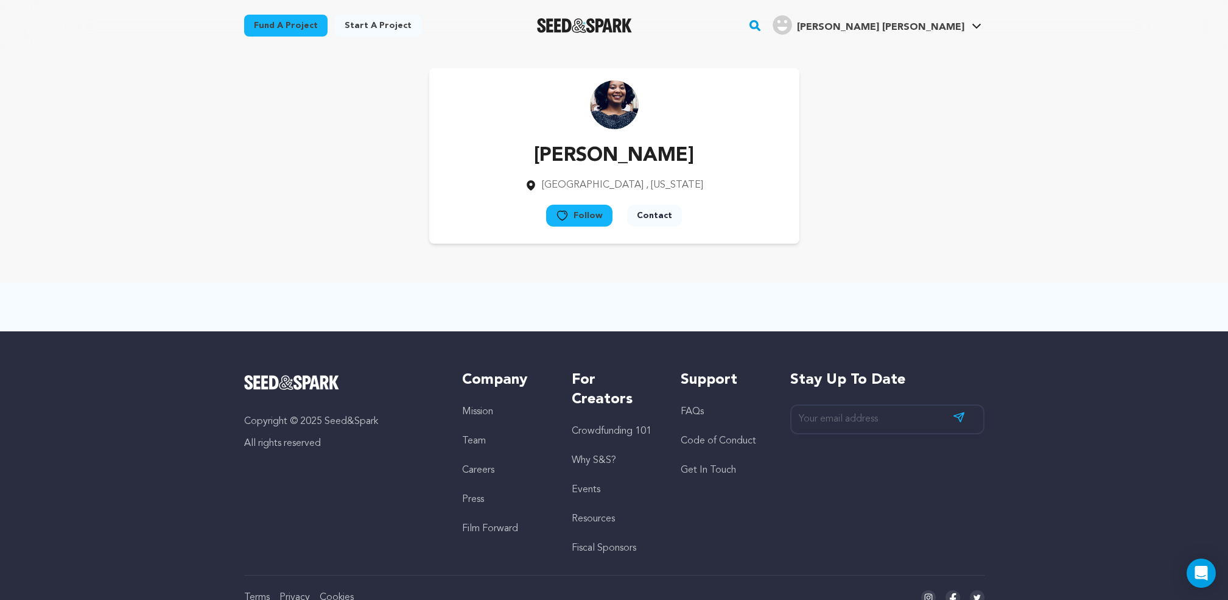
click at [588, 216] on button "Follow" at bounding box center [579, 216] width 66 height 22
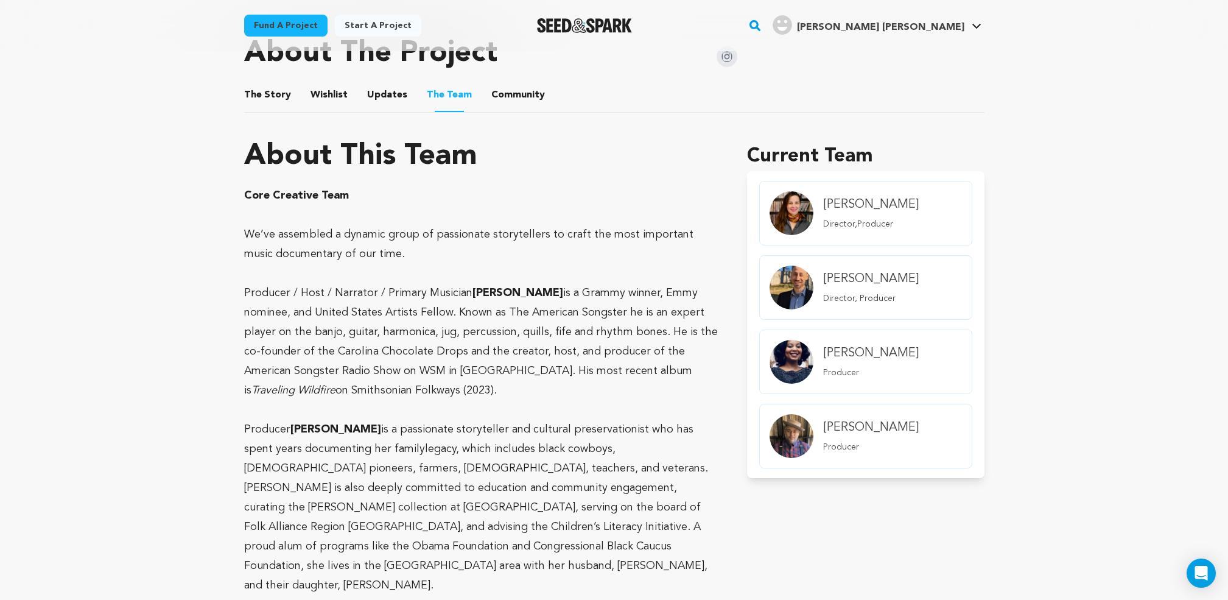
scroll to position [687, 0]
click at [503, 82] on button "Community" at bounding box center [517, 96] width 29 height 29
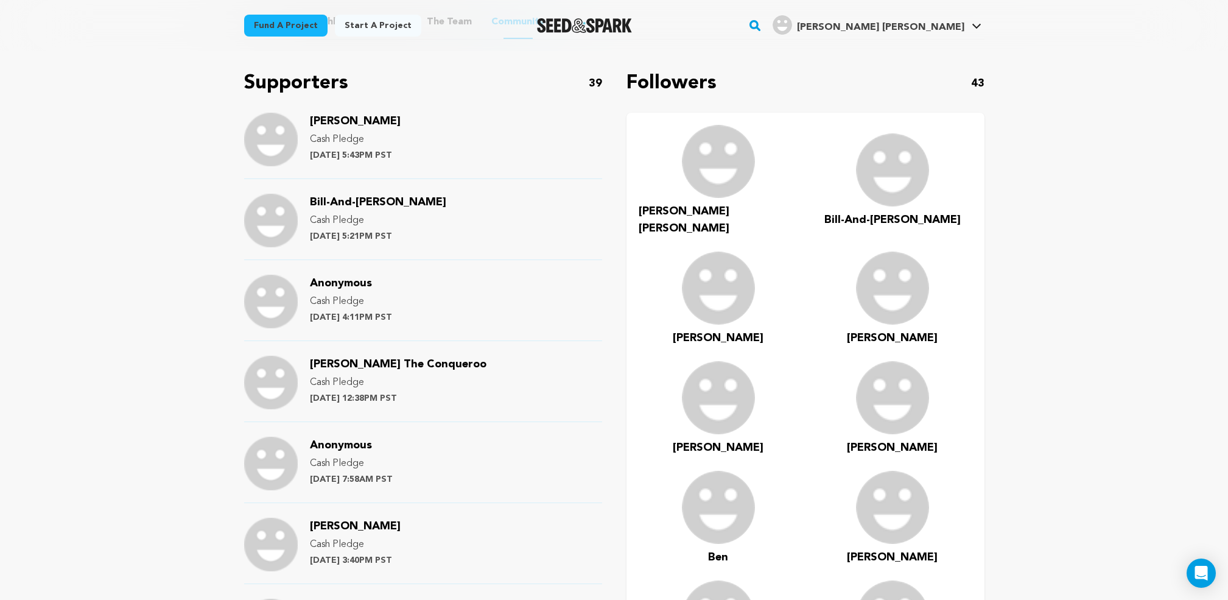
scroll to position [761, 0]
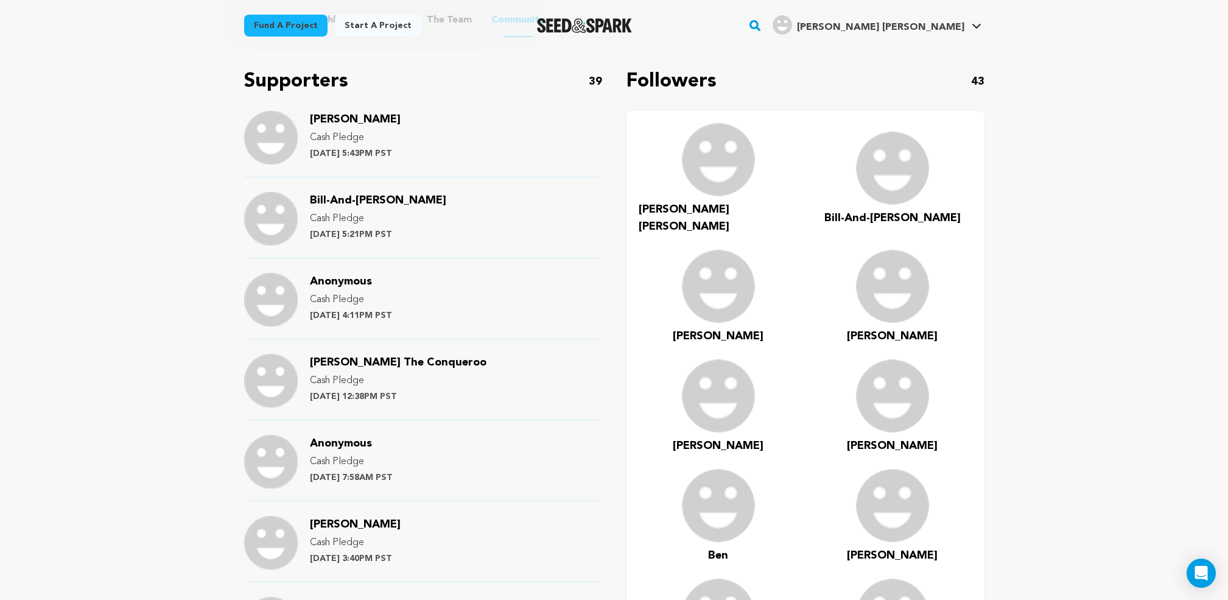
click at [365, 114] on span "[PERSON_NAME]" at bounding box center [355, 119] width 91 height 11
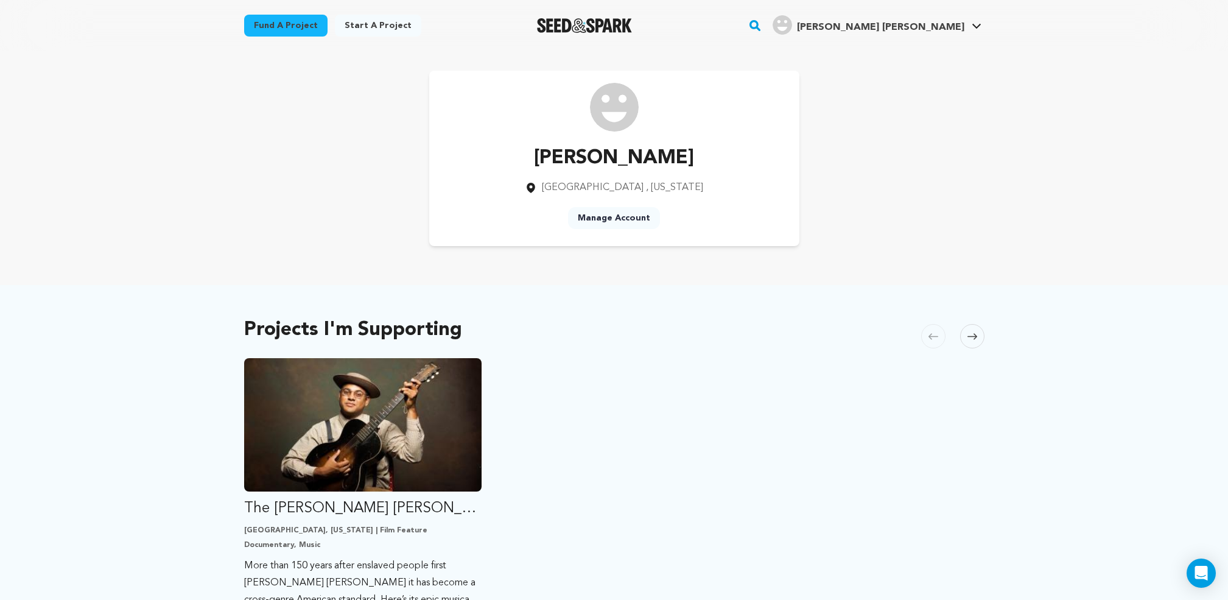
click at [620, 220] on link "Manage Account" at bounding box center [614, 218] width 92 height 22
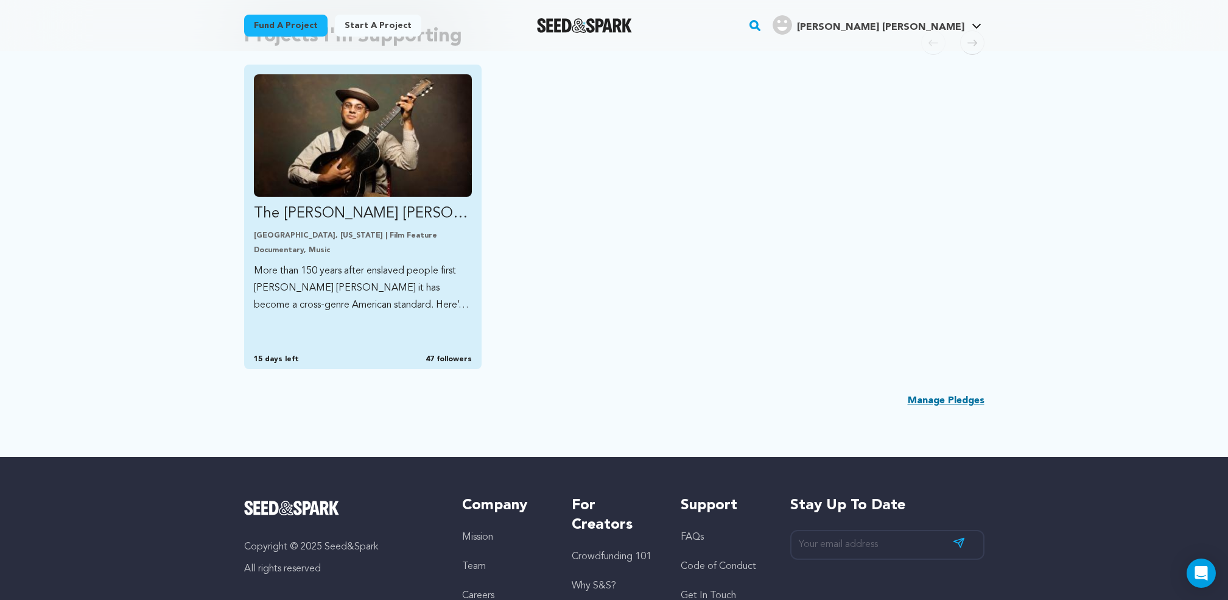
scroll to position [276, 0]
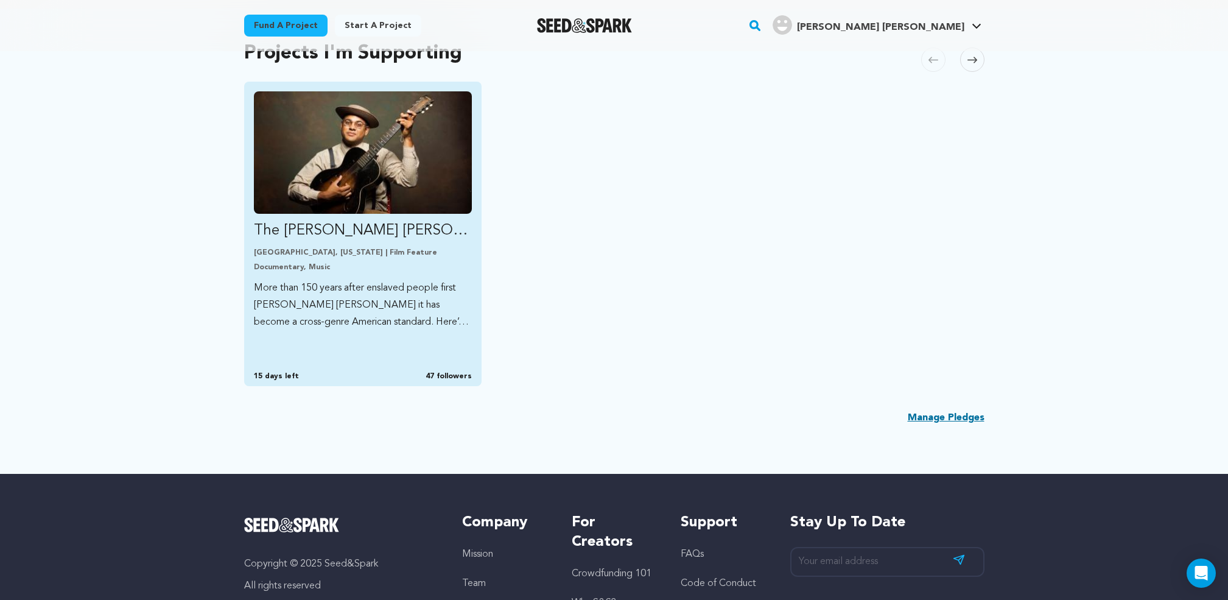
click at [371, 137] on img "Fund The Liza Jane Sessions" at bounding box center [363, 152] width 219 height 122
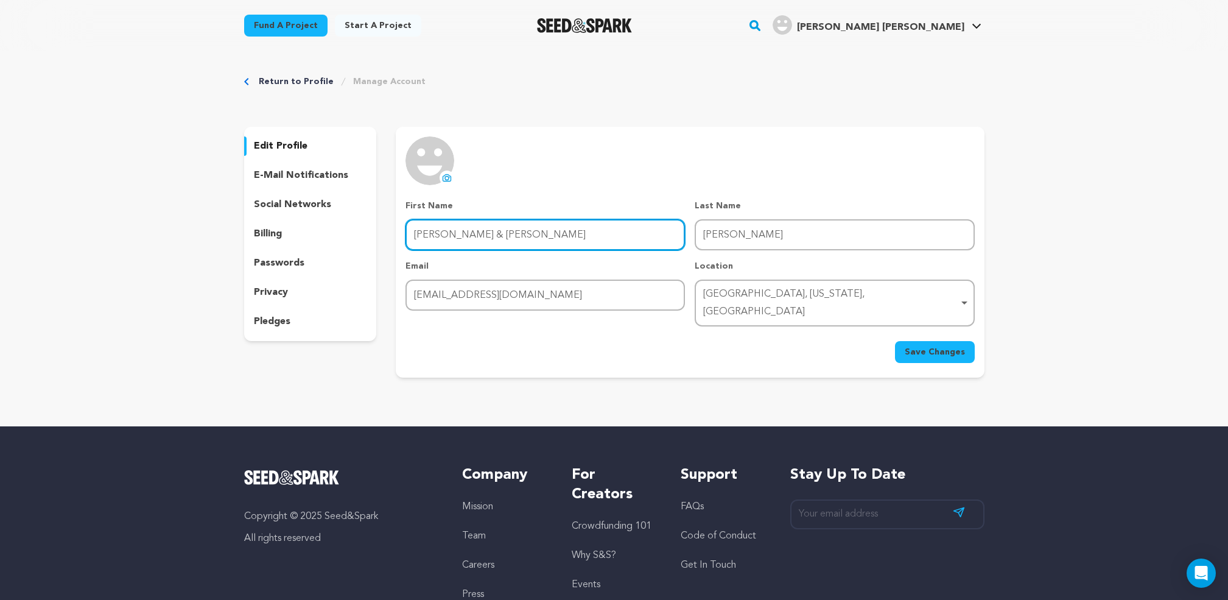
type input "[PERSON_NAME] & [PERSON_NAME]"
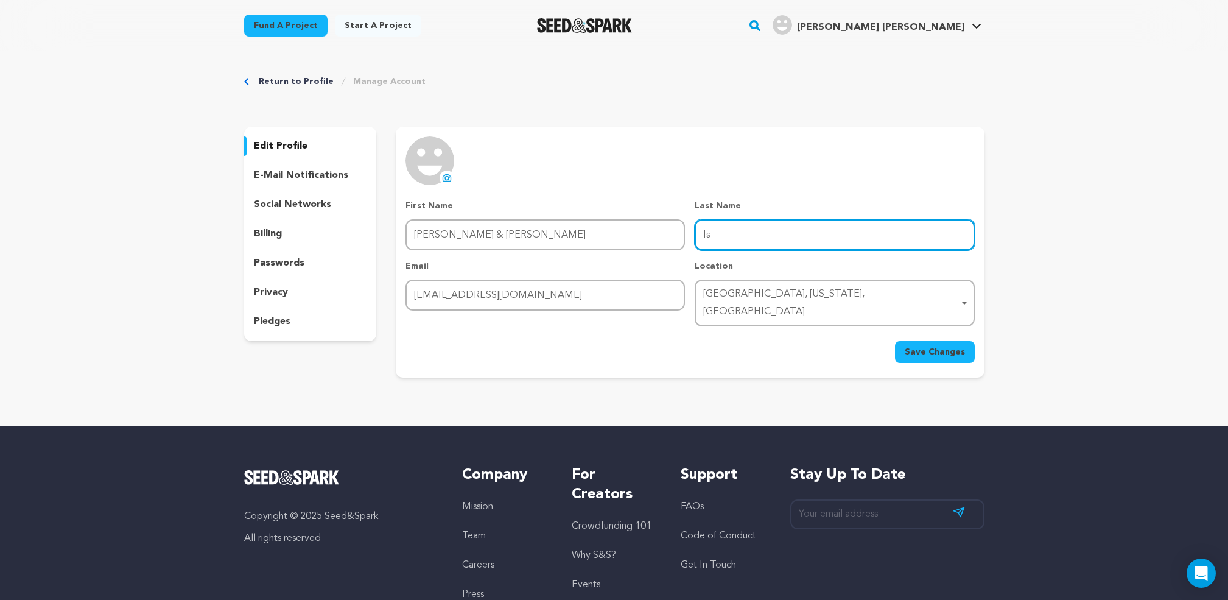
type input "I"
click at [928, 346] on span "Save Changes" at bounding box center [935, 352] width 60 height 12
click at [930, 346] on span "Save Changes" at bounding box center [935, 352] width 60 height 12
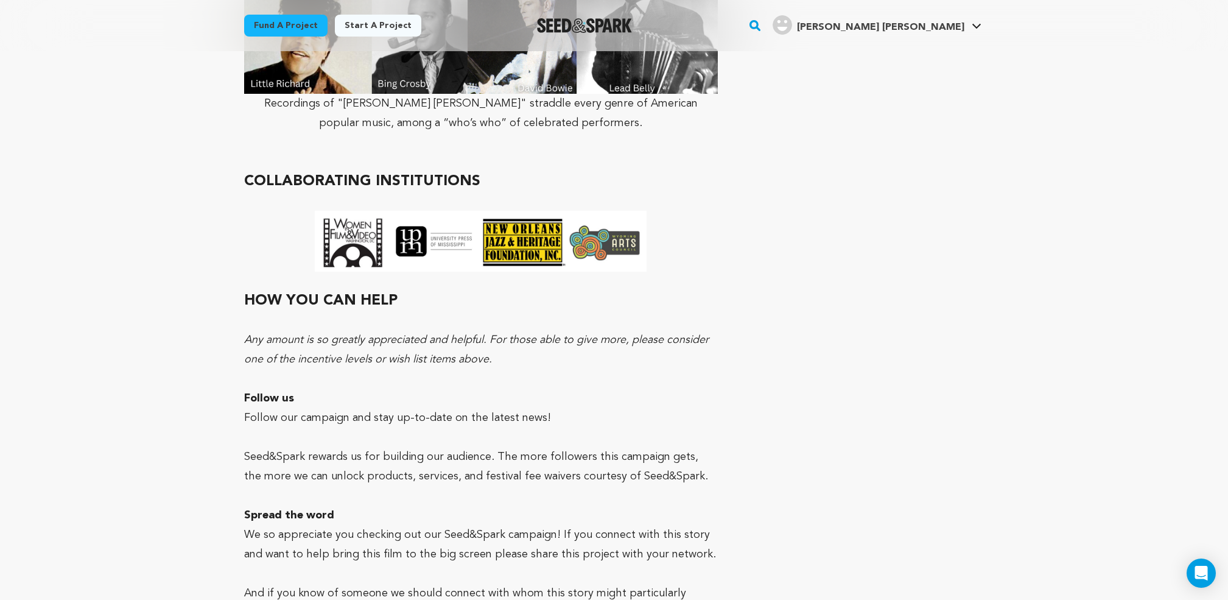
scroll to position [2899, 0]
click at [529, 210] on img at bounding box center [481, 240] width 332 height 61
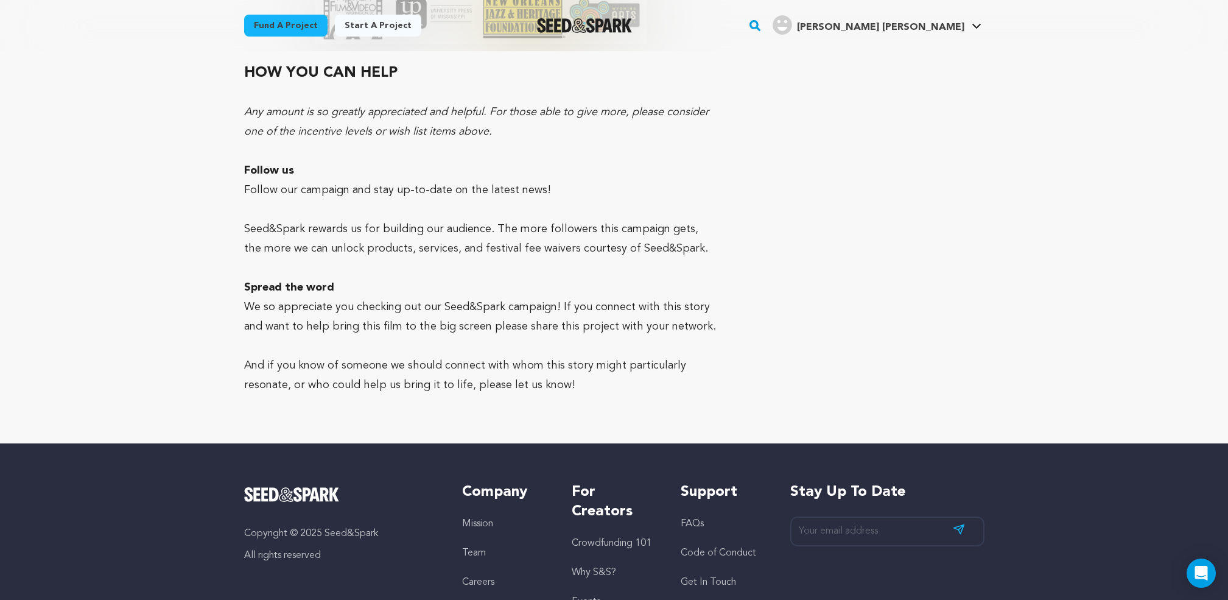
scroll to position [3127, 0]
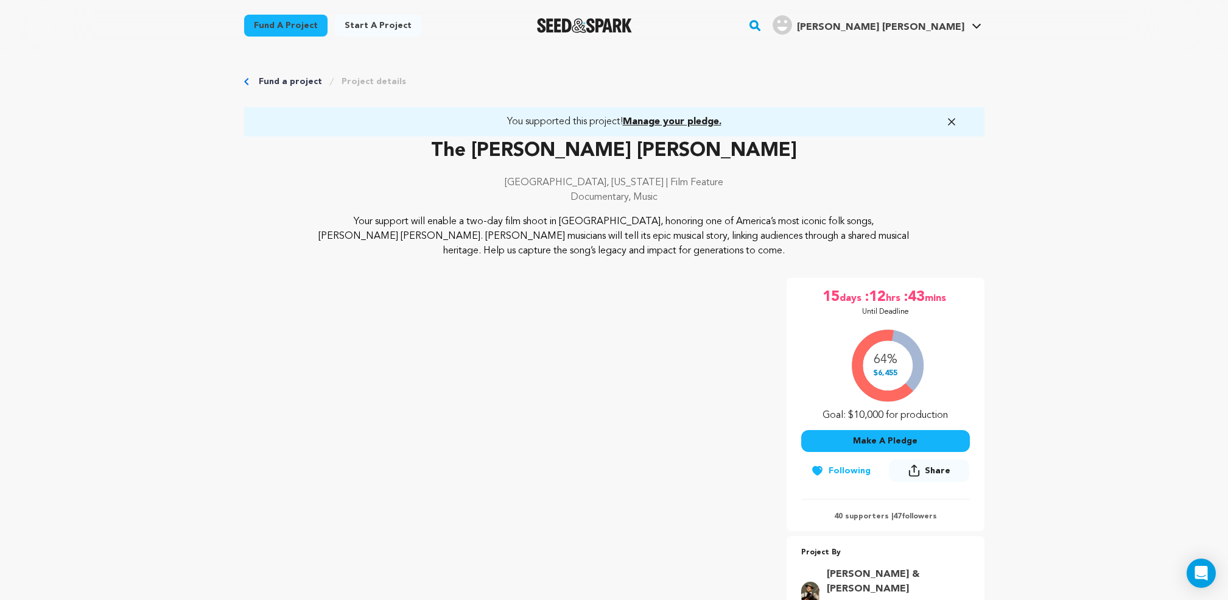
scroll to position [0, 0]
